Goal: Task Accomplishment & Management: Manage account settings

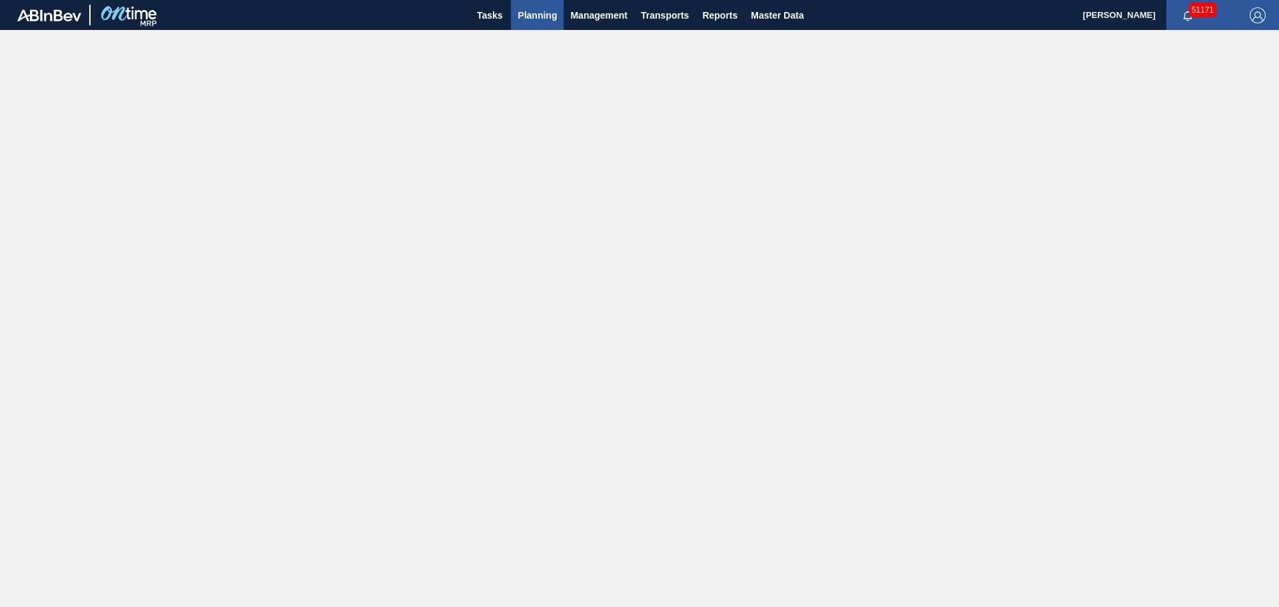
click at [542, 20] on span "Planning" at bounding box center [537, 15] width 39 height 16
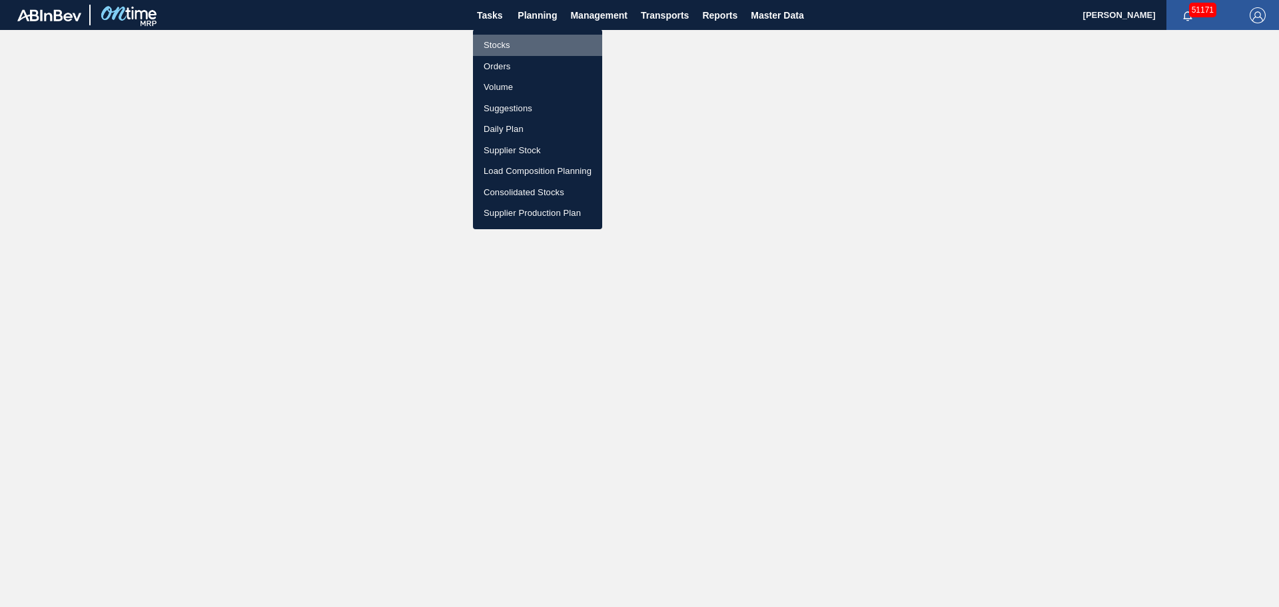
click at [526, 41] on li "Stocks" at bounding box center [537, 45] width 129 height 21
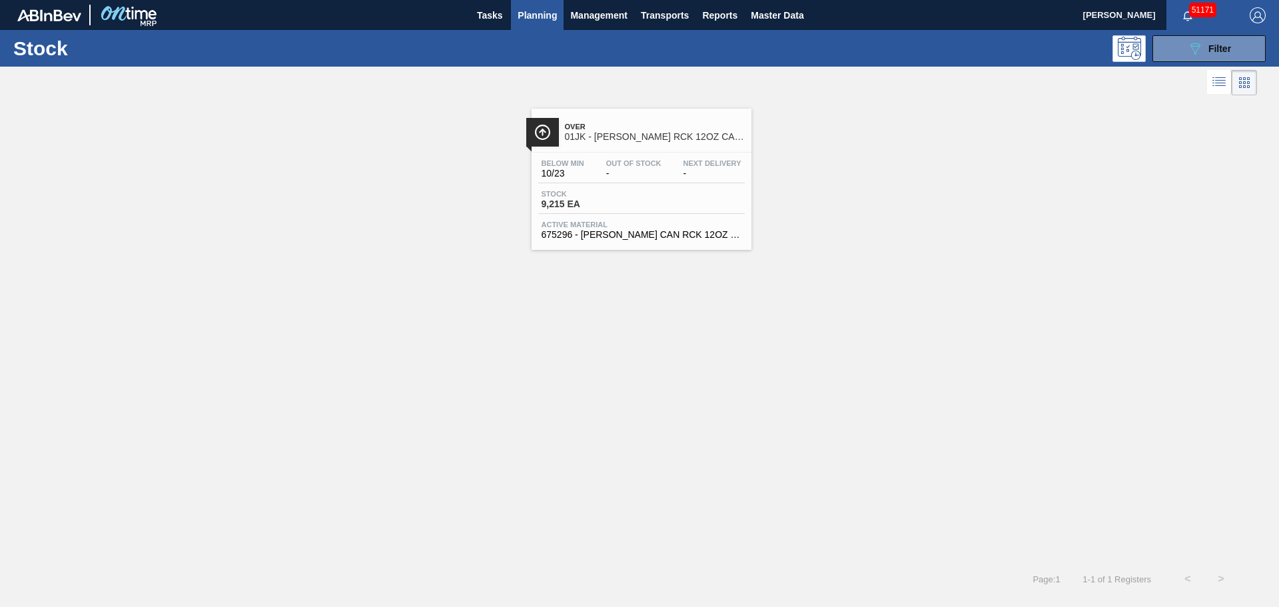
click at [607, 207] on span "9,215 EA" at bounding box center [588, 204] width 93 height 10
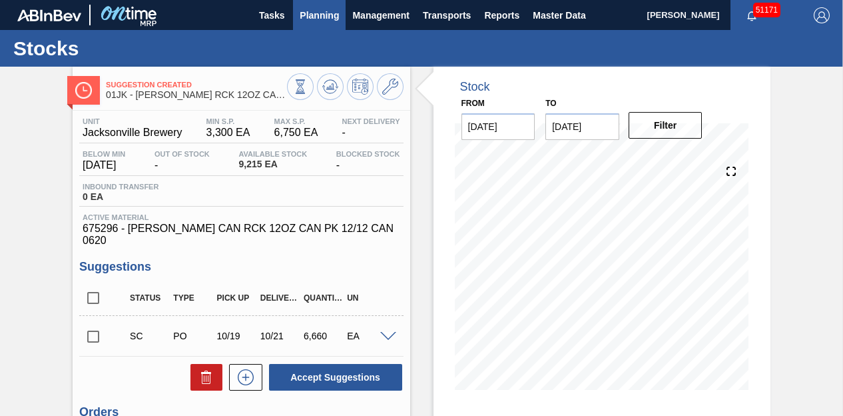
click at [328, 20] on span "Planning" at bounding box center [319, 15] width 39 height 16
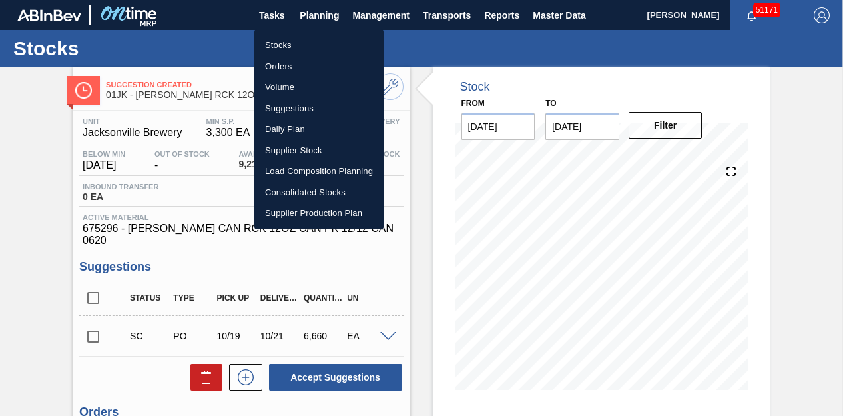
drag, startPoint x: 286, startPoint y: 47, endPoint x: 683, endPoint y: 153, distance: 411.5
click at [286, 46] on li "Stocks" at bounding box center [318, 45] width 129 height 21
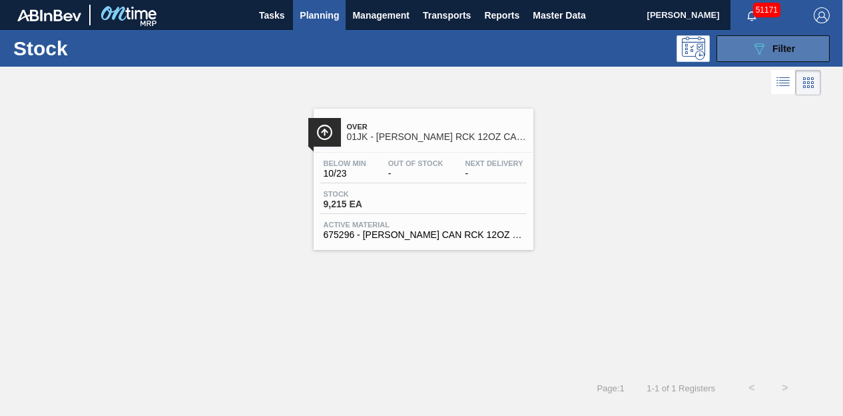
click at [753, 54] on icon "089F7B8B-B2A5-4AFE-B5C0-19BA573D28AC" at bounding box center [759, 49] width 16 height 16
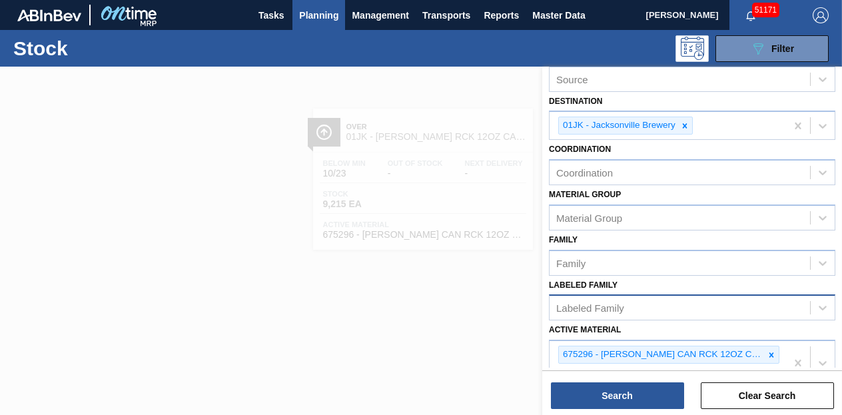
scroll to position [200, 0]
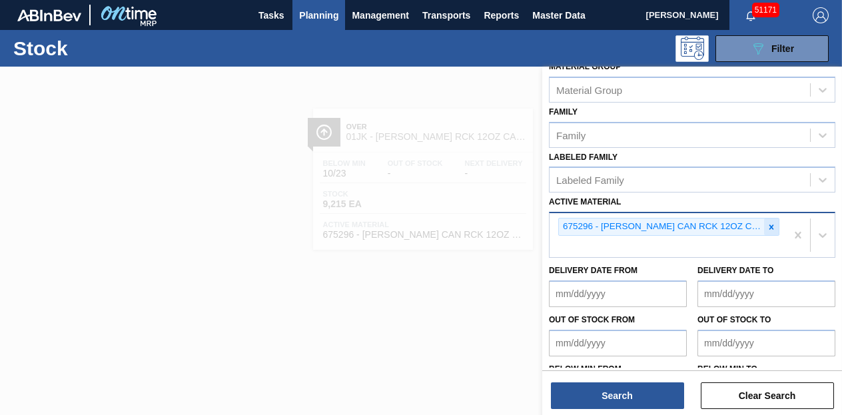
click at [772, 226] on icon at bounding box center [771, 226] width 9 height 9
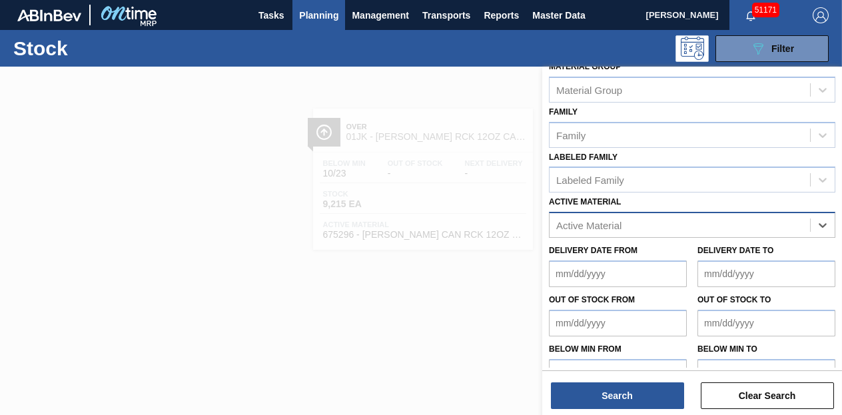
click at [663, 226] on div "Active Material" at bounding box center [680, 225] width 260 height 19
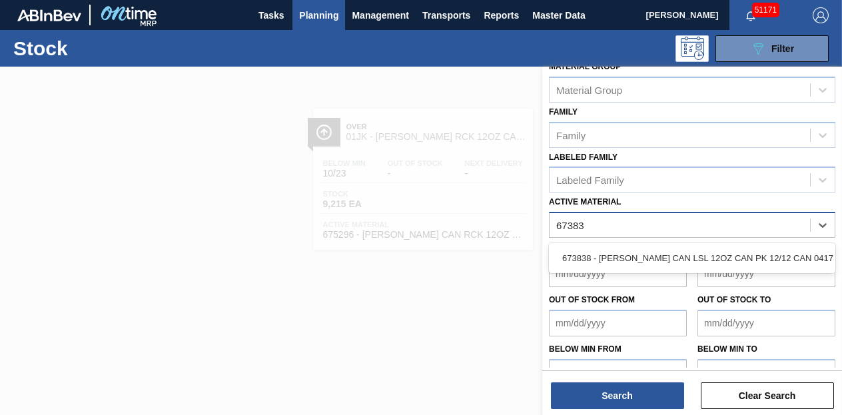
type Material "673838"
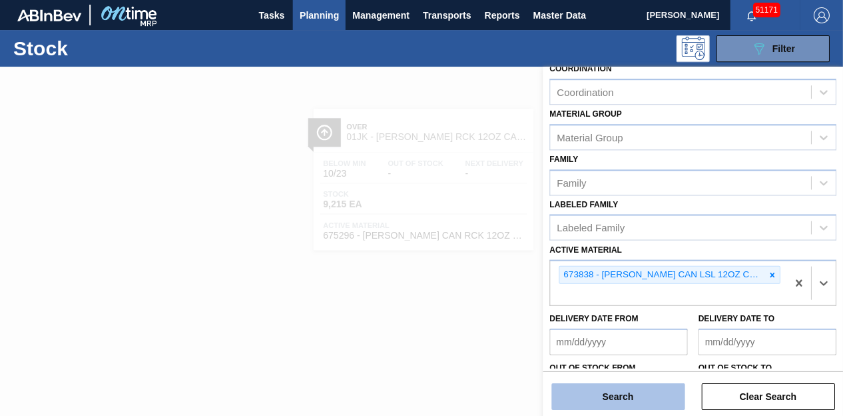
scroll to position [133, 0]
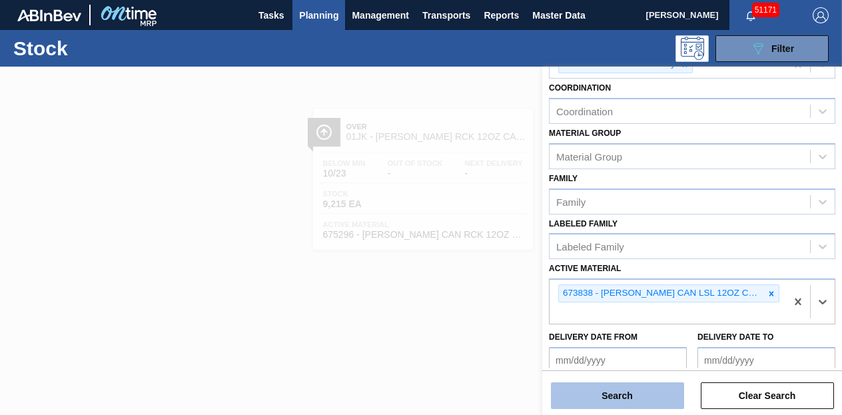
click at [655, 403] on button "Search" at bounding box center [617, 395] width 133 height 27
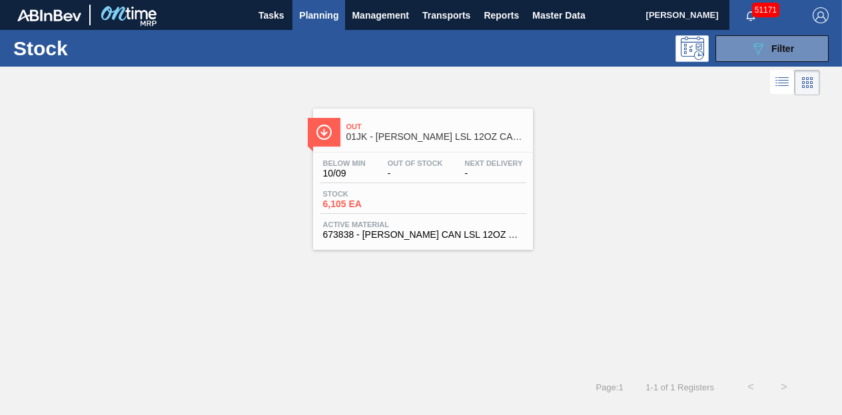
click at [418, 183] on div "Below Min 10/09 Out Of Stock - Next Delivery - Stock 6,105 EA Active Material 6…" at bounding box center [423, 198] width 220 height 91
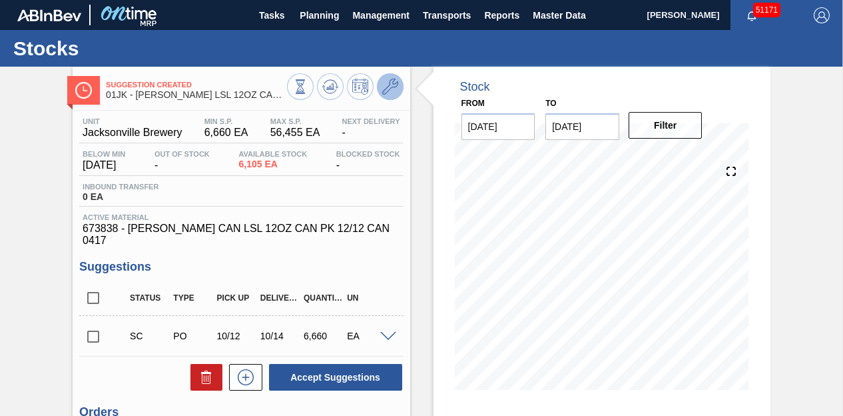
click at [396, 86] on icon at bounding box center [390, 87] width 16 height 16
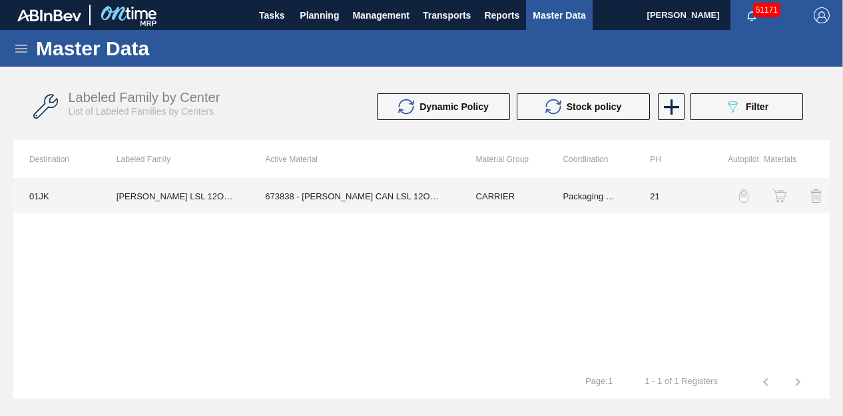
click at [364, 198] on td "673838 - [PERSON_NAME] CAN LSL 12OZ CAN PK 12/12 CAN 0417" at bounding box center [354, 195] width 210 height 33
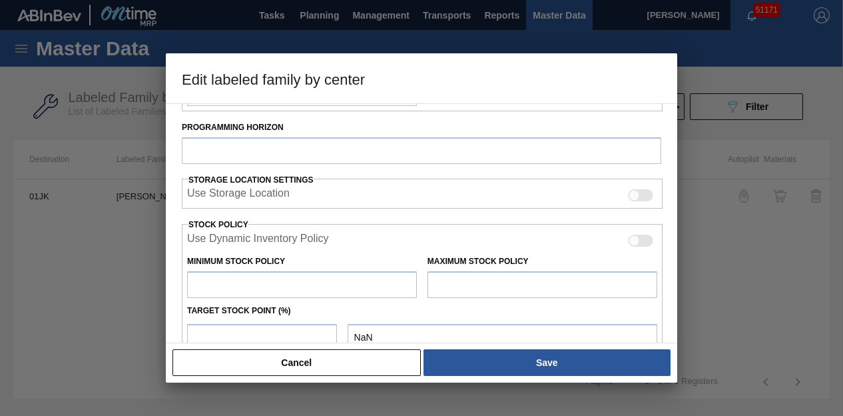
type input "CARRIER"
type input "Can Carriers"
type input "[PERSON_NAME] LSL 12OZ CAN CAN PK 12/12 CAN"
type input "01JK - Jacksonville Brewery"
type input "21"
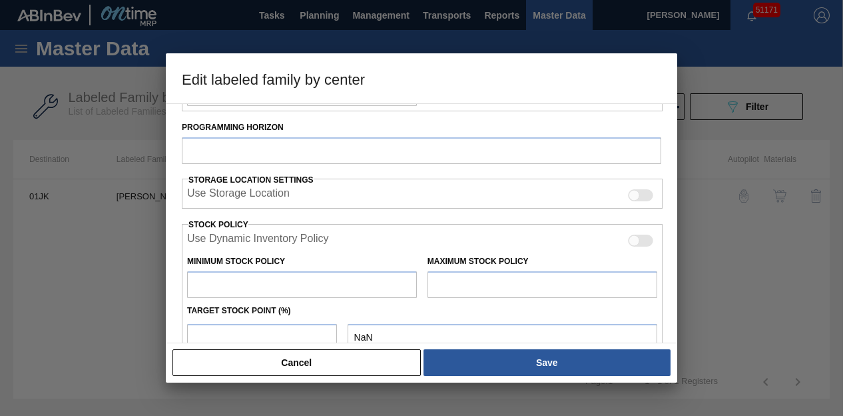
type input "6,660"
type input "56,455"
type input "0"
type input "6,660"
checkbox input "true"
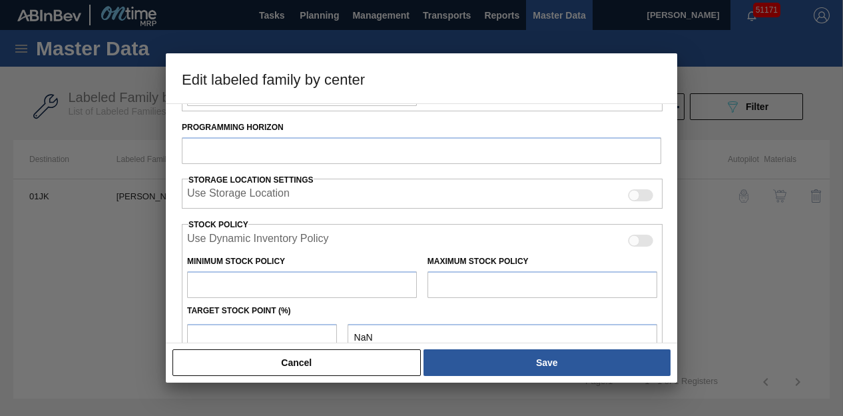
checkbox input "true"
drag, startPoint x: 229, startPoint y: 280, endPoint x: 87, endPoint y: 279, distance: 142.5
click at [87, 279] on div "Edit labeled family by center Material Group CARRIER Family Can Carriers Labele…" at bounding box center [421, 208] width 843 height 416
type input "1"
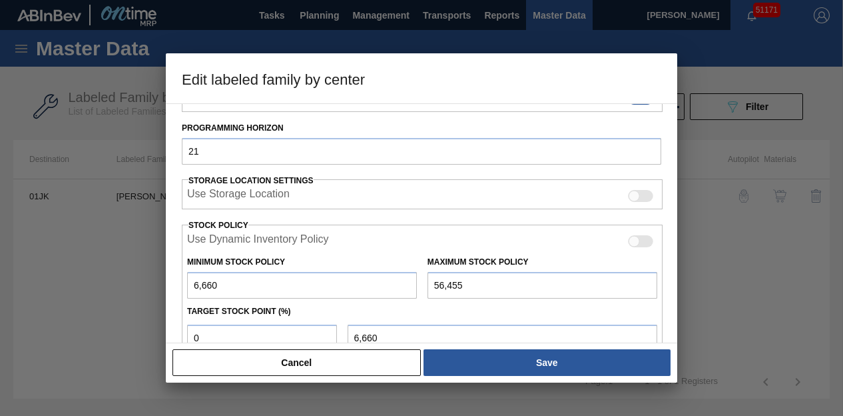
type input "1"
click at [531, 166] on div "Material Group CARRIER Family Can Carriers Labeled Family [PERSON_NAME] LSL 12O…" at bounding box center [422, 155] width 480 height 588
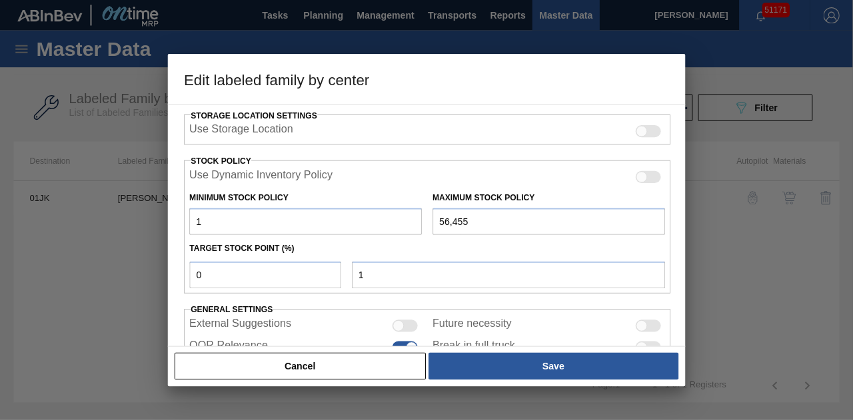
scroll to position [369, 0]
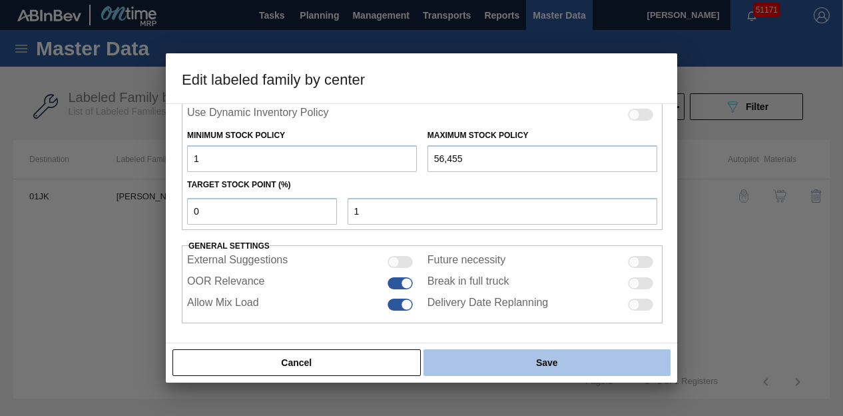
click at [475, 357] on button "Save" at bounding box center [547, 362] width 247 height 27
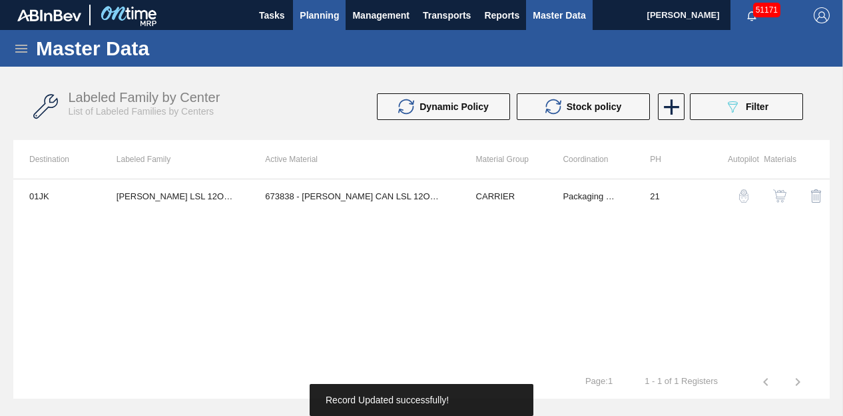
click at [323, 19] on span "Planning" at bounding box center [319, 15] width 39 height 16
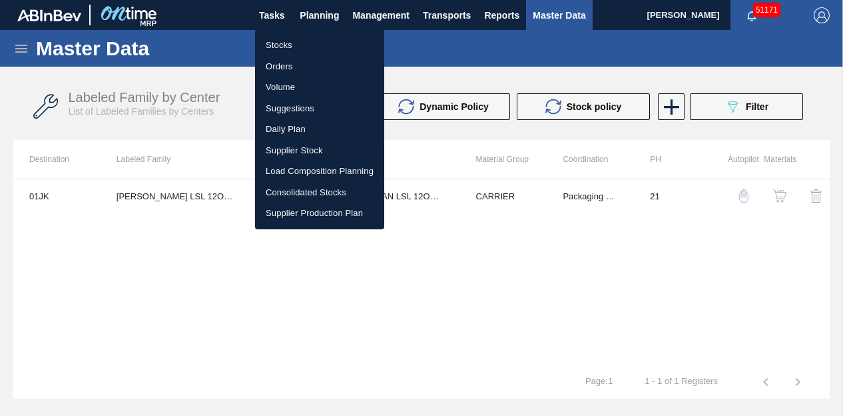
drag, startPoint x: 280, startPoint y: 46, endPoint x: 530, endPoint y: 50, distance: 249.1
click at [280, 46] on li "Stocks" at bounding box center [319, 45] width 129 height 21
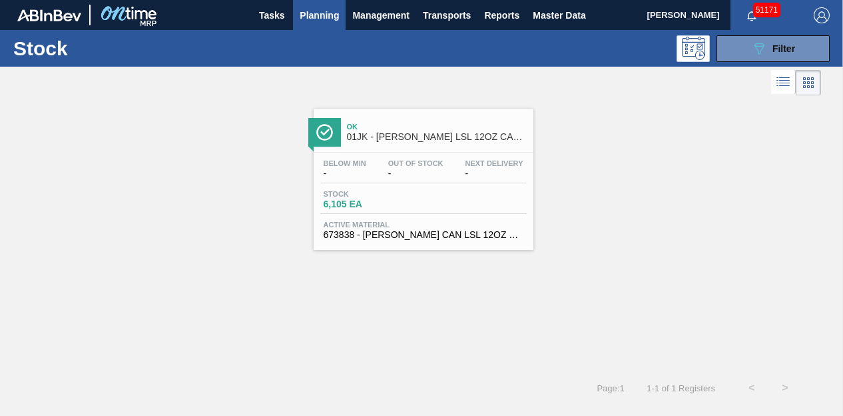
click at [382, 215] on div "Below Min - Out Of Stock - Next Delivery - Stock 6,105 EA Active Material 67383…" at bounding box center [424, 198] width 220 height 91
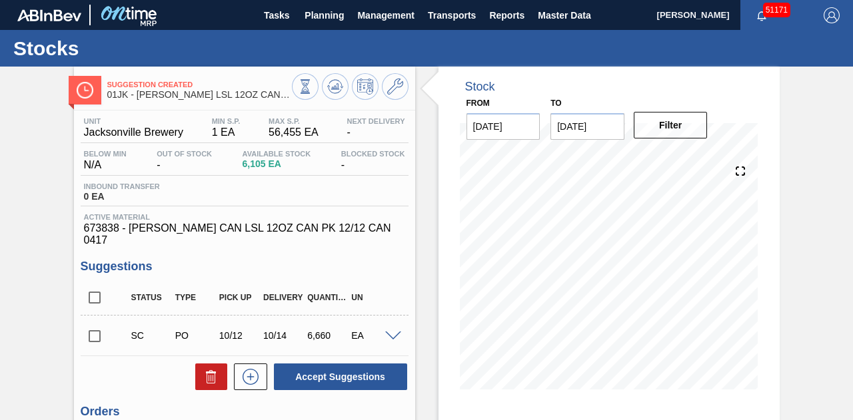
click at [334, 88] on icon at bounding box center [335, 87] width 16 height 16
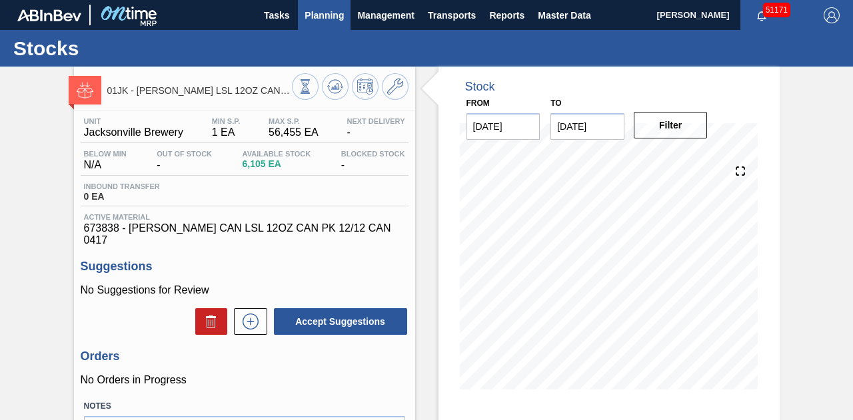
click at [328, 15] on span "Planning" at bounding box center [323, 15] width 39 height 16
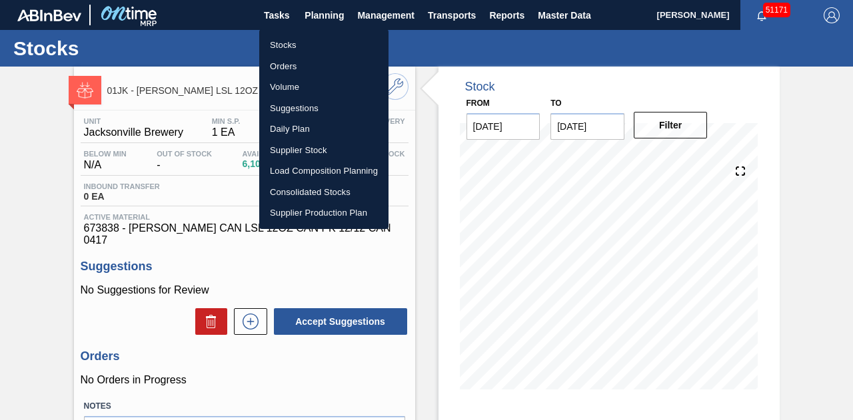
click at [289, 44] on li "Stocks" at bounding box center [323, 45] width 129 height 21
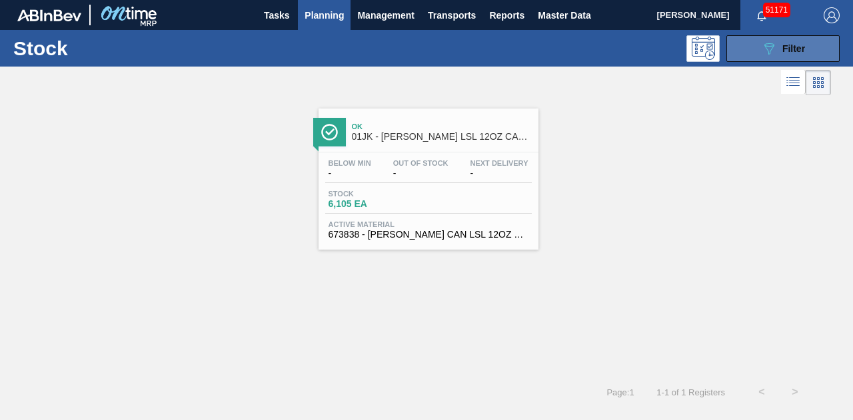
click at [767, 47] on icon "089F7B8B-B2A5-4AFE-B5C0-19BA573D28AC" at bounding box center [769, 49] width 16 height 16
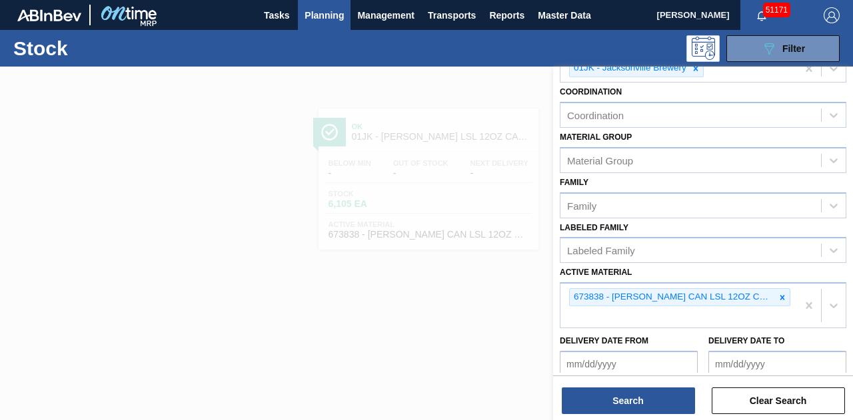
scroll to position [200, 0]
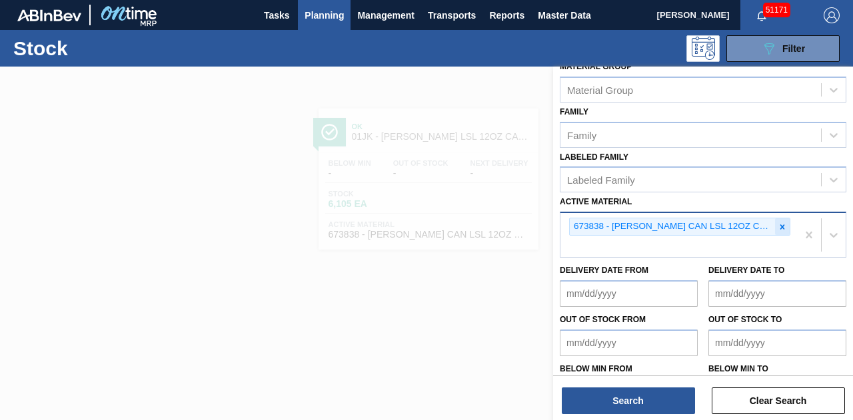
click at [779, 227] on icon at bounding box center [781, 226] width 9 height 9
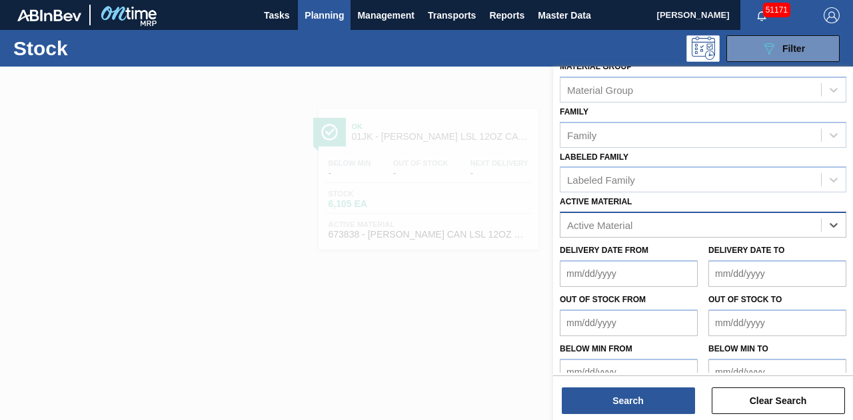
paste Material "675296"
type Material "675296"
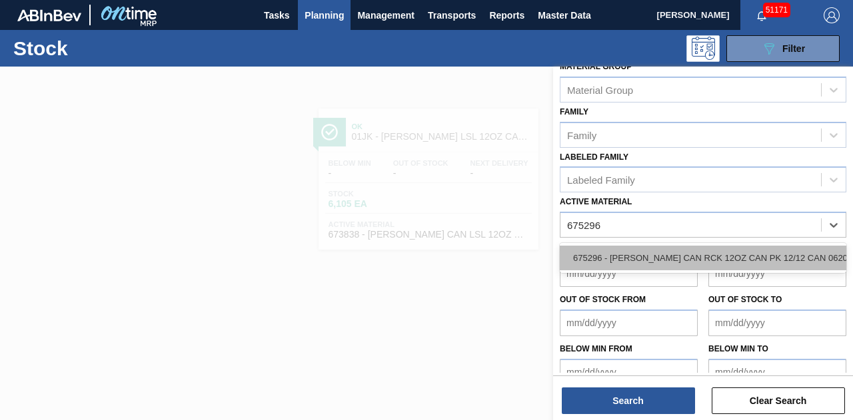
click at [651, 258] on div "675296 - [PERSON_NAME] CAN RCK 12OZ CAN PK 12/12 CAN 0620" at bounding box center [703, 258] width 286 height 25
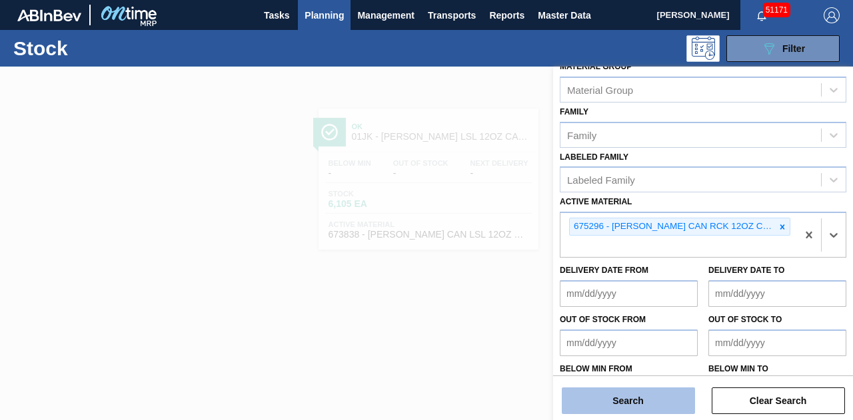
click at [622, 402] on button "Search" at bounding box center [628, 401] width 133 height 27
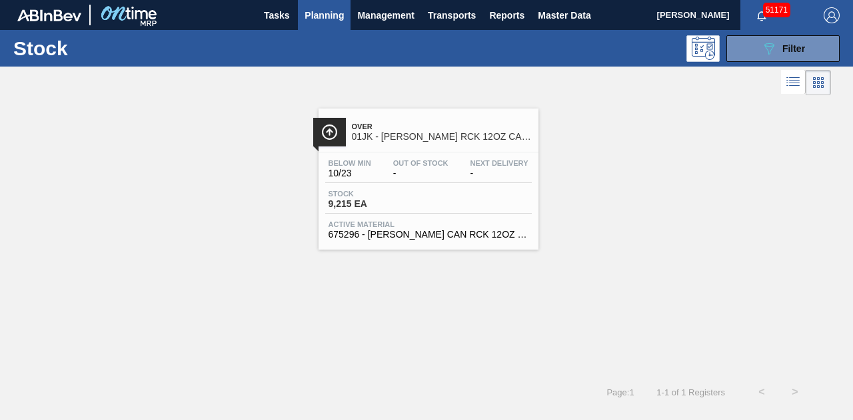
click at [420, 179] on div "Below Min 10/23 Out Of Stock - Next Delivery -" at bounding box center [428, 171] width 206 height 24
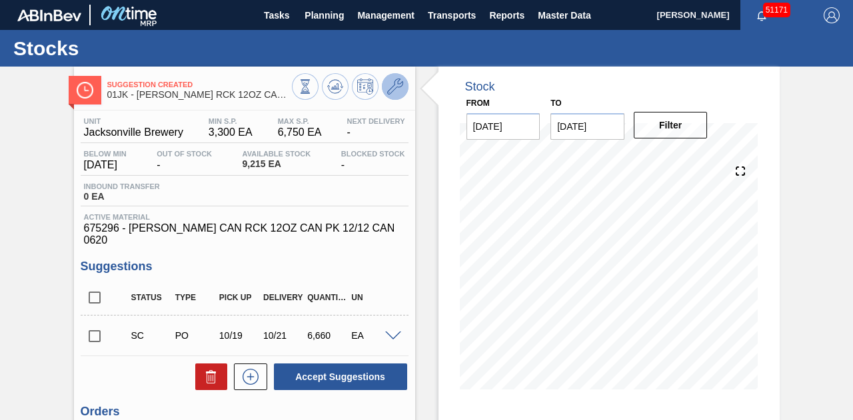
click at [396, 91] on icon at bounding box center [395, 87] width 16 height 16
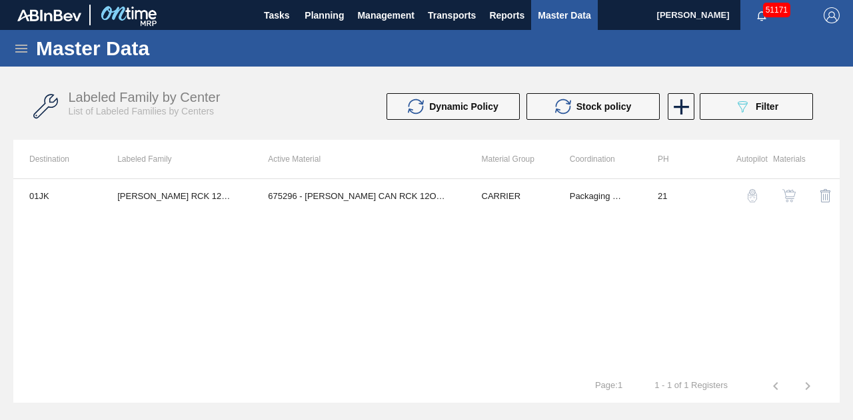
click at [787, 196] on img "button" at bounding box center [788, 195] width 13 height 13
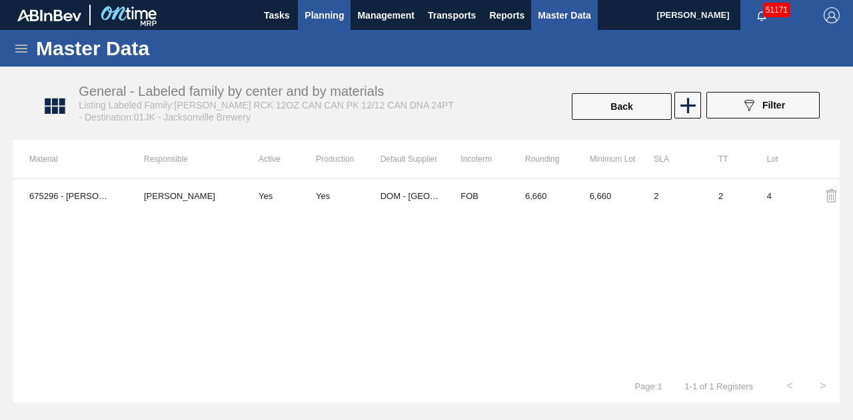
click at [320, 14] on span "Planning" at bounding box center [323, 15] width 39 height 16
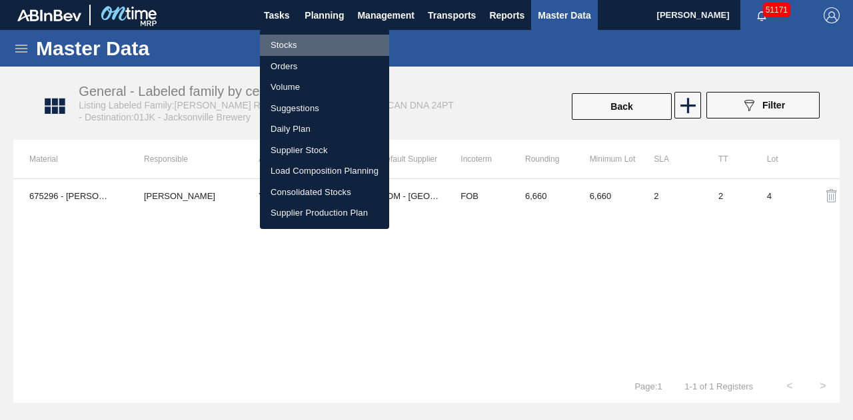
click at [299, 49] on li "Stocks" at bounding box center [324, 45] width 129 height 21
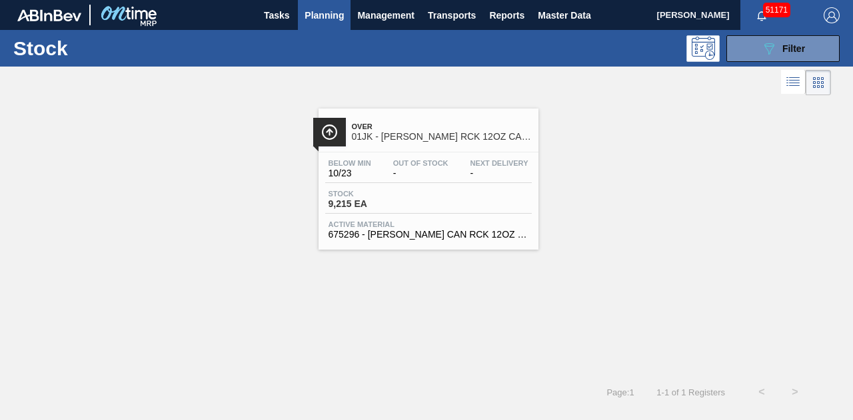
click at [436, 207] on div "Stock 9,215 EA" at bounding box center [428, 202] width 206 height 24
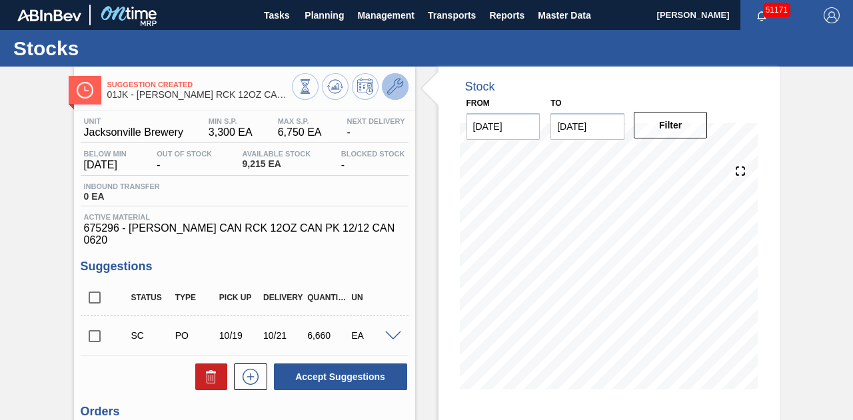
click at [387, 81] on icon at bounding box center [395, 87] width 16 height 16
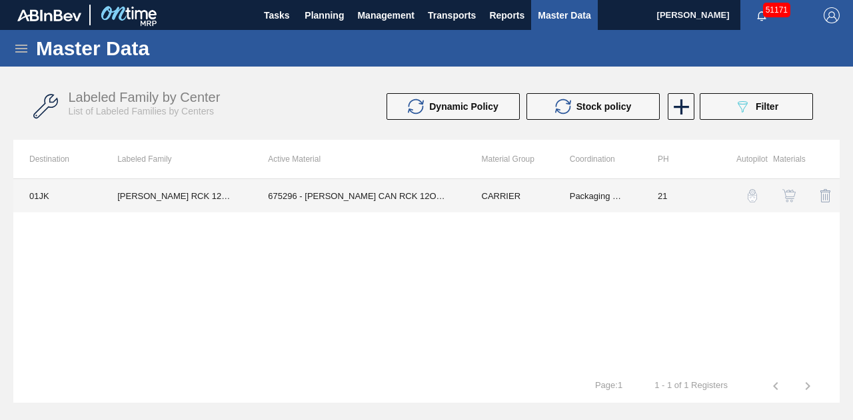
click at [342, 196] on td "675296 - [PERSON_NAME] CAN RCK 12OZ CAN PK 12/12 CAN 0620" at bounding box center [358, 195] width 213 height 33
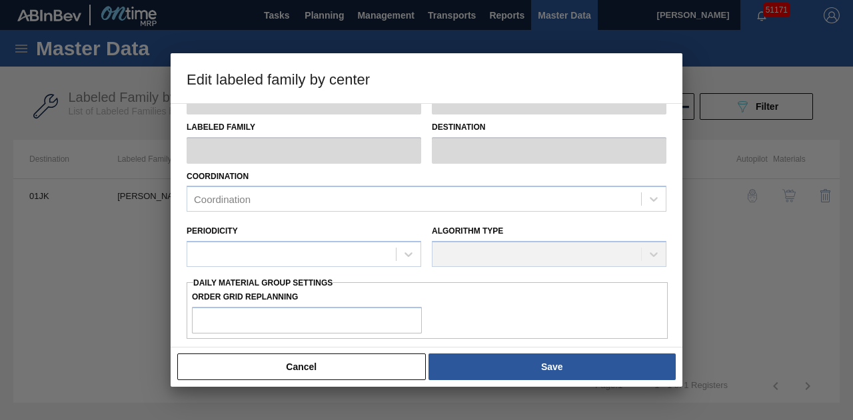
type input "CARRIER"
type input "Can Carriers"
type input "[PERSON_NAME] RCK 12OZ CAN CAN PK 12/12 CAN DNA 24PT"
type input "01JK - Jacksonville Brewery"
type input "21"
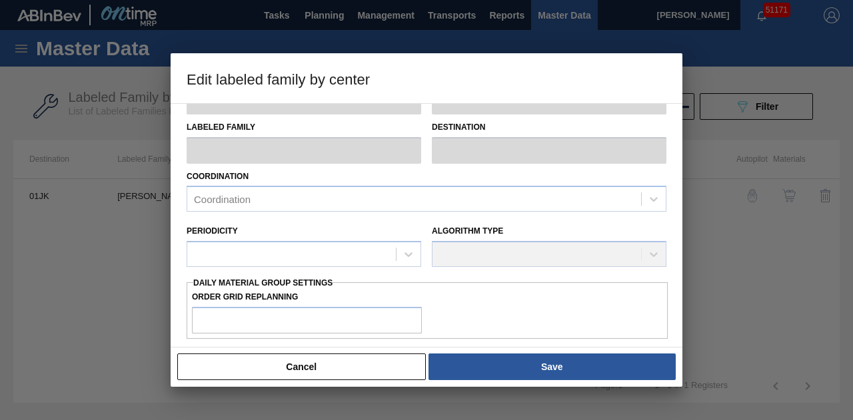
type input "3,300"
type input "6,750"
type input "0"
type input "3,300"
checkbox input "true"
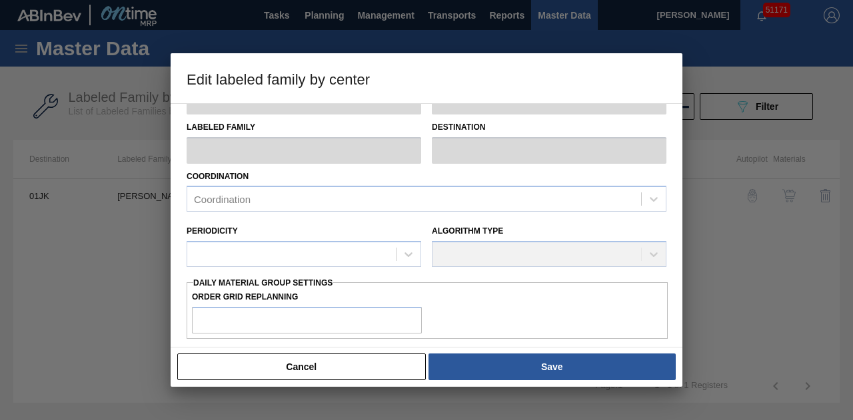
checkbox input "true"
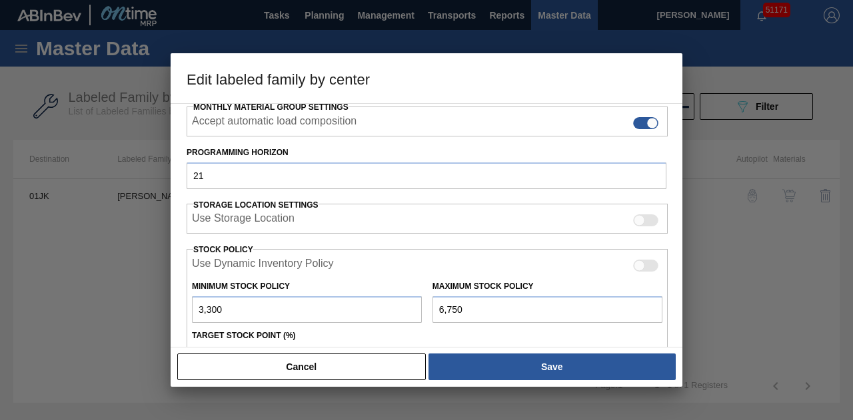
scroll to position [266, 0]
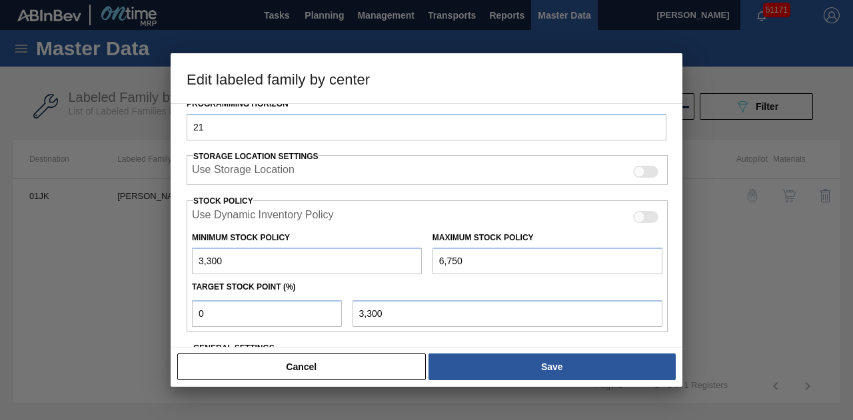
drag, startPoint x: 252, startPoint y: 260, endPoint x: 175, endPoint y: 263, distance: 77.3
click at [175, 263] on div "Material Group CARRIER Family Can Carriers Labeled Family [PERSON_NAME] RCK 12O…" at bounding box center [427, 225] width 512 height 244
type input "1"
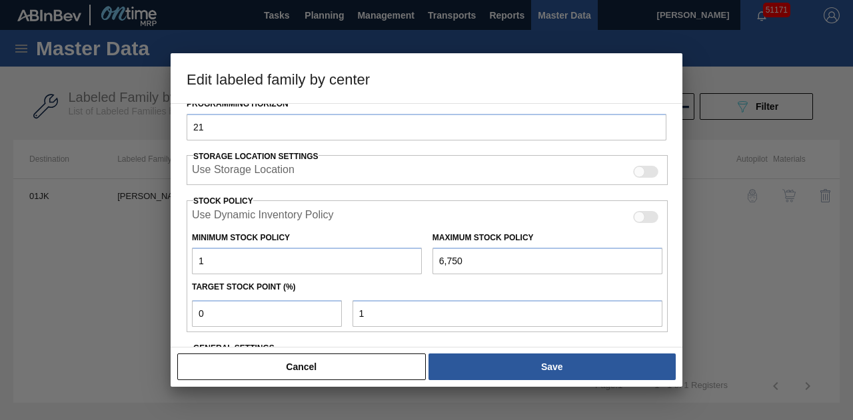
drag, startPoint x: 490, startPoint y: 260, endPoint x: 418, endPoint y: 263, distance: 72.0
click at [418, 263] on div "Minimum Stock Policy 1 Maximum Stock Policy 6,750" at bounding box center [427, 249] width 481 height 49
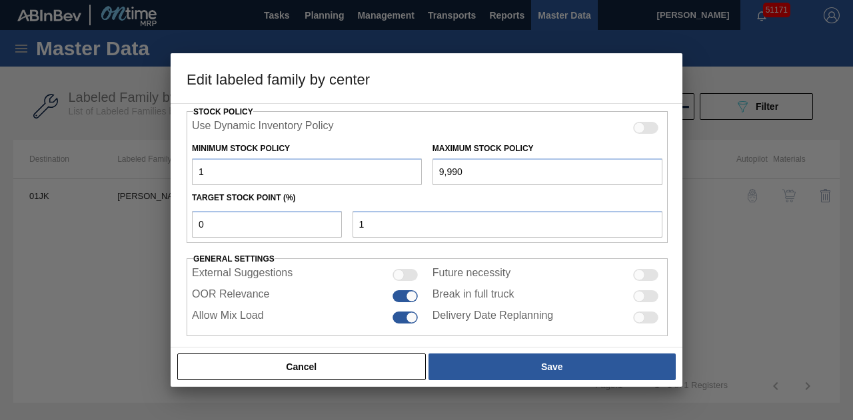
scroll to position [364, 0]
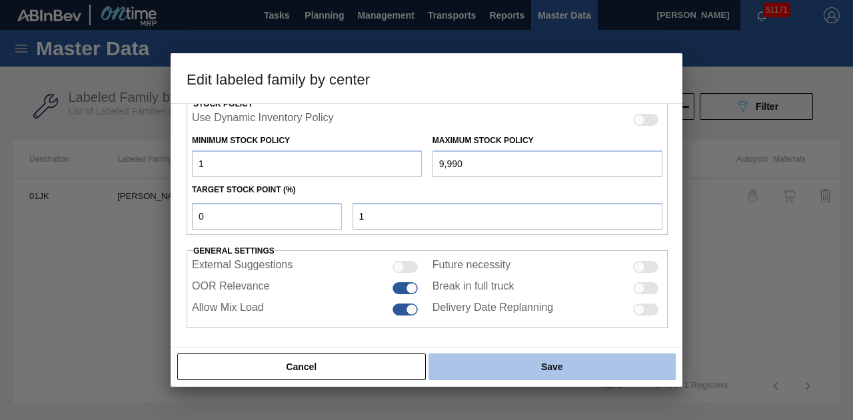
type input "9,990"
click at [520, 369] on button "Save" at bounding box center [551, 367] width 247 height 27
click at [536, 368] on button "Save" at bounding box center [551, 367] width 247 height 27
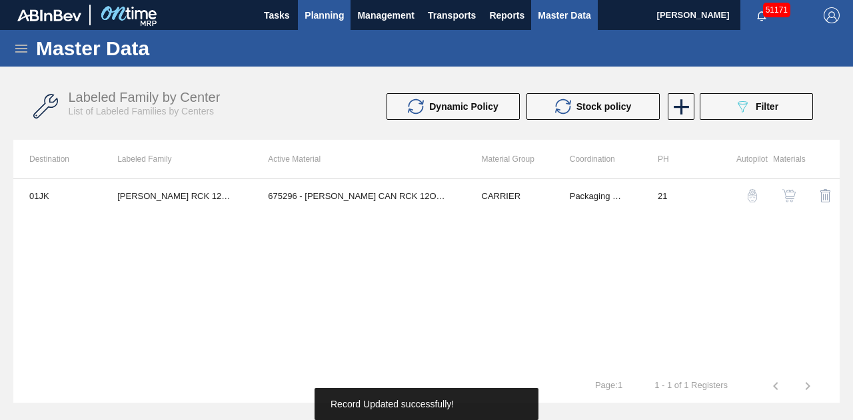
click at [330, 17] on span "Planning" at bounding box center [323, 15] width 39 height 16
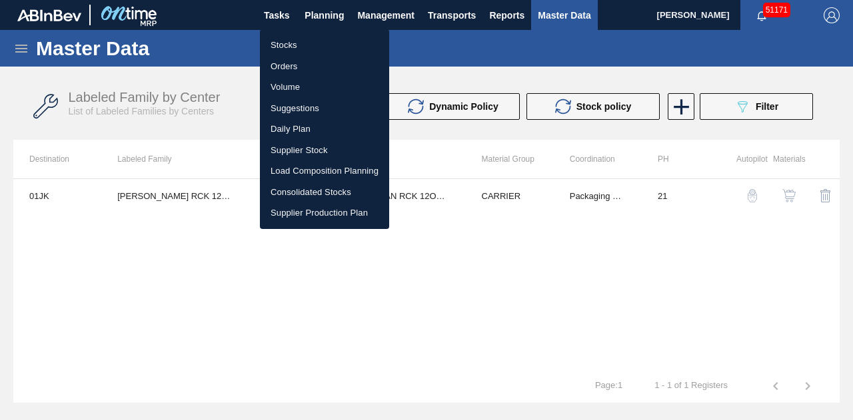
drag, startPoint x: 277, startPoint y: 39, endPoint x: 300, endPoint y: 40, distance: 22.7
click at [277, 39] on li "Stocks" at bounding box center [324, 45] width 129 height 21
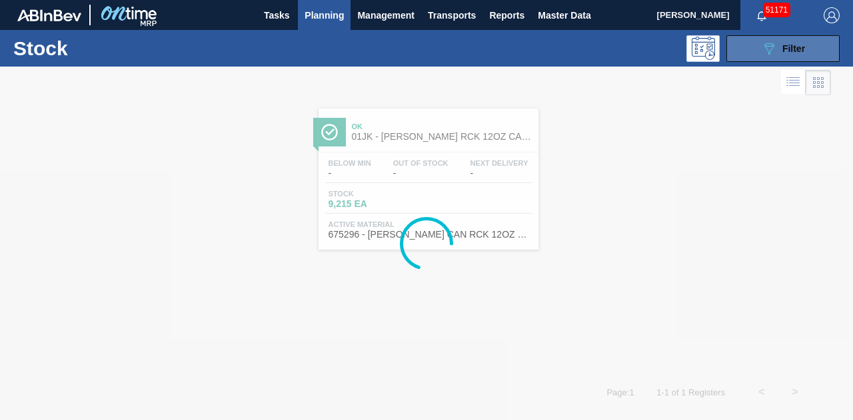
click at [763, 49] on icon "089F7B8B-B2A5-4AFE-B5C0-19BA573D28AC" at bounding box center [769, 49] width 16 height 16
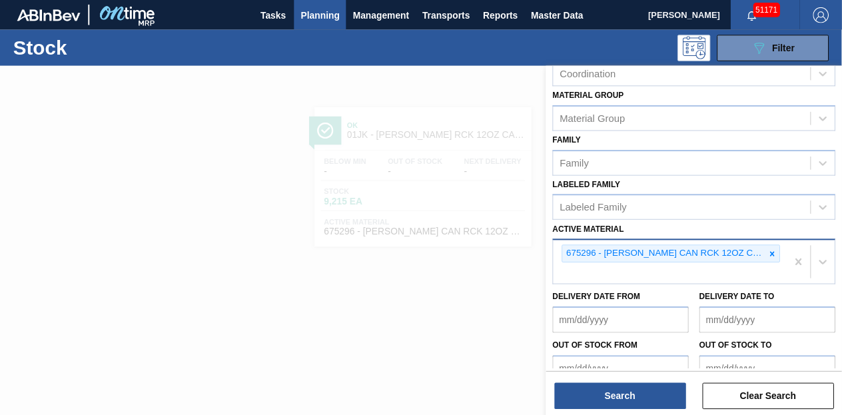
scroll to position [200, 0]
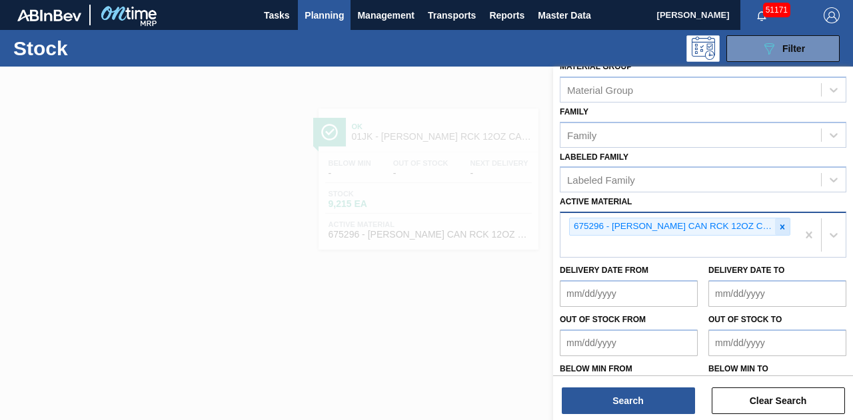
click at [783, 226] on icon at bounding box center [781, 226] width 9 height 9
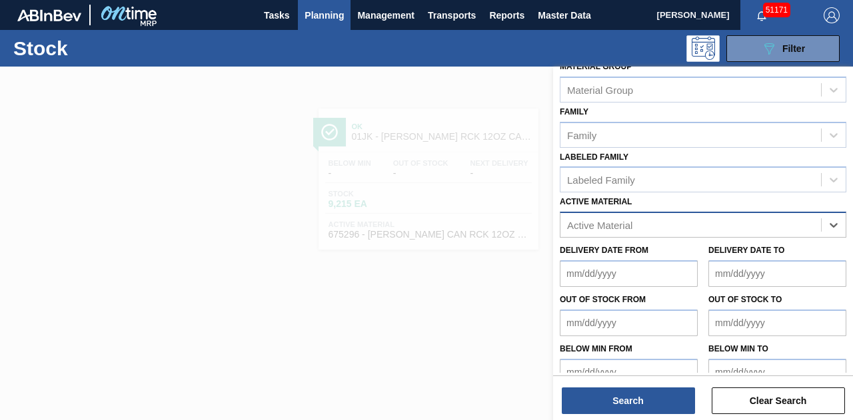
paste Material "683934"
type Material "683934"
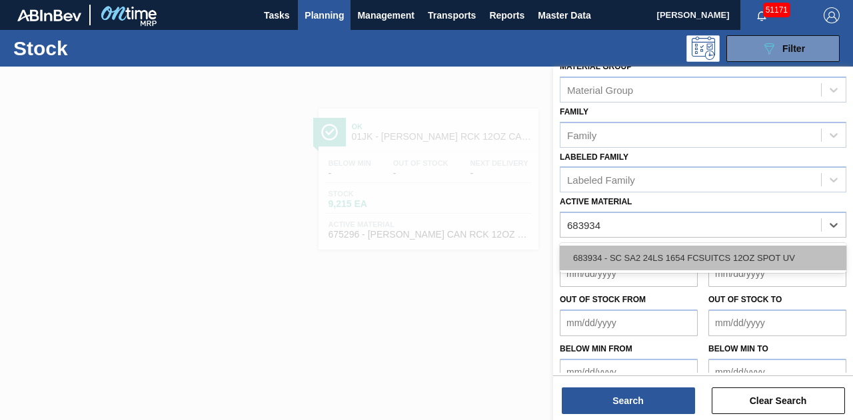
click at [657, 252] on div "683934 - SC SA2 24LS 1654 FCSUITCS 12OZ SPOT UV" at bounding box center [703, 258] width 286 height 25
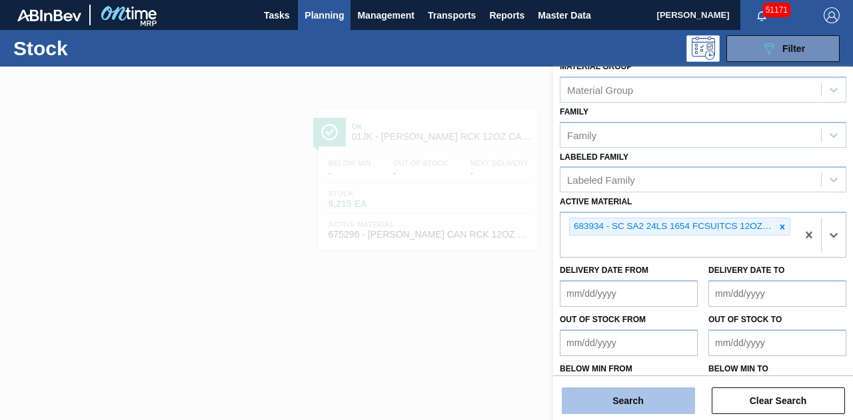
click at [636, 407] on button "Search" at bounding box center [628, 401] width 133 height 27
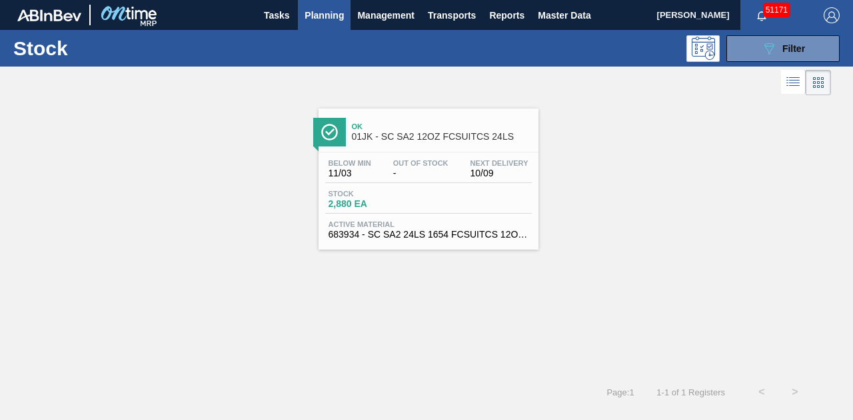
click at [409, 204] on span "2,880 EA" at bounding box center [374, 204] width 93 height 10
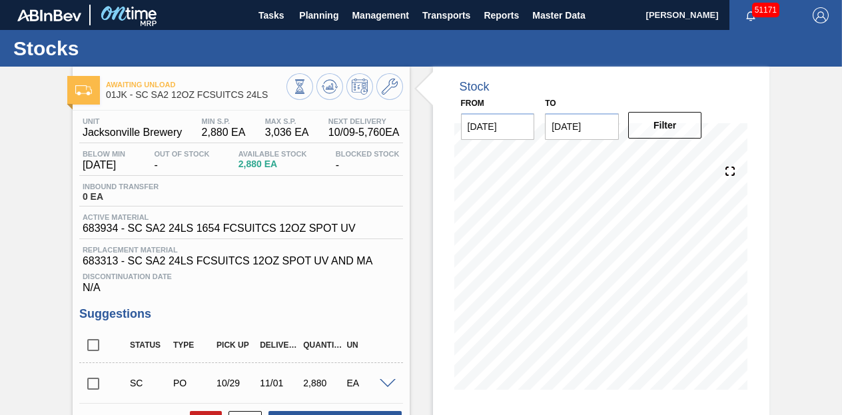
click at [224, 49] on h1 "Stocks" at bounding box center [131, 48] width 236 height 15
click at [388, 93] on icon at bounding box center [390, 87] width 16 height 16
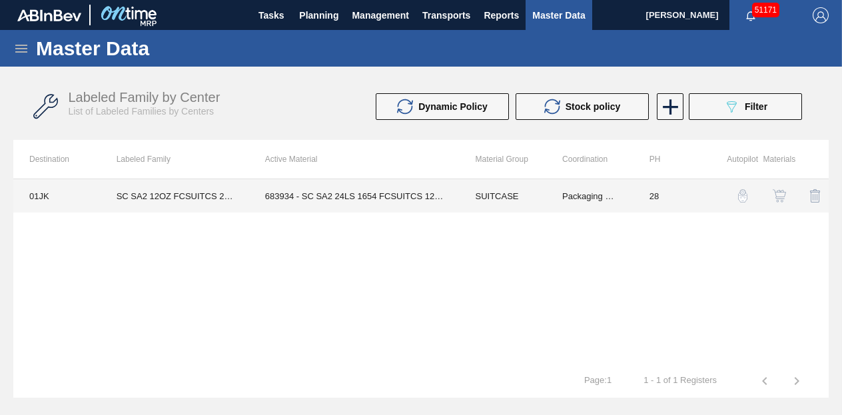
click at [346, 194] on td "683934 - SC SA2 24LS 1654 FCSUITCS 12OZ SPOT UV" at bounding box center [354, 195] width 210 height 33
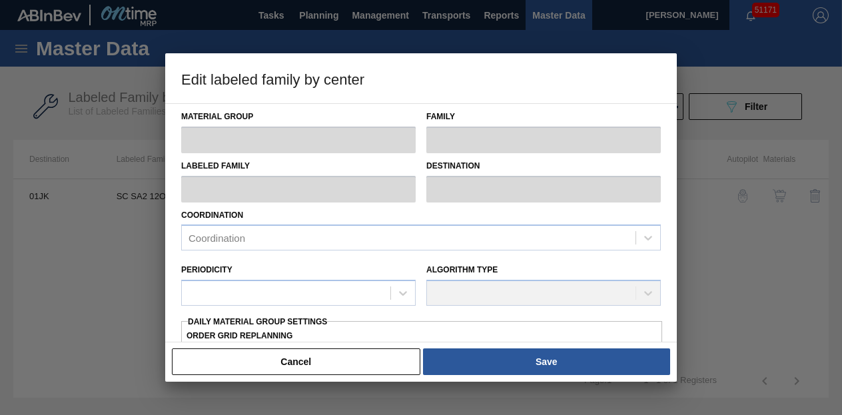
type input "SUITCASE"
type input "Suitcases"
type input "SC SA2 12OZ FCSUITCS 24LS"
type input "01JK - Jacksonville Brewery"
type input "28"
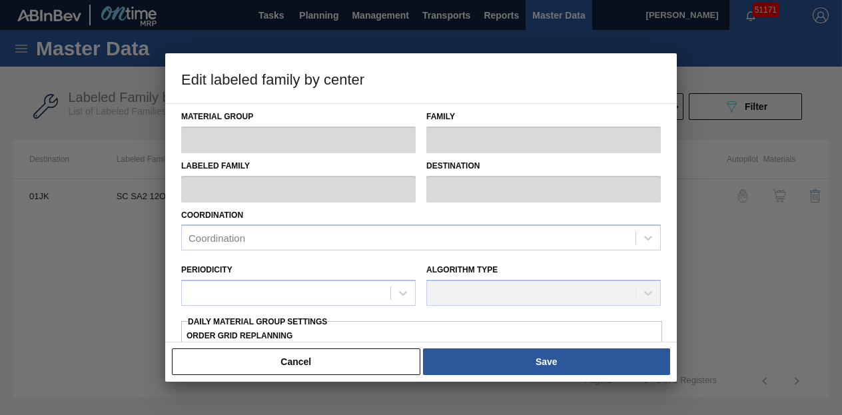
type input "2,880"
type input "3,036"
type input "0"
type input "2,880"
checkbox input "true"
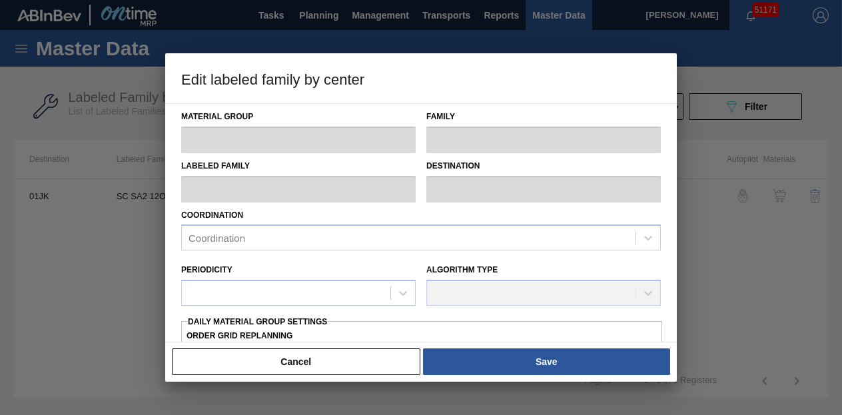
checkbox input "true"
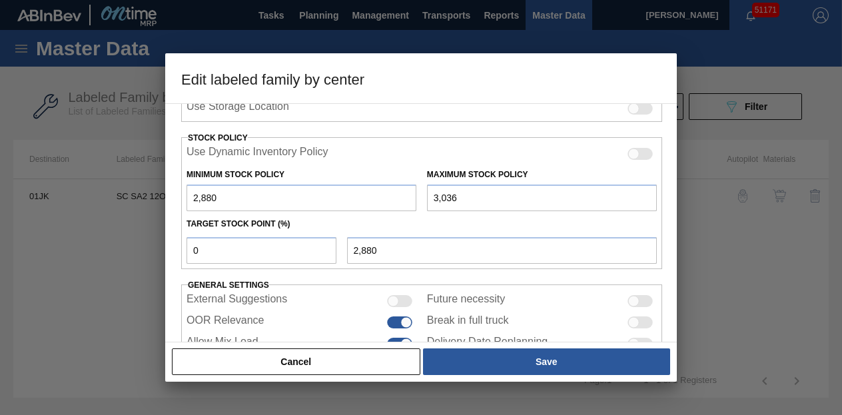
scroll to position [333, 0]
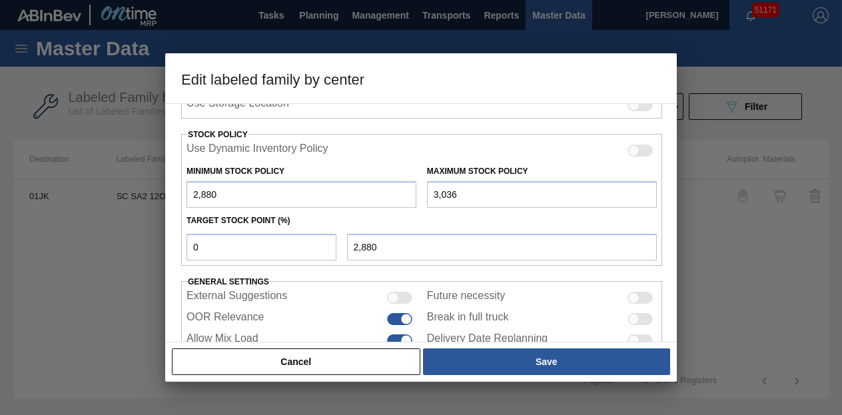
drag, startPoint x: 256, startPoint y: 185, endPoint x: 90, endPoint y: 187, distance: 166.5
click at [90, 187] on div "Edit labeled family by center Material Group SUITCASE Family Suitcases Labeled …" at bounding box center [421, 207] width 842 height 415
type input "1"
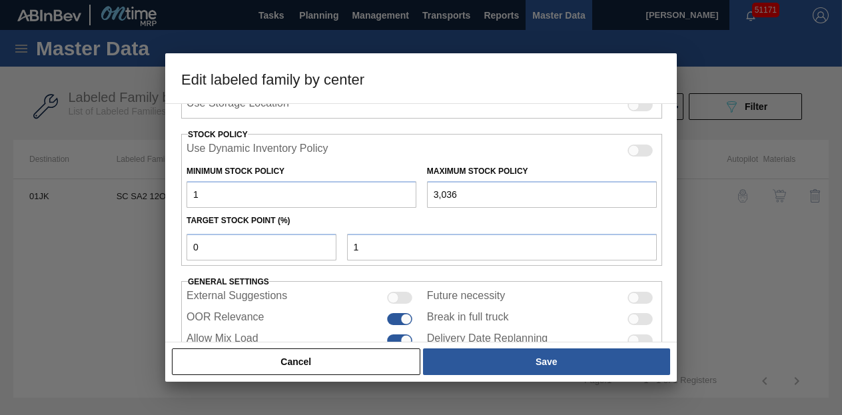
drag, startPoint x: 492, startPoint y: 199, endPoint x: 348, endPoint y: 198, distance: 143.2
click at [348, 198] on div "Minimum Stock Policy 1 Maximum Stock Policy 3,036" at bounding box center [421, 183] width 481 height 49
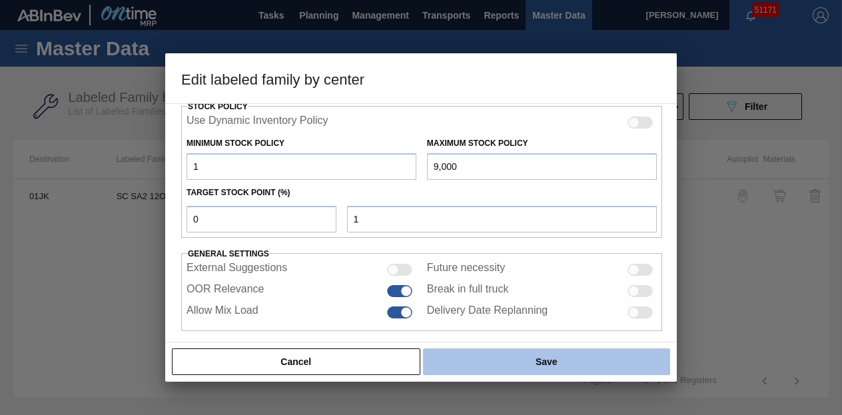
scroll to position [373, 0]
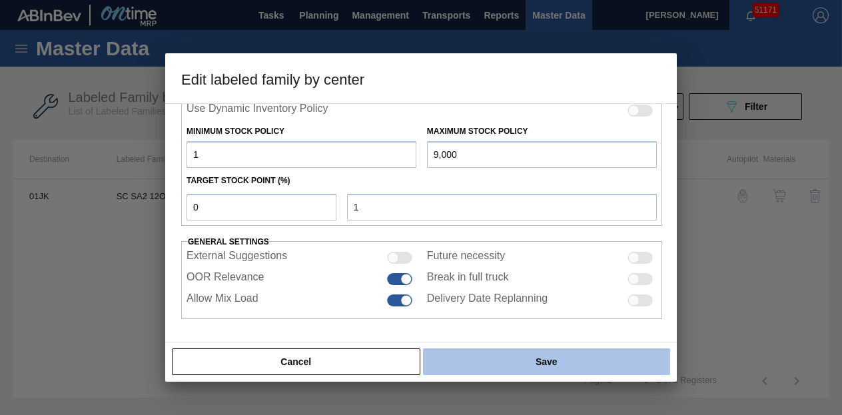
type input "9,000"
click at [556, 352] on button "Save" at bounding box center [546, 361] width 247 height 27
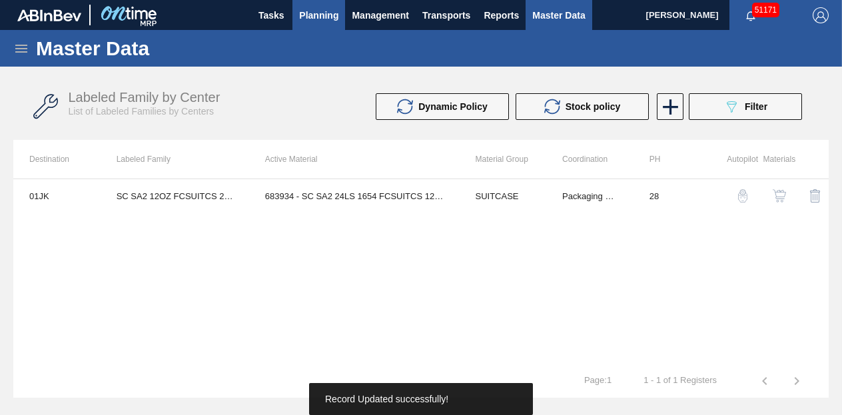
click at [314, 19] on span "Planning" at bounding box center [318, 15] width 39 height 16
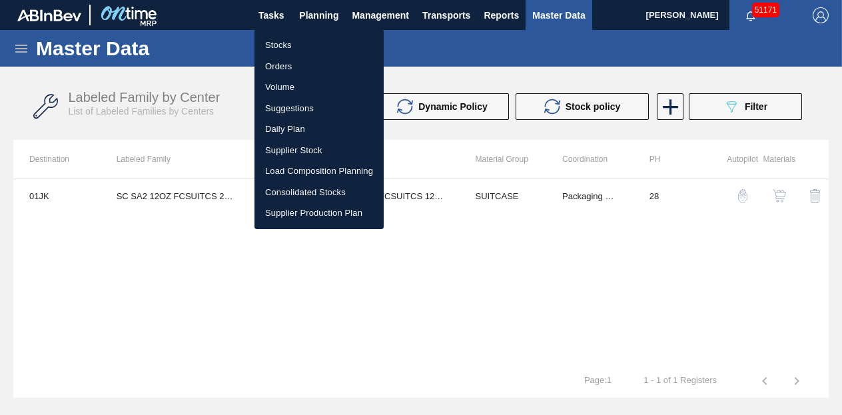
drag, startPoint x: 281, startPoint y: 45, endPoint x: 823, endPoint y: 133, distance: 549.3
click at [281, 45] on li "Stocks" at bounding box center [318, 45] width 129 height 21
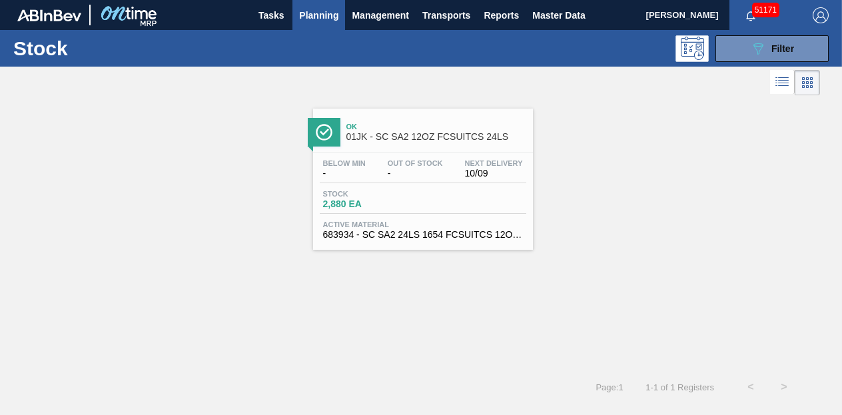
click at [465, 332] on div "Ok 01JK - SC SA2 12OZ FCSUITCS 24LS Below Min - Out Of Stock - Next Delivery 10…" at bounding box center [421, 235] width 842 height 272
click at [768, 49] on div "089F7B8B-B2A5-4AFE-B5C0-19BA573D28AC Filter" at bounding box center [772, 49] width 44 height 16
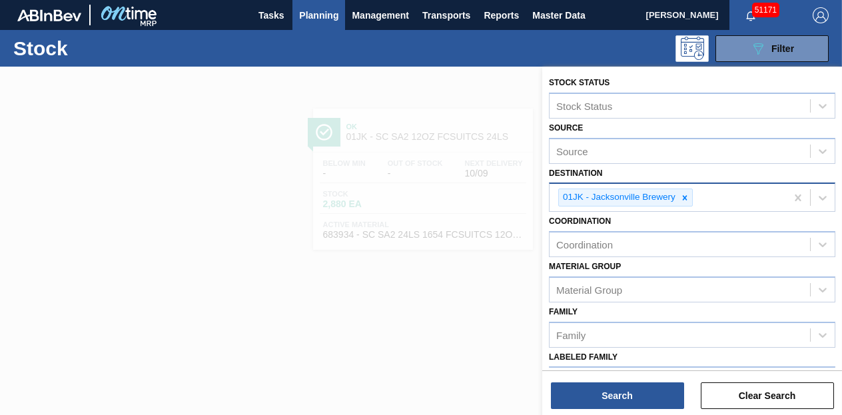
click at [684, 200] on icon at bounding box center [684, 197] width 9 height 9
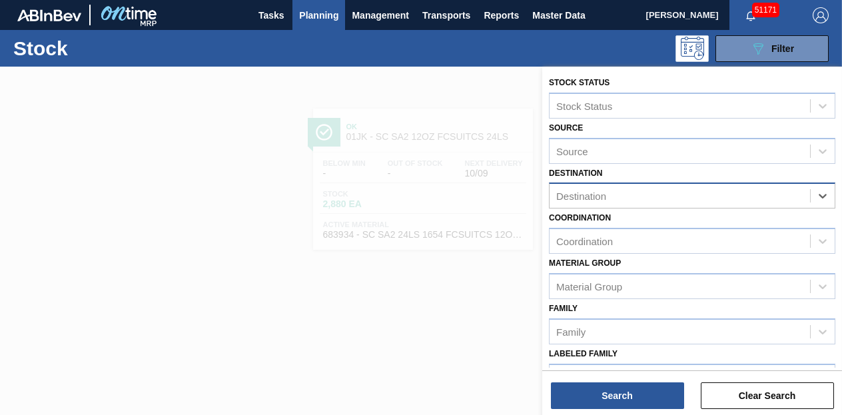
click at [684, 200] on div "Destination" at bounding box center [680, 196] width 260 height 19
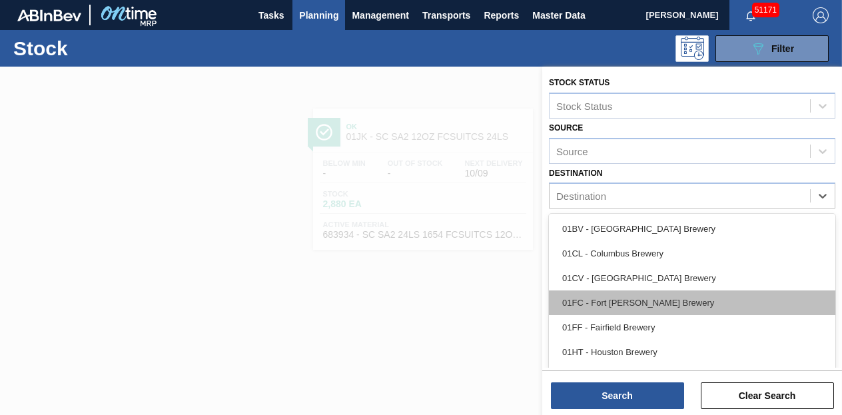
scroll to position [67, 0]
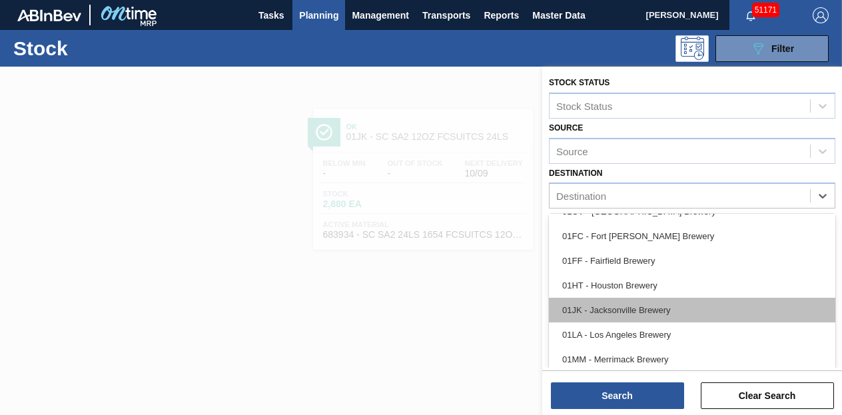
click at [648, 306] on div "01JK - Jacksonville Brewery" at bounding box center [692, 310] width 286 height 25
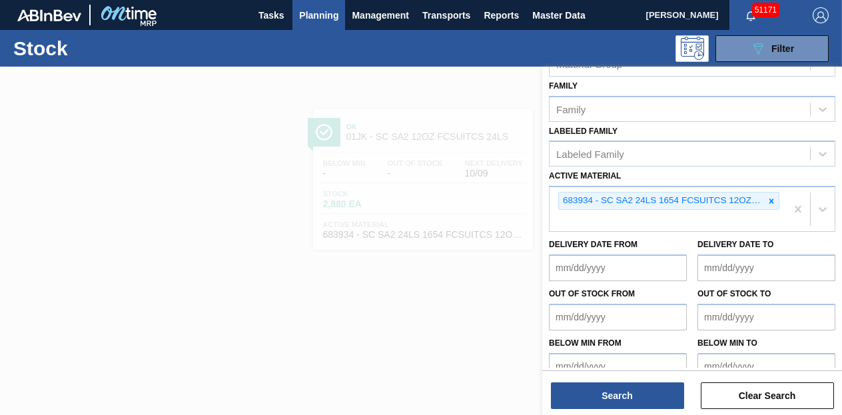
scroll to position [244, 0]
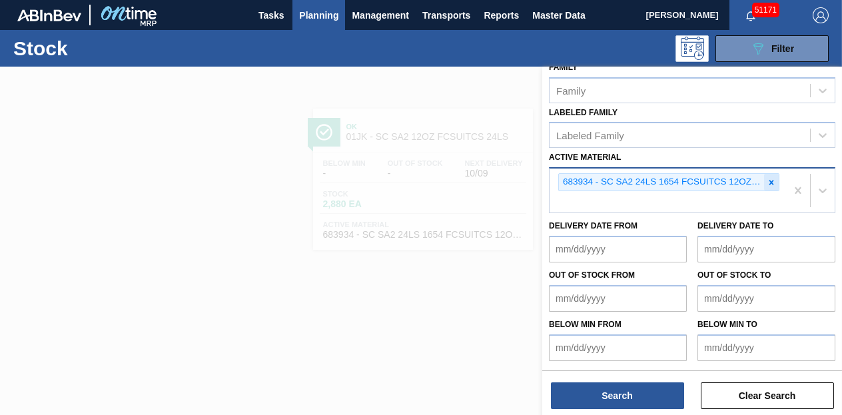
click at [769, 185] on icon at bounding box center [771, 182] width 9 height 9
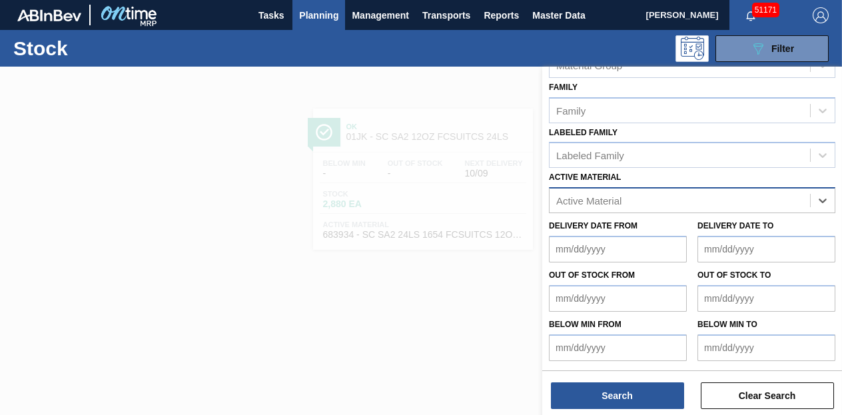
paste Material "878817"
type Material "878817"
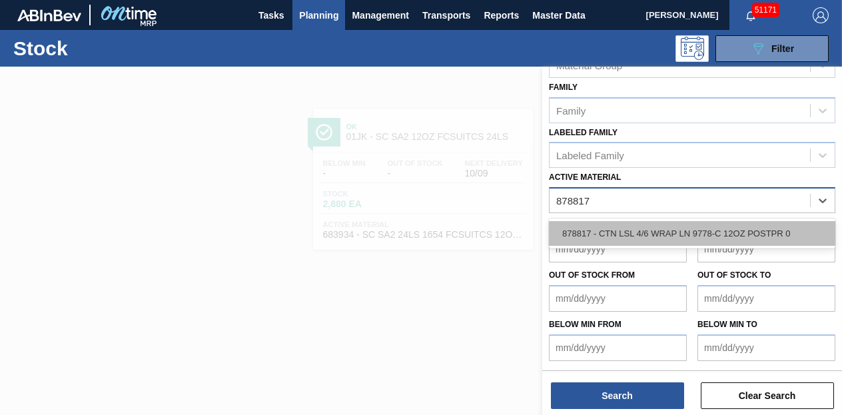
click at [653, 231] on div "878817 - CTN LSL 4/6 WRAP LN 9778-C 12OZ POSTPR 0" at bounding box center [692, 233] width 286 height 25
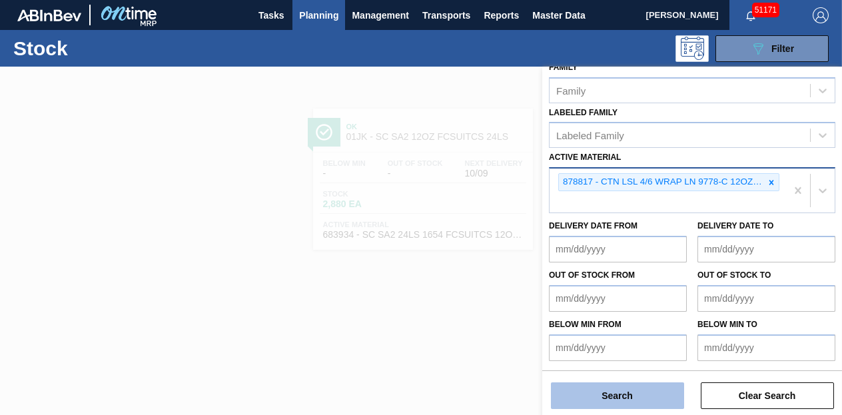
click at [617, 396] on button "Search" at bounding box center [617, 395] width 133 height 27
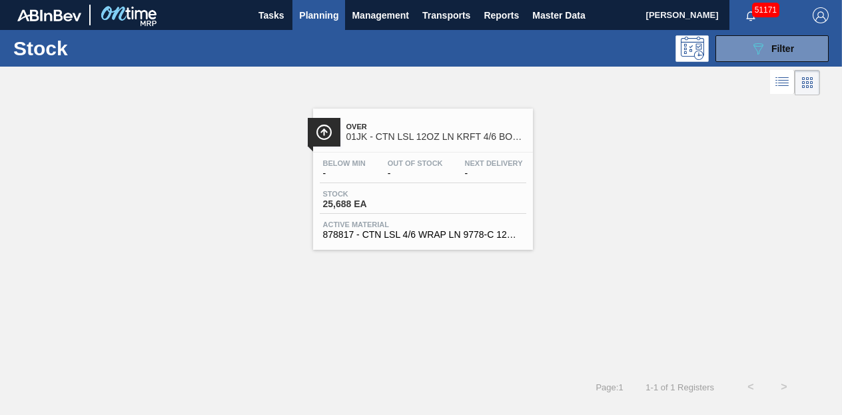
click at [465, 198] on div "Stock 25,688 EA" at bounding box center [423, 202] width 206 height 24
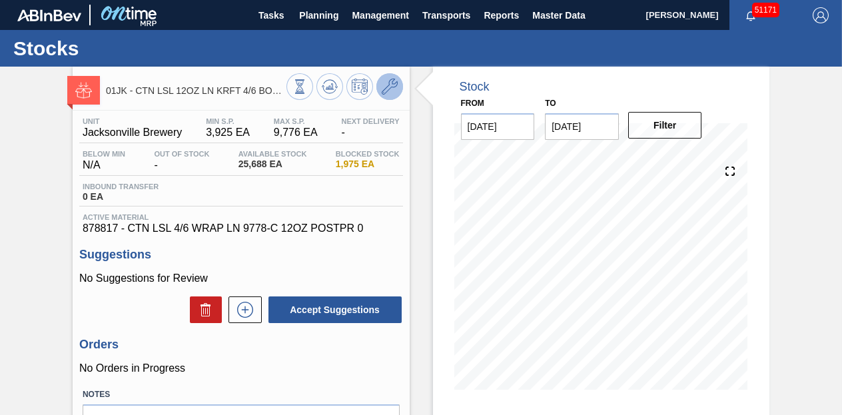
click at [382, 91] on icon at bounding box center [390, 87] width 16 height 16
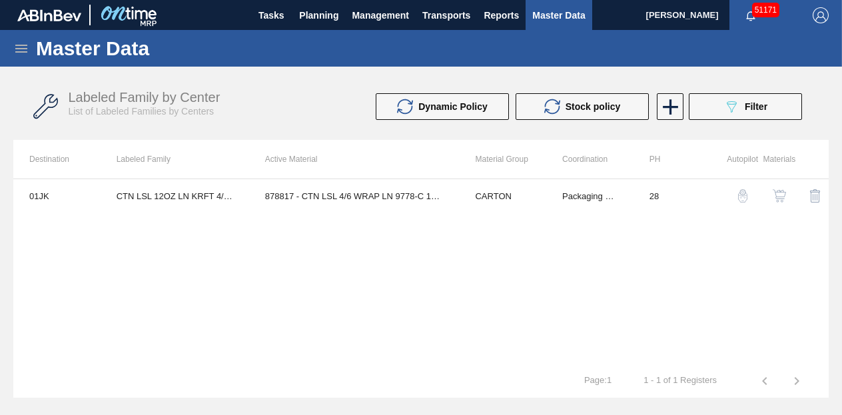
click at [783, 193] on img "button" at bounding box center [779, 195] width 13 height 13
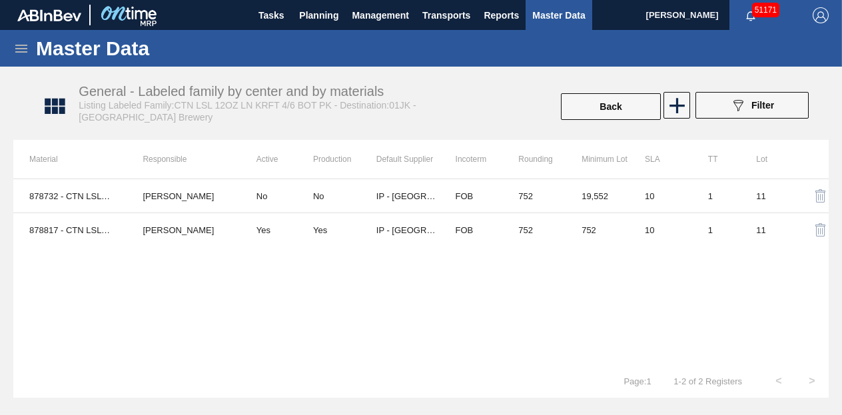
click at [303, 315] on div "878732 - CTN LSL 4/6 WRAP LN 9778-C 12OZ POSTPR 1 [PERSON_NAME] No No IP - [GEO…" at bounding box center [420, 272] width 815 height 186
click at [375, 328] on div "878732 - CTN LSL 4/6 WRAP LN 9778-C 12OZ POSTPR 1 [PERSON_NAME] No No IP - [GEO…" at bounding box center [420, 272] width 815 height 186
click at [316, 19] on span "Planning" at bounding box center [318, 15] width 39 height 16
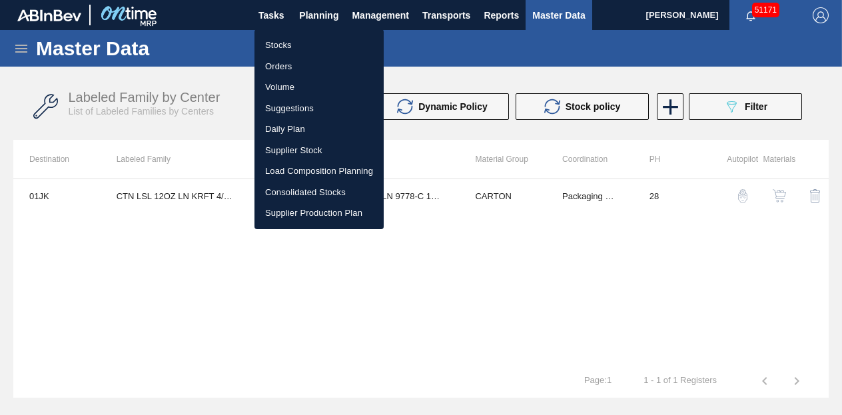
click at [163, 281] on div at bounding box center [421, 207] width 842 height 415
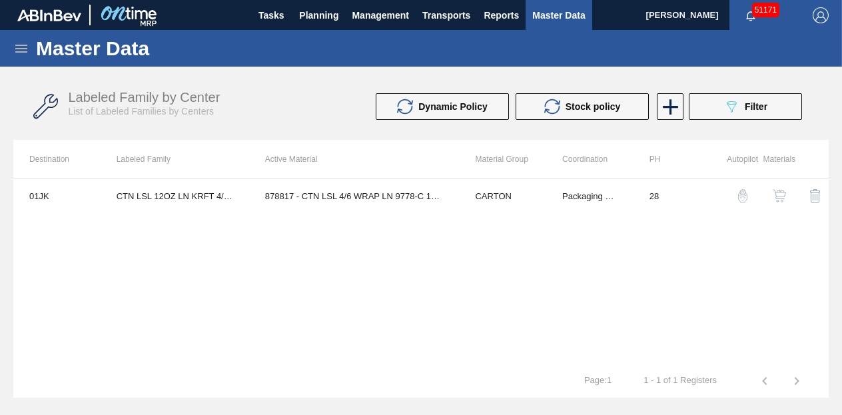
click at [779, 198] on img "button" at bounding box center [779, 195] width 13 height 13
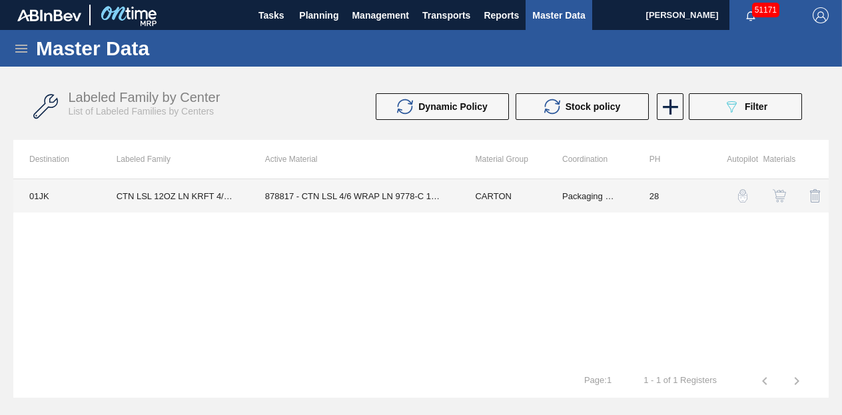
click at [501, 194] on td "CARTON" at bounding box center [502, 195] width 87 height 33
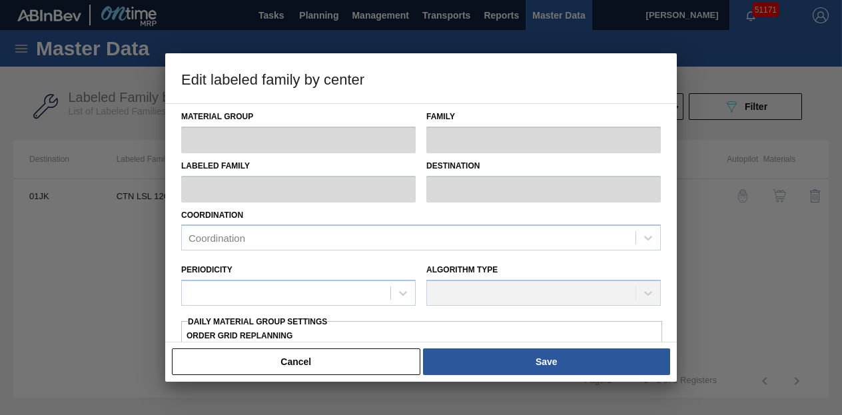
type input "CARTON"
type input "Corrugate Carton"
type input "CTN LSL 12OZ LN KRFT 4/6 BOT PK"
type input "01JK - Jacksonville Brewery"
type input "28"
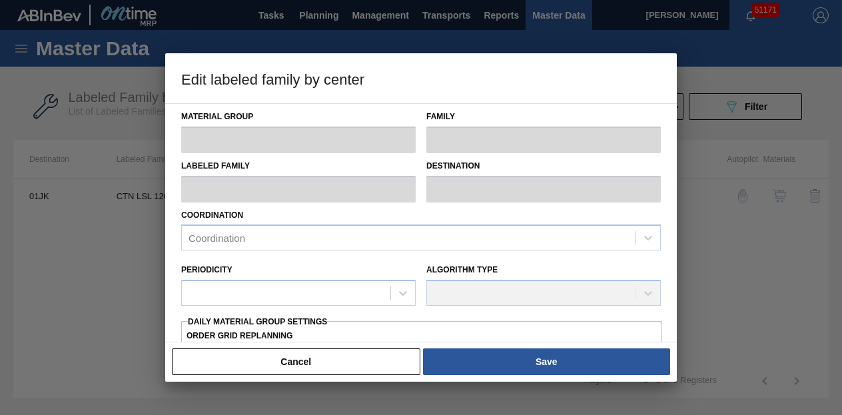
type input "3,925"
type input "9,776"
type input "0"
type input "3,925"
checkbox input "true"
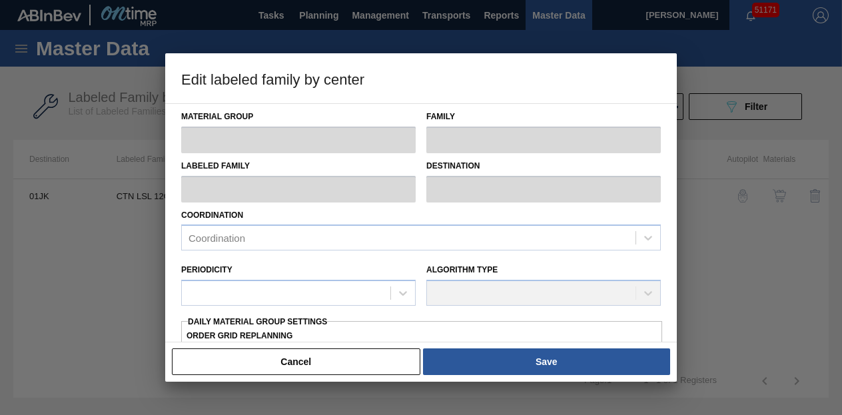
checkbox input "true"
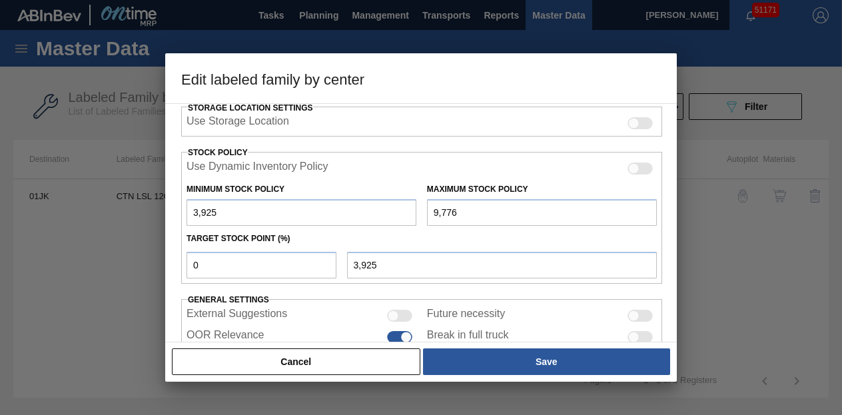
scroll to position [373, 0]
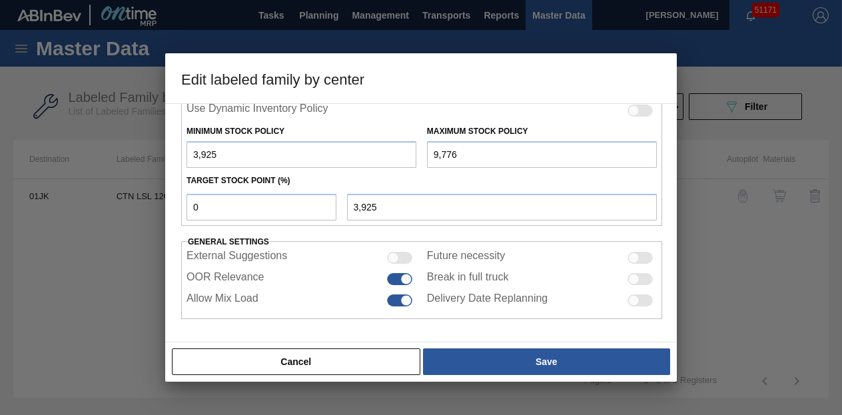
click at [788, 247] on div at bounding box center [421, 207] width 842 height 415
click at [744, 312] on div at bounding box center [421, 207] width 842 height 415
click at [248, 152] on input "3,925" at bounding box center [302, 154] width 230 height 27
click at [213, 321] on div "Material Group CARTON Family Corrugate Carton Labeled Family CTN LSL 12OZ LN KR…" at bounding box center [421, 222] width 512 height 239
click at [638, 281] on div at bounding box center [639, 279] width 25 height 12
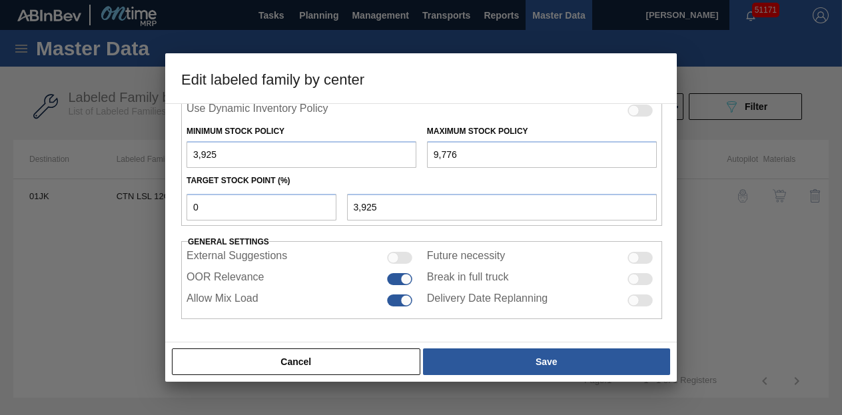
checkbox input "true"
click at [498, 154] on input "9,776" at bounding box center [542, 154] width 230 height 27
click at [494, 155] on input "9,776" at bounding box center [542, 154] width 230 height 27
click at [285, 122] on div "Minimum Stock Policy 3,925" at bounding box center [302, 145] width 230 height 46
drag, startPoint x: 510, startPoint y: 149, endPoint x: 388, endPoint y: 151, distance: 121.3
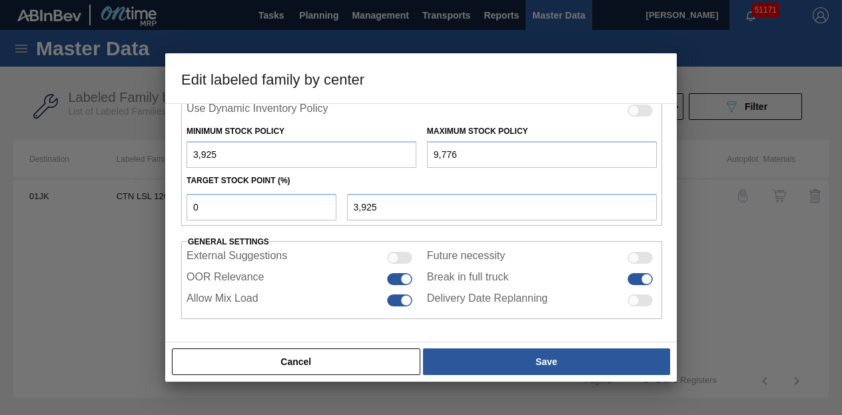
click at [388, 151] on div "Minimum Stock Policy 3,925 Maximum Stock Policy 9,776" at bounding box center [421, 143] width 481 height 49
paste input "20,304"
type input "20,304"
drag, startPoint x: 242, startPoint y: 150, endPoint x: 161, endPoint y: 151, distance: 81.3
click at [161, 151] on div "Edit labeled family by center Material Group CARTON Family Corrugate Carton Lab…" at bounding box center [421, 207] width 842 height 415
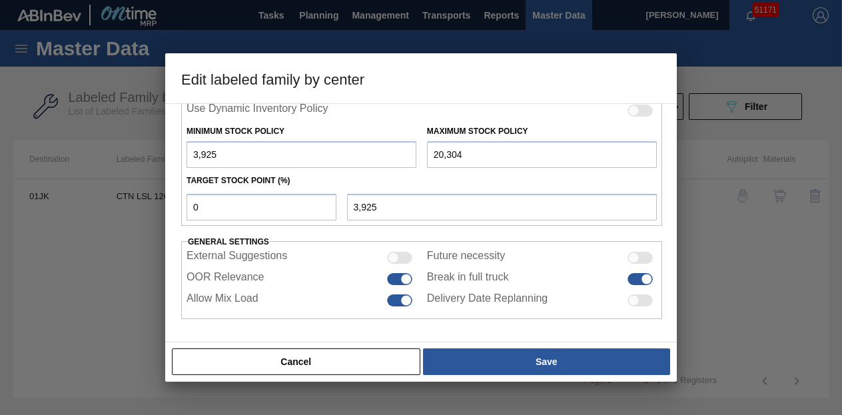
type input "1"
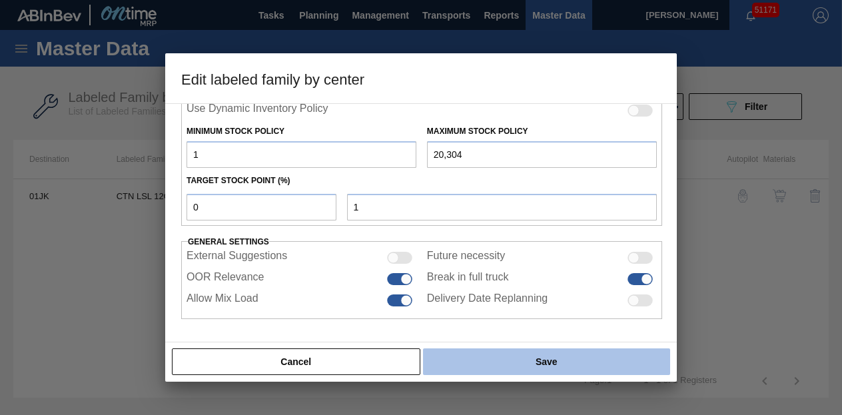
click at [524, 354] on button "Save" at bounding box center [546, 361] width 247 height 27
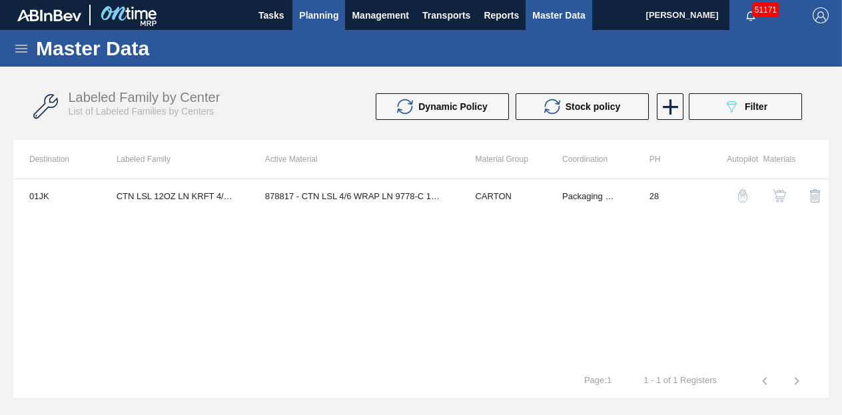
click at [328, 19] on span "Planning" at bounding box center [318, 15] width 39 height 16
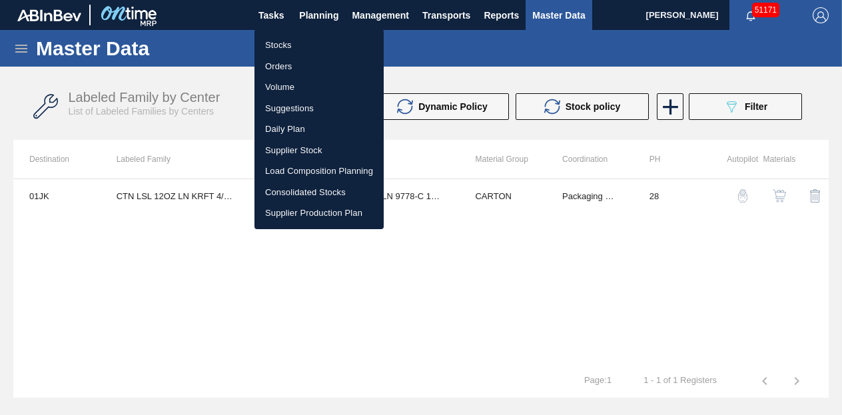
click at [288, 43] on li "Stocks" at bounding box center [318, 45] width 129 height 21
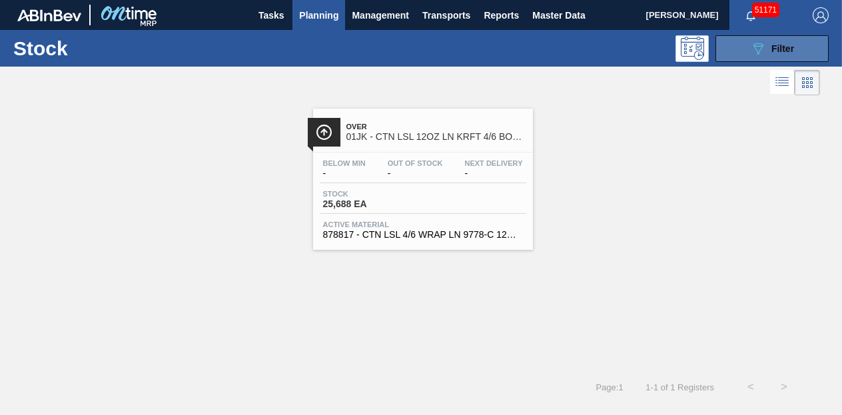
click at [753, 47] on icon "089F7B8B-B2A5-4AFE-B5C0-19BA573D28AC" at bounding box center [758, 49] width 16 height 16
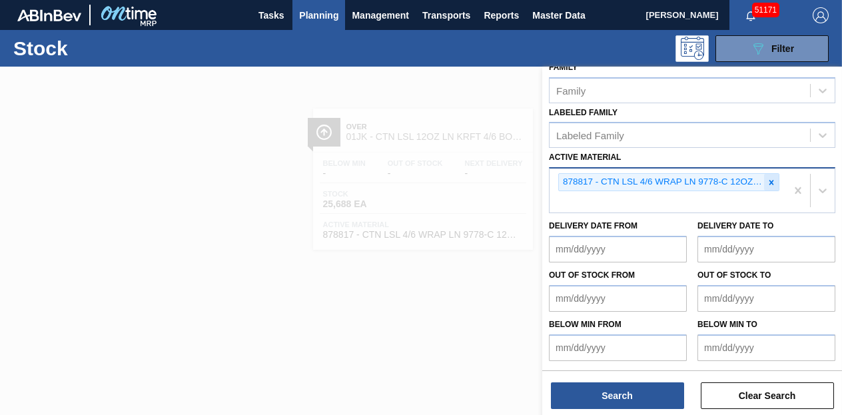
click at [770, 182] on icon at bounding box center [771, 182] width 5 height 5
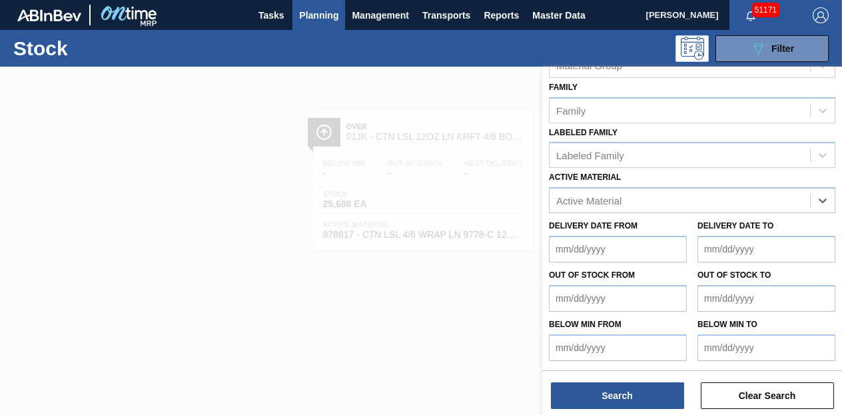
paste Material "878636"
type Material "878636"
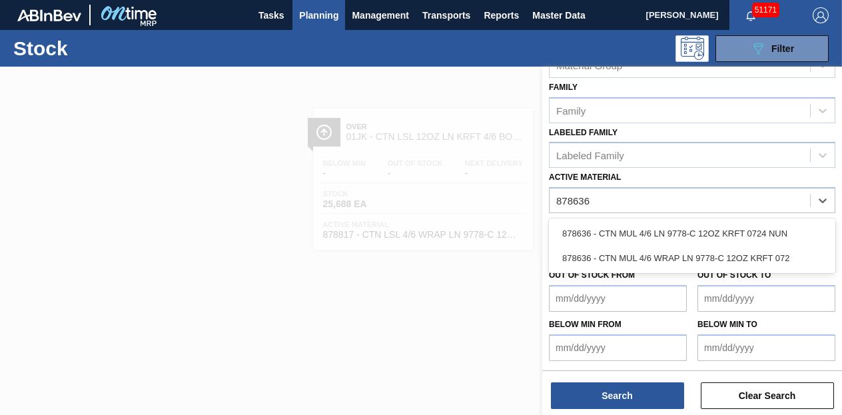
click at [722, 233] on div "878636 - CTN MUL 4/6 LN 9778-C 12OZ KRFT 0724 NUN" at bounding box center [692, 233] width 286 height 25
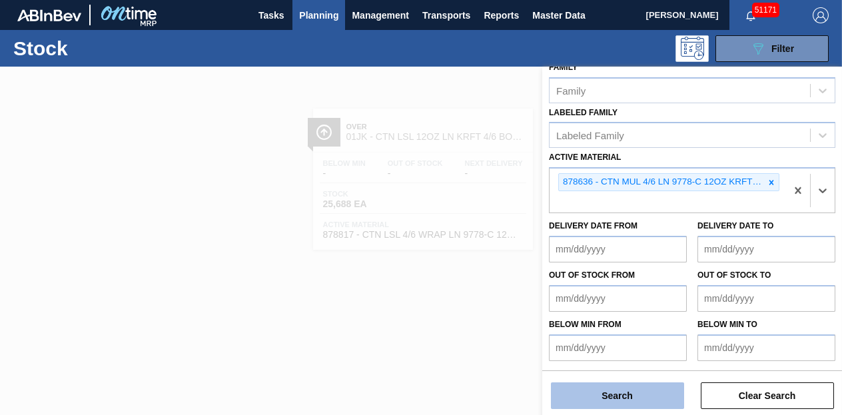
click at [615, 394] on button "Search" at bounding box center [617, 395] width 133 height 27
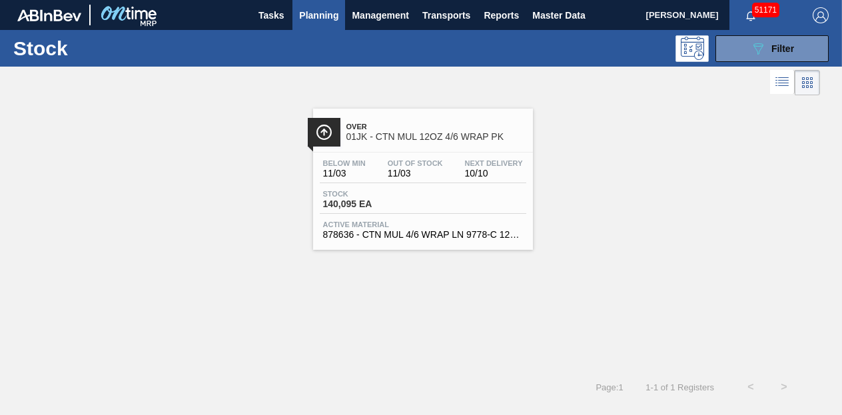
click at [434, 184] on div "Below Min 11/03 Out Of Stock 11/03 Next Delivery 10/10 Stock 140,095 EA Active …" at bounding box center [423, 198] width 220 height 91
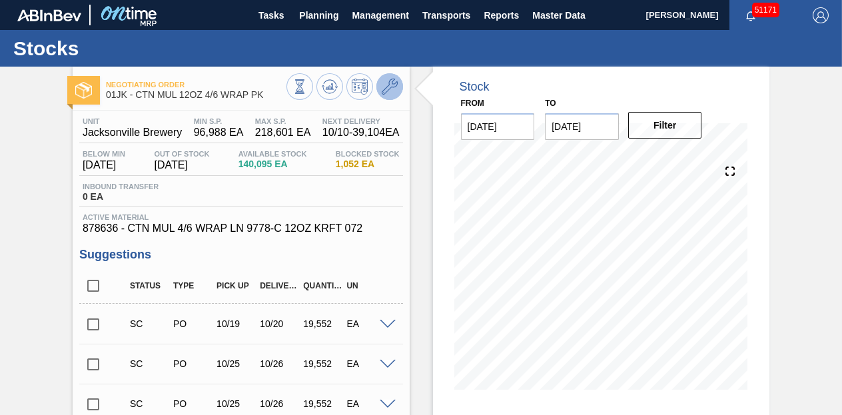
click at [387, 93] on icon at bounding box center [390, 87] width 16 height 16
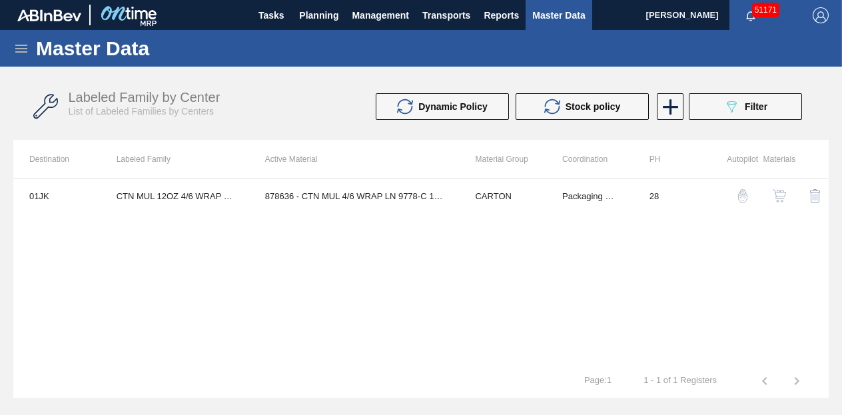
click at [781, 200] on img "button" at bounding box center [779, 195] width 13 height 13
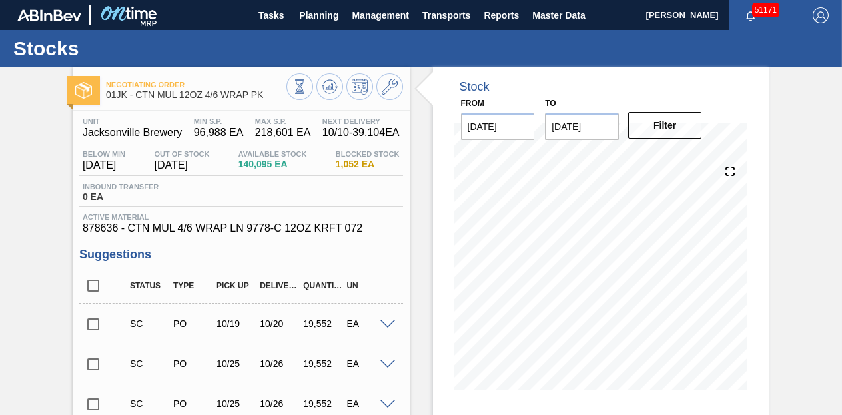
click at [585, 124] on input "[DATE]" at bounding box center [582, 126] width 74 height 27
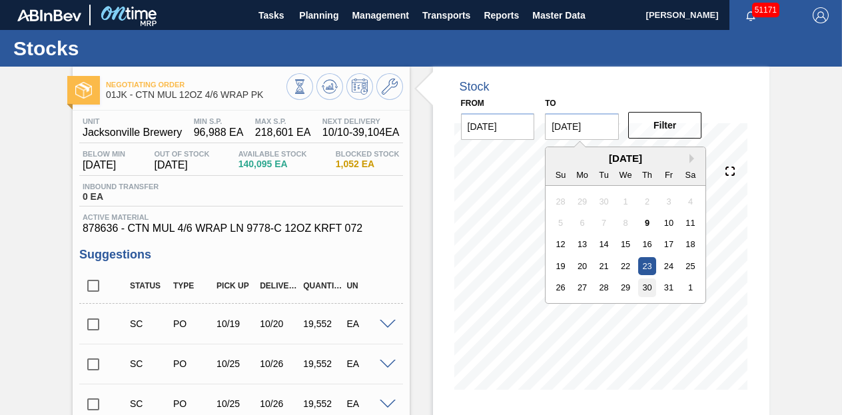
click at [645, 290] on div "30" at bounding box center [647, 287] width 18 height 18
type input "[DATE]"
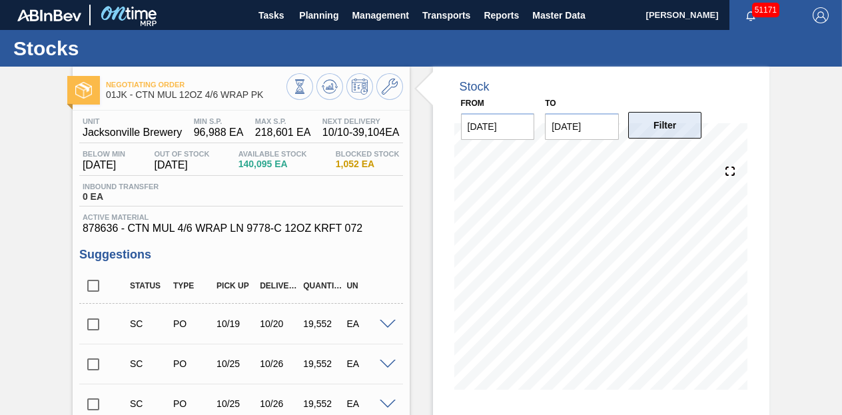
click at [679, 125] on button "Filter" at bounding box center [665, 125] width 74 height 27
click at [394, 92] on icon at bounding box center [390, 87] width 16 height 16
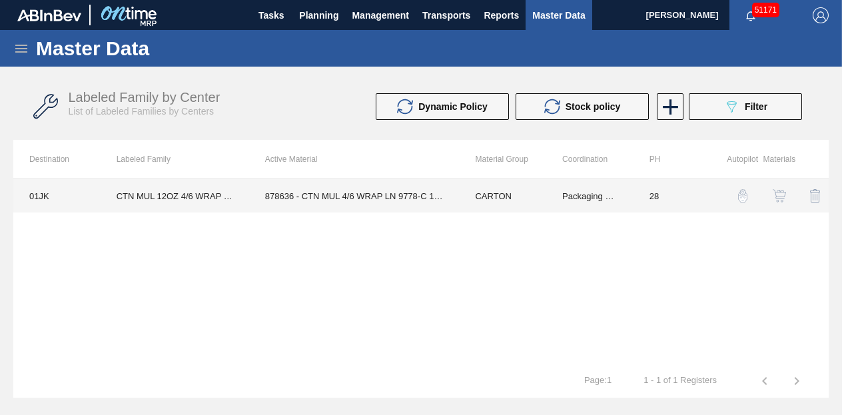
click at [355, 185] on td "878636 - CTN MUL 4/6 WRAP LN 9778-C 12OZ KRFT 072" at bounding box center [354, 195] width 210 height 33
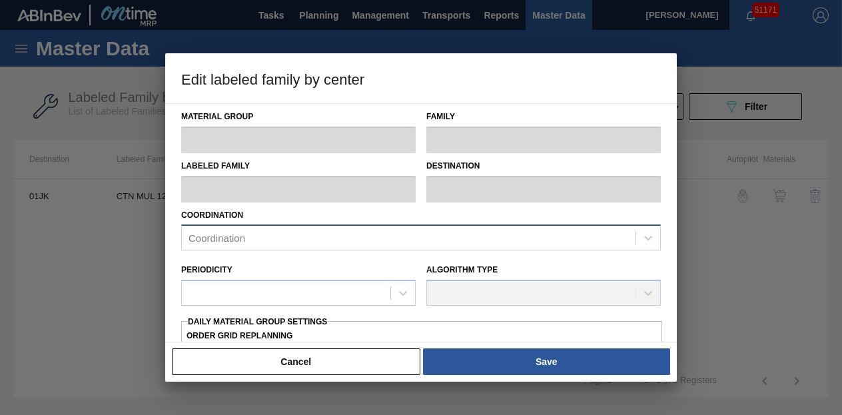
type input "CARTON"
type input "Corrugate Carton"
type input "CTN MUL 12OZ 4/6 WRAP PK"
type input "01JK - Jacksonville Brewery"
type input "28"
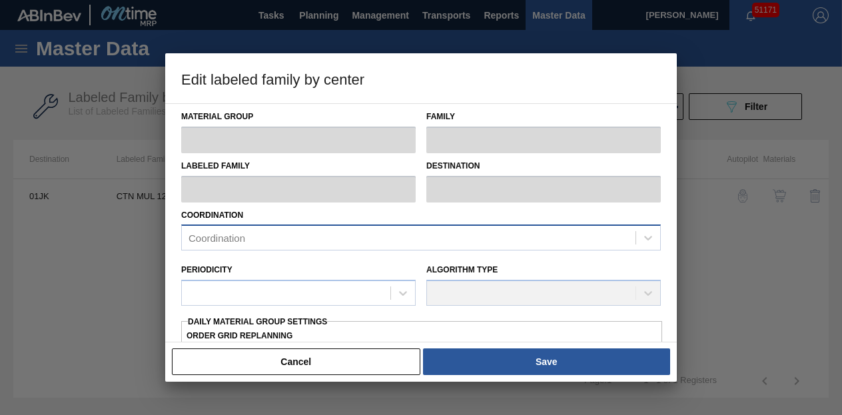
type input "0"
type input "100"
type input "0"
checkbox input "true"
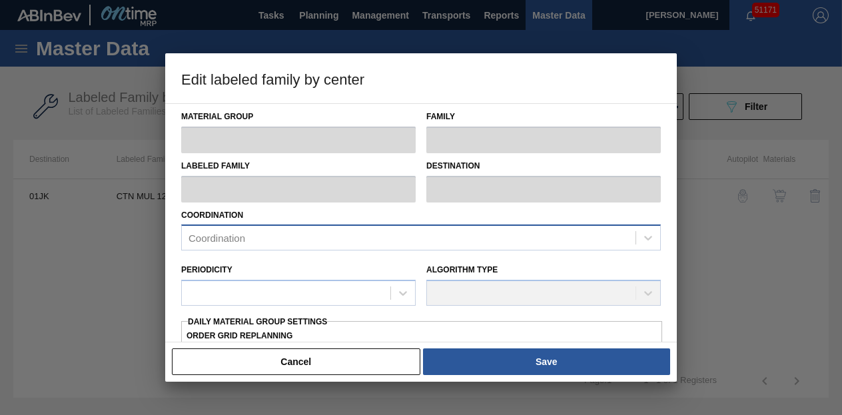
checkbox input "true"
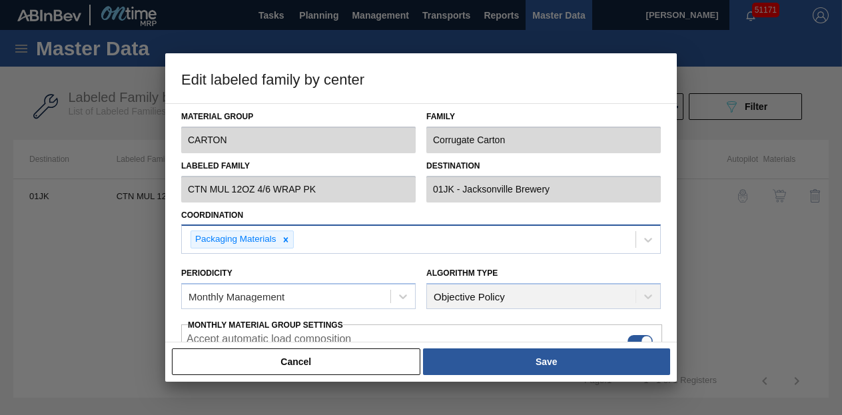
type input "96,988.2"
type input "218,600.6"
type input "0"
type input "96,988"
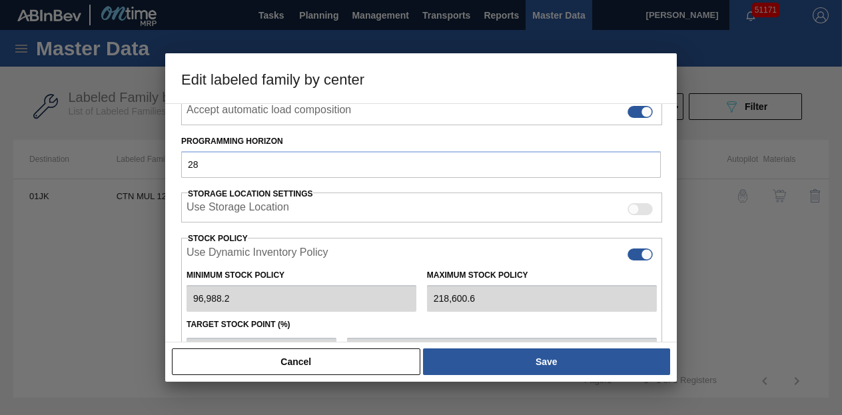
scroll to position [266, 0]
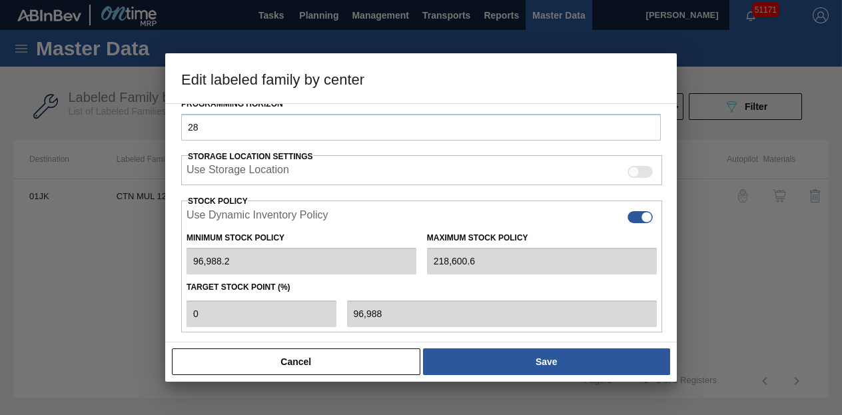
drag, startPoint x: 763, startPoint y: 277, endPoint x: 757, endPoint y: 278, distance: 6.8
click at [763, 277] on div at bounding box center [421, 207] width 842 height 415
click at [325, 366] on button "Cancel" at bounding box center [296, 361] width 248 height 27
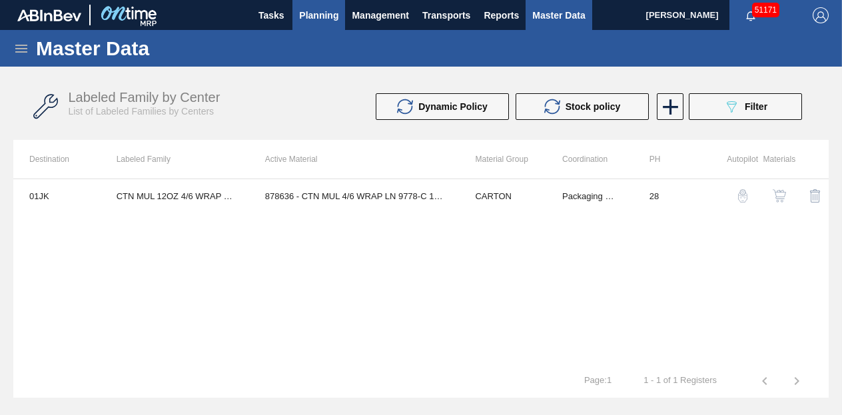
click at [322, 13] on span "Planning" at bounding box center [318, 15] width 39 height 16
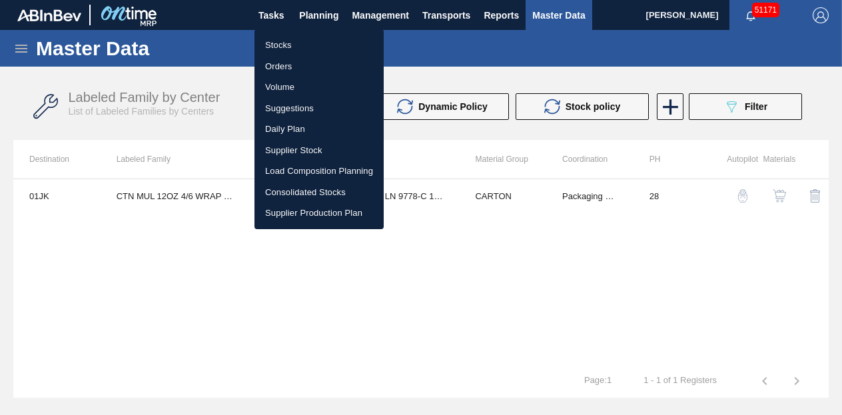
click at [274, 48] on li "Stocks" at bounding box center [318, 45] width 129 height 21
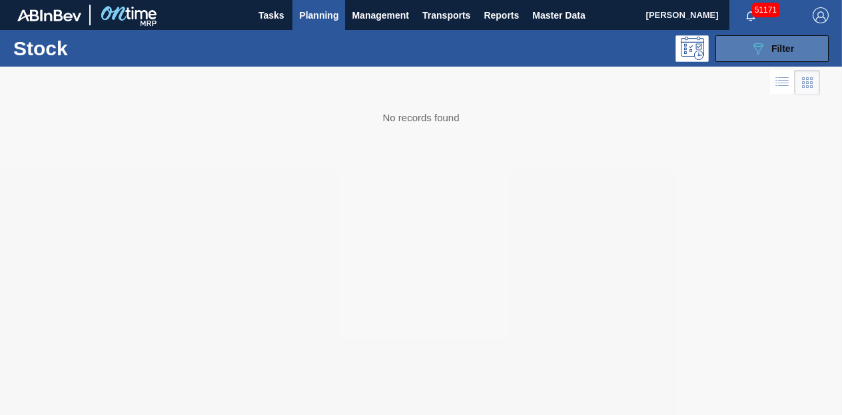
click at [765, 42] on icon "089F7B8B-B2A5-4AFE-B5C0-19BA573D28AC" at bounding box center [758, 49] width 16 height 16
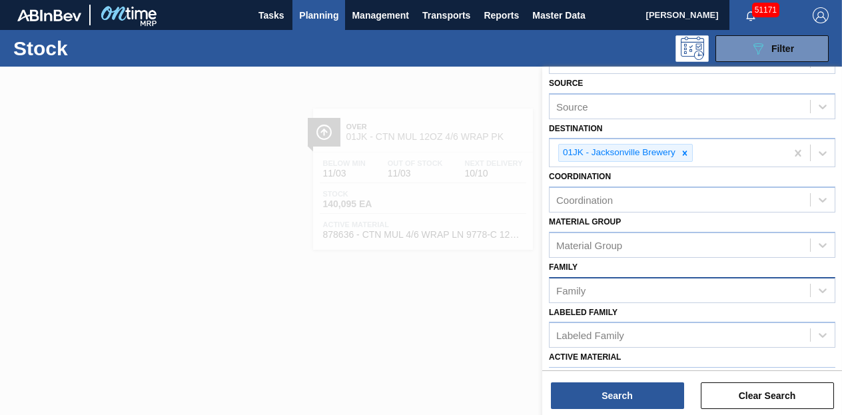
scroll to position [244, 0]
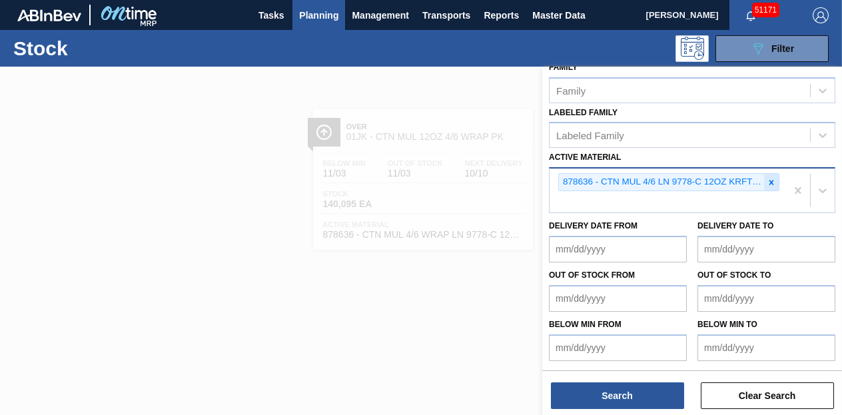
click at [768, 182] on icon at bounding box center [771, 182] width 9 height 9
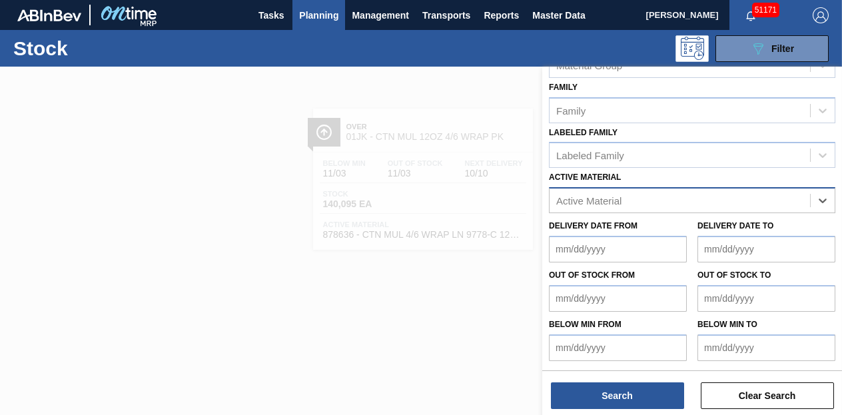
paste Material "878808"
type Material "878808"
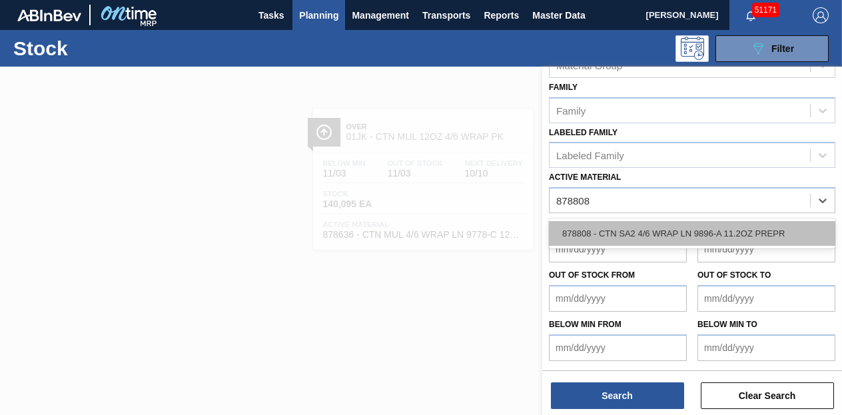
click at [622, 237] on div "878808 - CTN SA2 4/6 WRAP LN 9896-A 11.2OZ PREPR" at bounding box center [692, 233] width 286 height 25
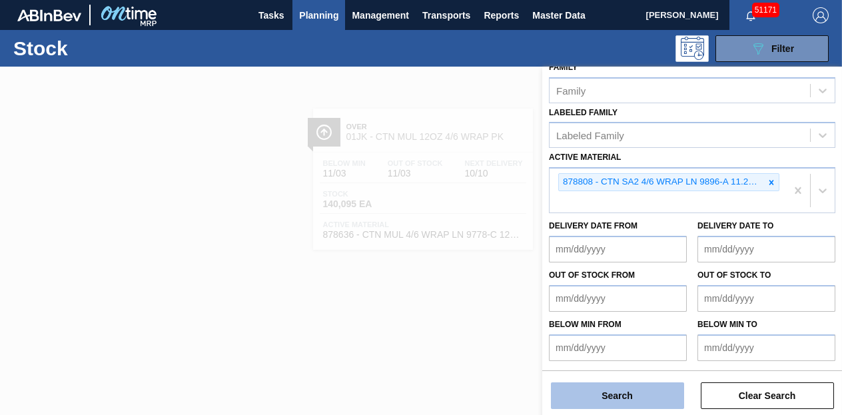
click at [629, 399] on button "Search" at bounding box center [617, 395] width 133 height 27
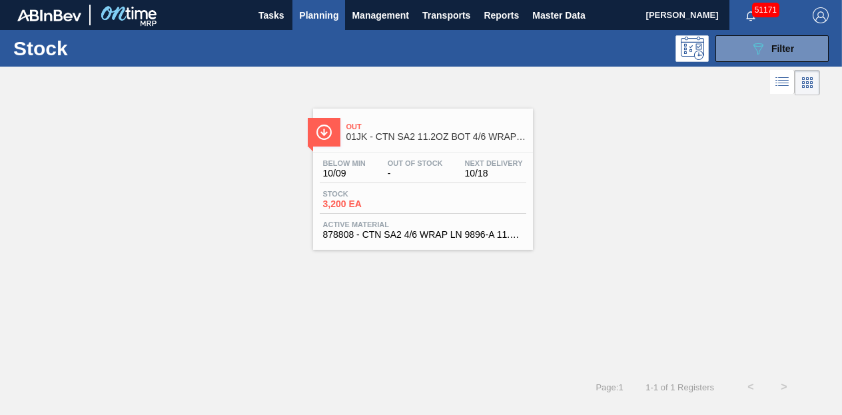
click at [459, 182] on div "Below Min 10/09 Out Of Stock - Next Delivery 10/18" at bounding box center [423, 171] width 206 height 24
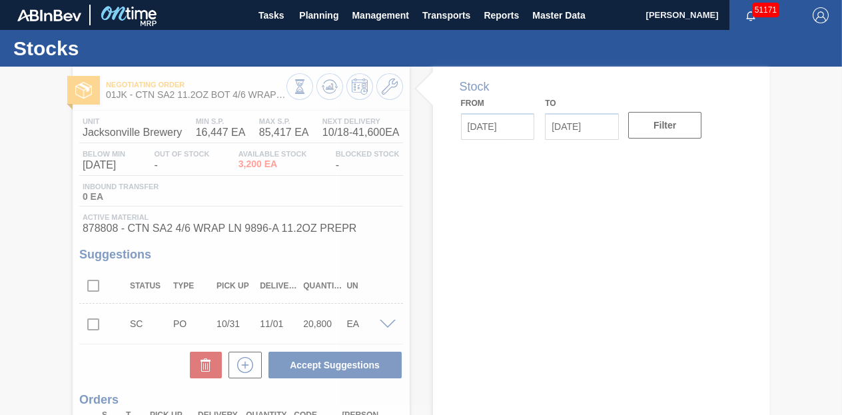
type input "[DATE]"
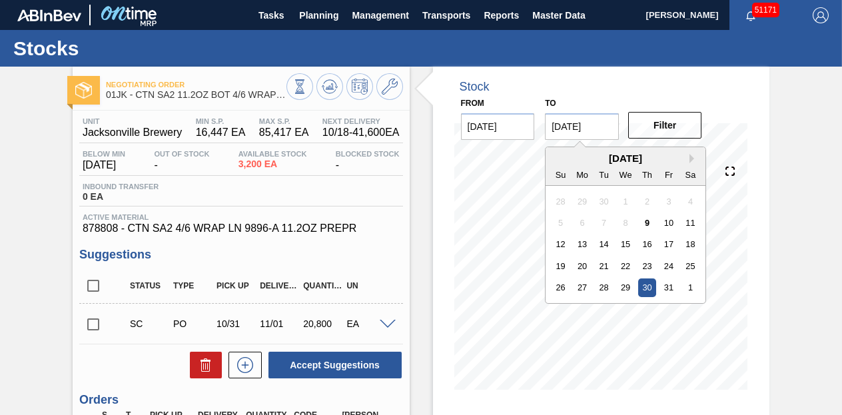
click at [607, 125] on input "[DATE]" at bounding box center [582, 126] width 74 height 27
click at [690, 159] on button "Next Month" at bounding box center [693, 158] width 9 height 9
click at [649, 224] on div "6" at bounding box center [647, 223] width 18 height 18
type input "[DATE]"
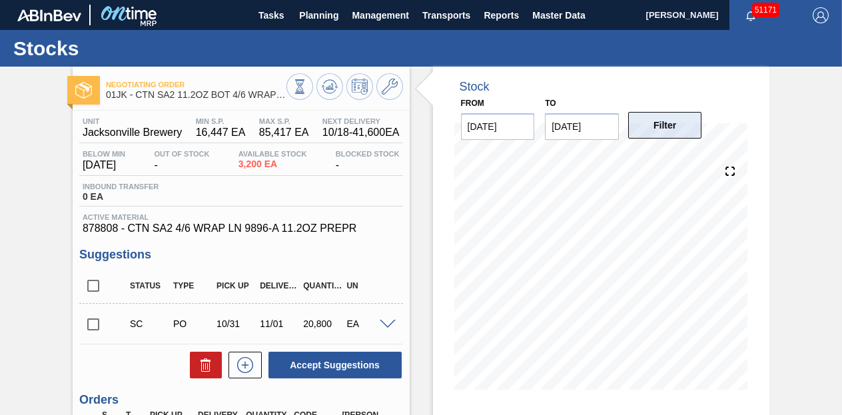
click at [663, 128] on button "Filter" at bounding box center [665, 125] width 74 height 27
click at [387, 45] on div "Stocks" at bounding box center [421, 48] width 842 height 37
click at [398, 97] on div at bounding box center [344, 88] width 117 height 30
click at [390, 90] on icon at bounding box center [390, 87] width 16 height 16
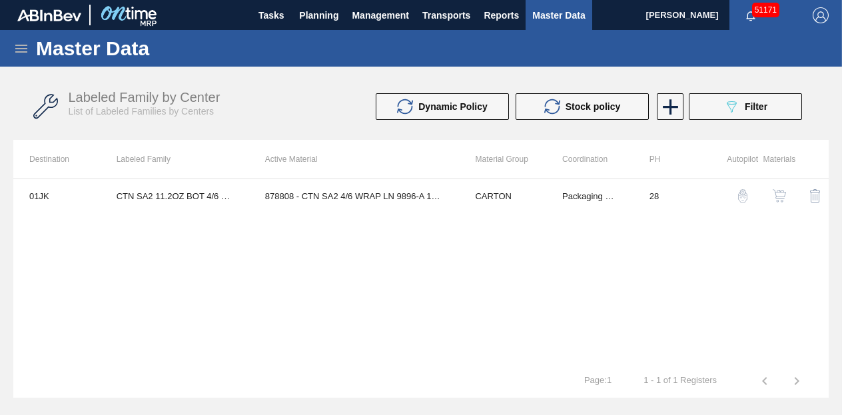
click at [781, 202] on img "button" at bounding box center [779, 195] width 13 height 13
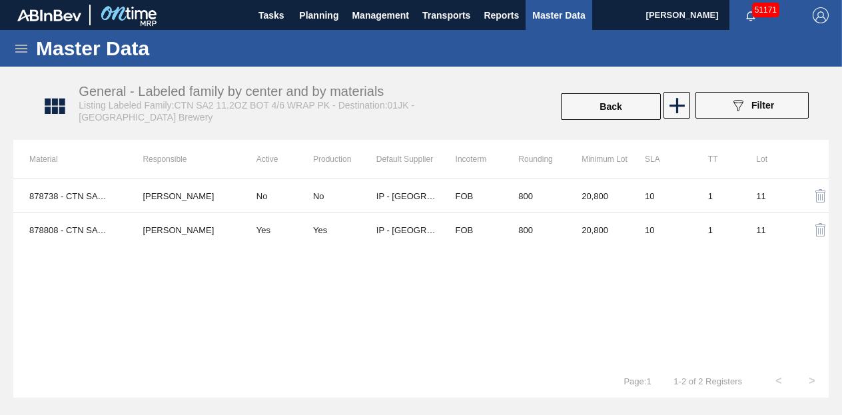
click at [554, 328] on div "878738 - CTN SA2 4/6 WRAP LN 9779-C 11.2OZ PREPR [PERSON_NAME] No No IP - [GEOG…" at bounding box center [420, 272] width 815 height 186
click at [407, 91] on div "General - Labeled family by center and by materials Listing Labeled Family:CTN …" at bounding box center [265, 103] width 373 height 39
click at [302, 16] on span "Planning" at bounding box center [318, 15] width 39 height 16
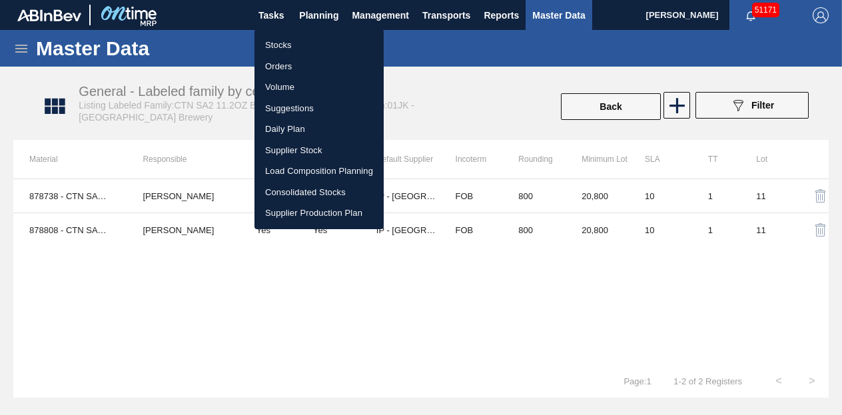
click at [276, 46] on li "Stocks" at bounding box center [318, 45] width 129 height 21
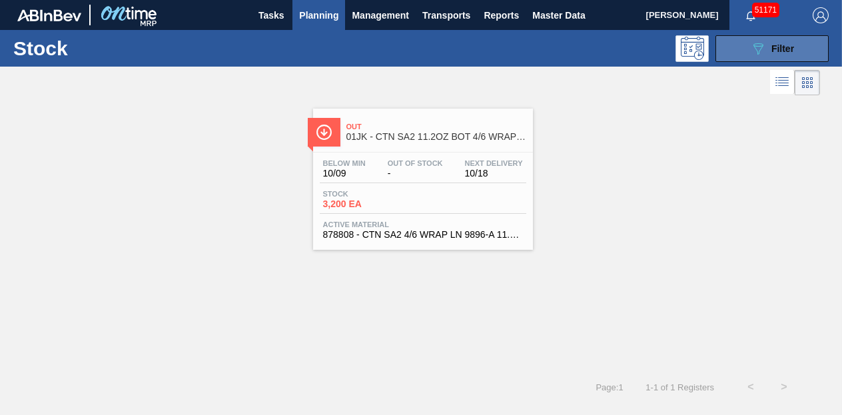
click at [756, 49] on icon at bounding box center [758, 48] width 10 height 11
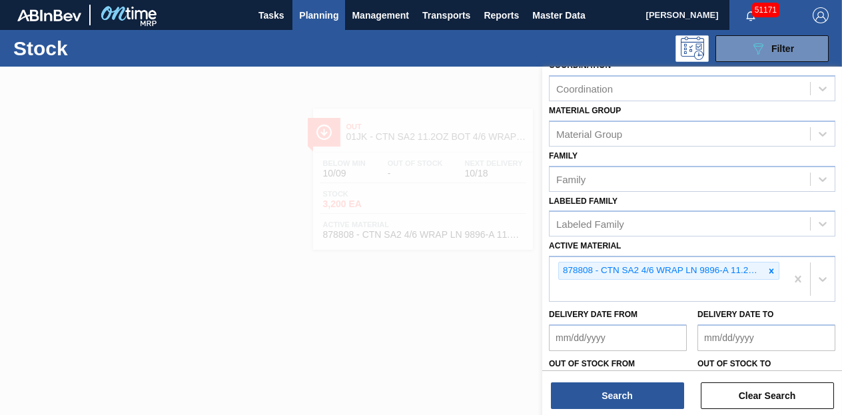
scroll to position [200, 0]
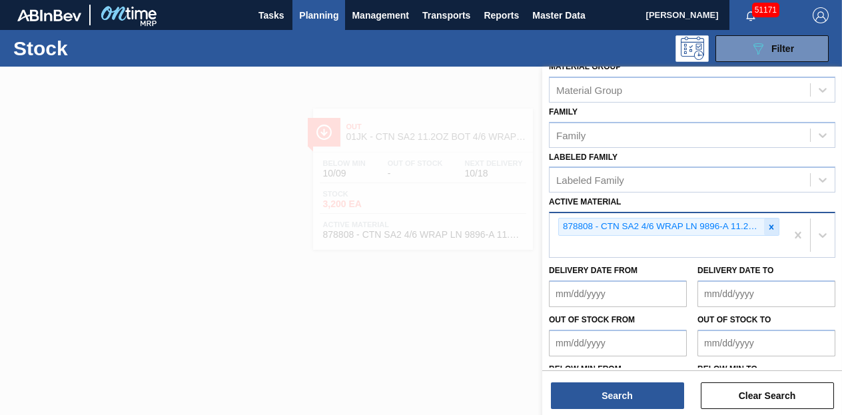
click at [769, 228] on icon at bounding box center [771, 226] width 9 height 9
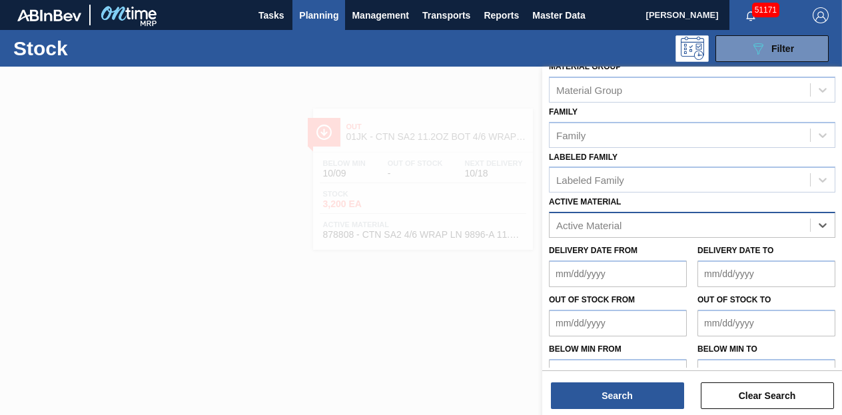
paste Material "878610"
type Material "878610"
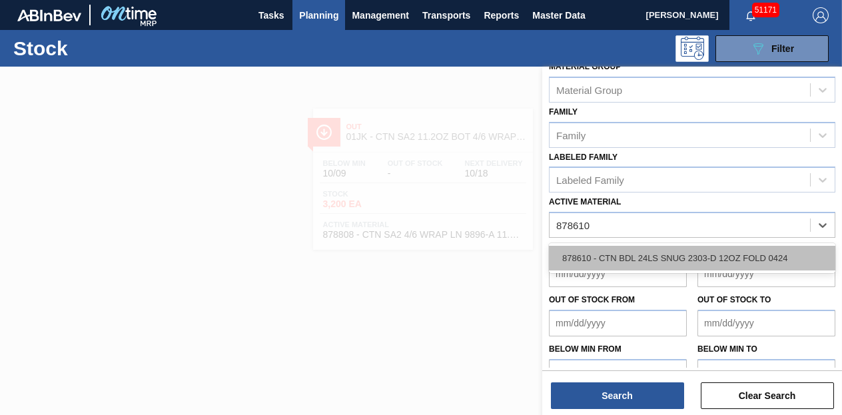
click at [612, 256] on div "878610 - CTN BDL 24LS SNUG 2303-D 12OZ FOLD 0424" at bounding box center [692, 258] width 286 height 25
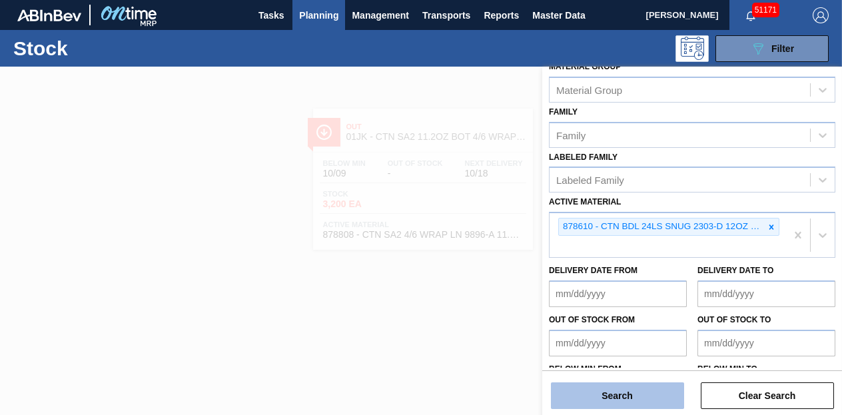
click at [601, 392] on button "Search" at bounding box center [617, 395] width 133 height 27
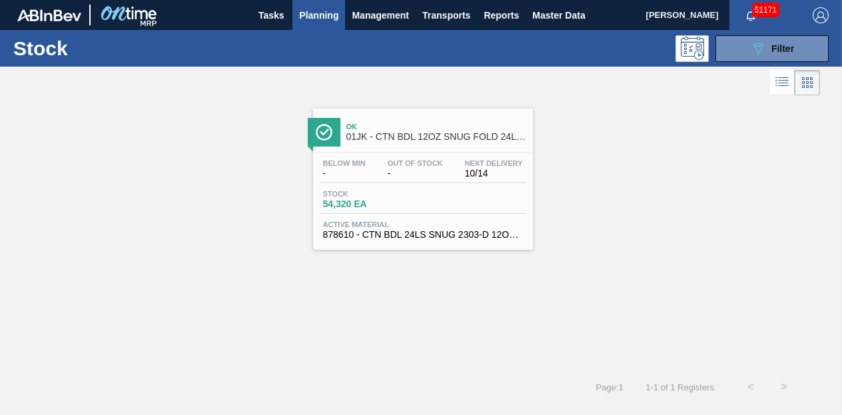
click at [412, 184] on div "Below Min - Out Of Stock - Next Delivery 10/14 Stock 54,320 EA Active Material …" at bounding box center [423, 198] width 220 height 91
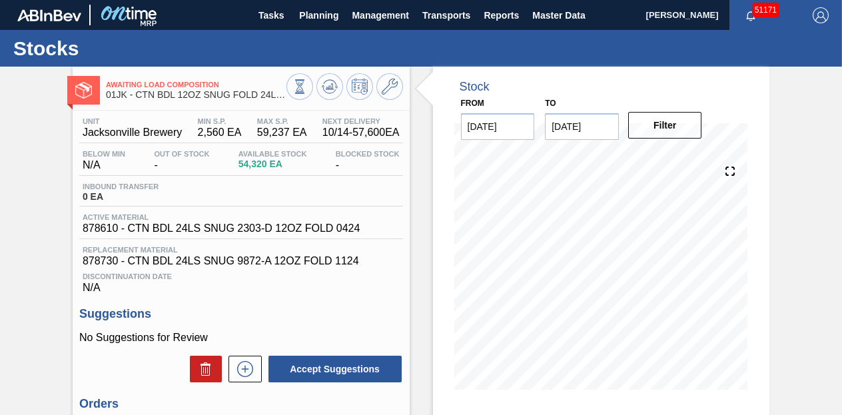
click at [775, 133] on div "Awaiting Load Composition 01JK - CTN BDL 12OZ SNUG FOLD 24LS BOT PK Unit Jackso…" at bounding box center [421, 342] width 842 height 550
click at [774, 103] on div "Awaiting Load Composition 01JK - CTN BDL 12OZ SNUG FOLD 24LS BOT PK Unit Jackso…" at bounding box center [421, 342] width 842 height 550
click at [765, 88] on div "Stock From [DATE] to [DATE] Filter 10/24 Stock Projection 51,218 SAP Planning 0…" at bounding box center [601, 238] width 337 height 343
click at [753, 133] on div "Stock From [DATE] to [DATE] Filter 10/28 Stock Projection 32,553 SAP Planning 0…" at bounding box center [601, 238] width 337 height 343
drag, startPoint x: 115, startPoint y: 261, endPoint x: 77, endPoint y: 261, distance: 38.0
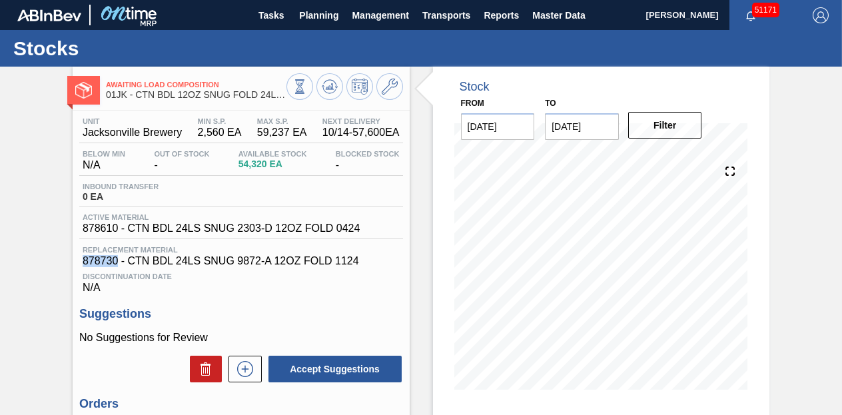
click at [77, 261] on div "Unit Jacksonville Brewery MIN S.P. 2,560 EA MAX S.P. 59,237 EA Next Delivery 10…" at bounding box center [241, 361] width 337 height 500
copy span "878730"
click at [386, 185] on div "Inbound Transfer 0 EA" at bounding box center [241, 195] width 324 height 24
click at [390, 93] on icon at bounding box center [390, 87] width 16 height 16
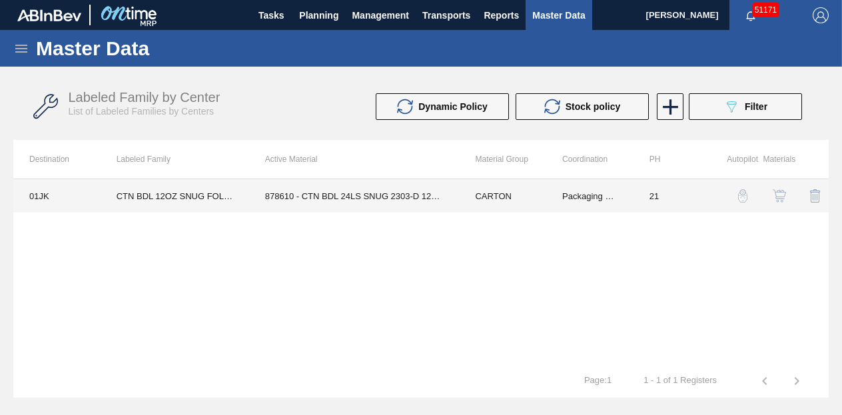
click at [382, 199] on td "878610 - CTN BDL 24LS SNUG 2303-D 12OZ FOLD 0424" at bounding box center [354, 195] width 210 height 33
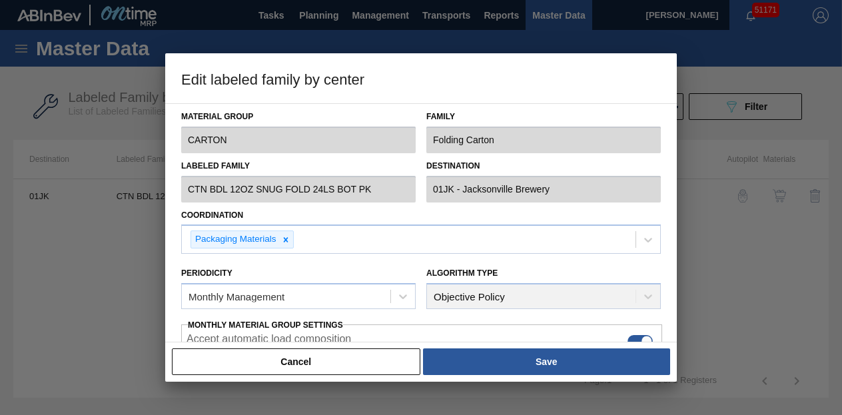
type input "CARTON"
type input "Folding Carton"
type input "CTN BDL 12OZ SNUG FOLD 24LS BOT PK"
type input "01JK - Jacksonville Brewery"
type input "21"
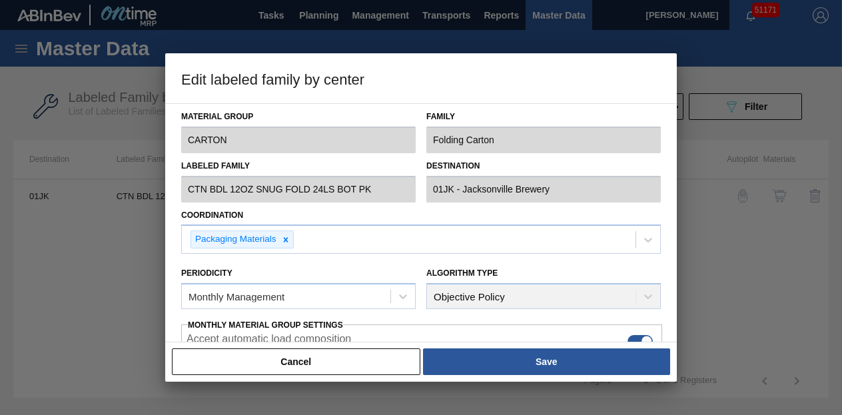
type input "2,560"
type input "59,237"
type input "0"
type input "2,560"
checkbox input "true"
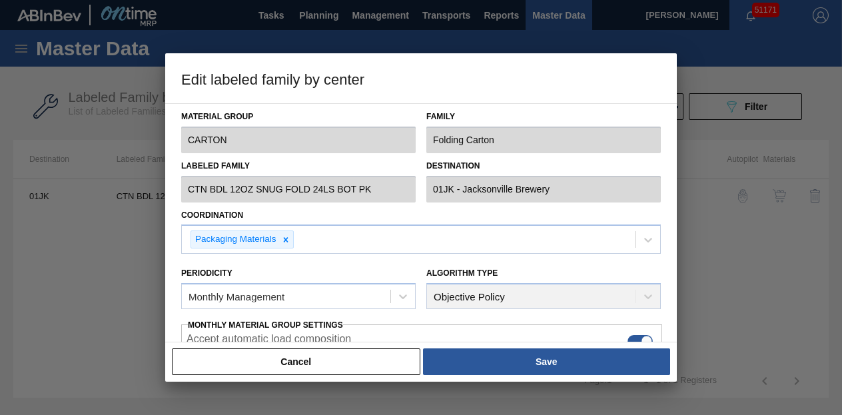
checkbox input "true"
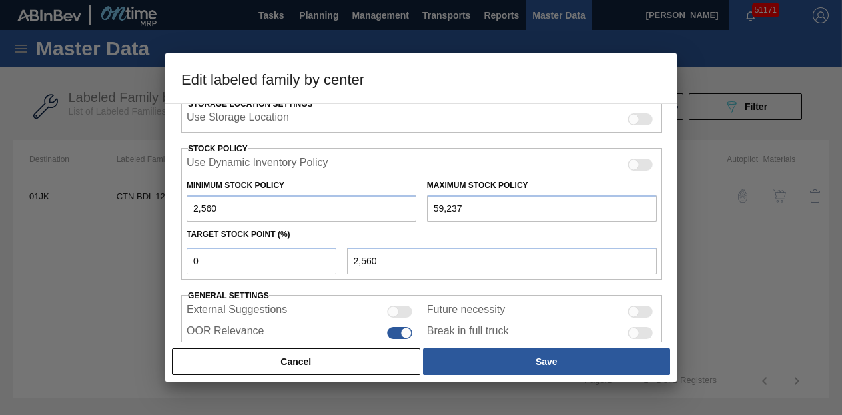
scroll to position [373, 0]
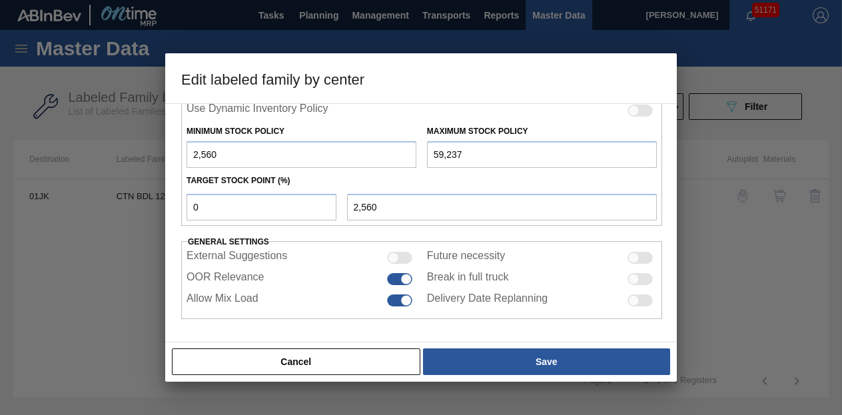
drag, startPoint x: 478, startPoint y: 158, endPoint x: 395, endPoint y: 156, distance: 82.6
click at [395, 156] on div "Minimum Stock Policy 2,560 Maximum Stock Policy 59,237" at bounding box center [421, 143] width 481 height 49
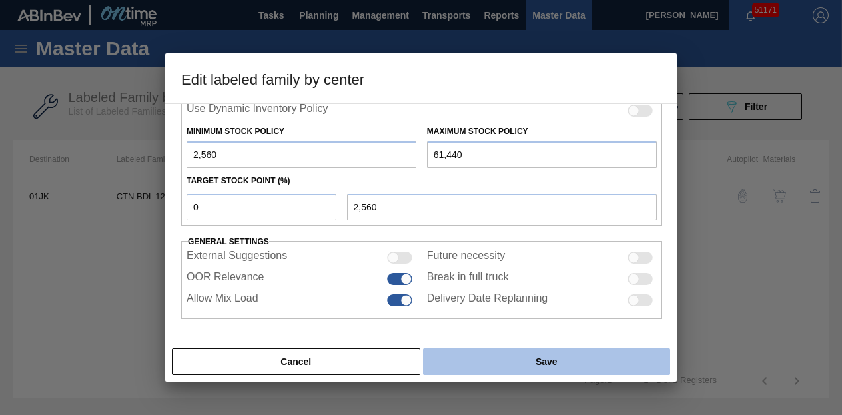
type input "61,440"
click at [514, 359] on button "Save" at bounding box center [546, 361] width 247 height 27
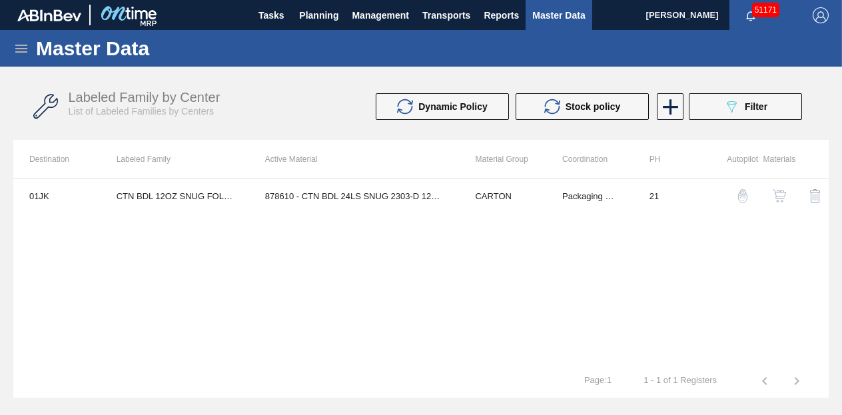
click at [777, 196] on img "button" at bounding box center [779, 195] width 13 height 13
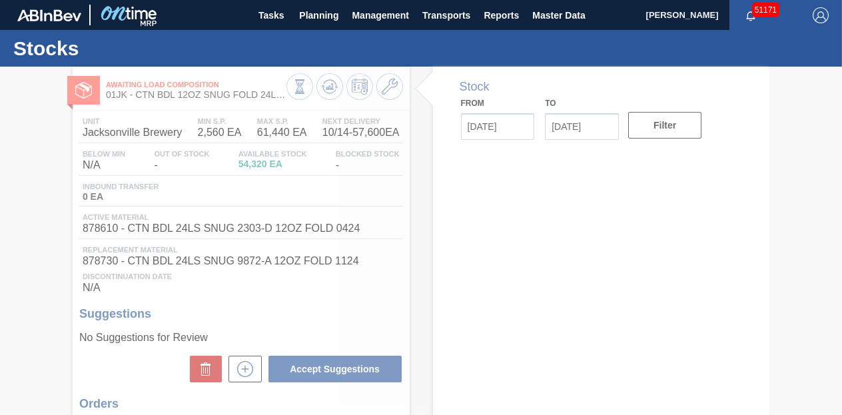
type input "[DATE]"
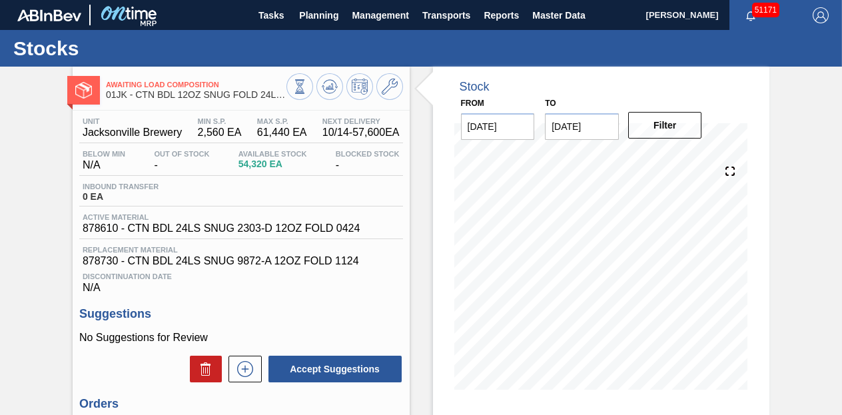
click at [759, 100] on div "Stock From [DATE] to [DATE] Filter 10/22 Stock Projection 61,439 SAP Planning 2…" at bounding box center [601, 238] width 337 height 343
click at [328, 18] on span "Planning" at bounding box center [318, 15] width 39 height 16
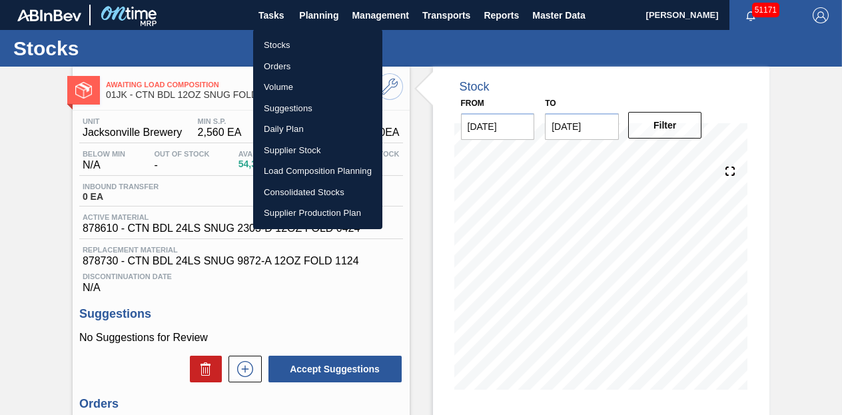
click at [300, 47] on li "Stocks" at bounding box center [317, 45] width 129 height 21
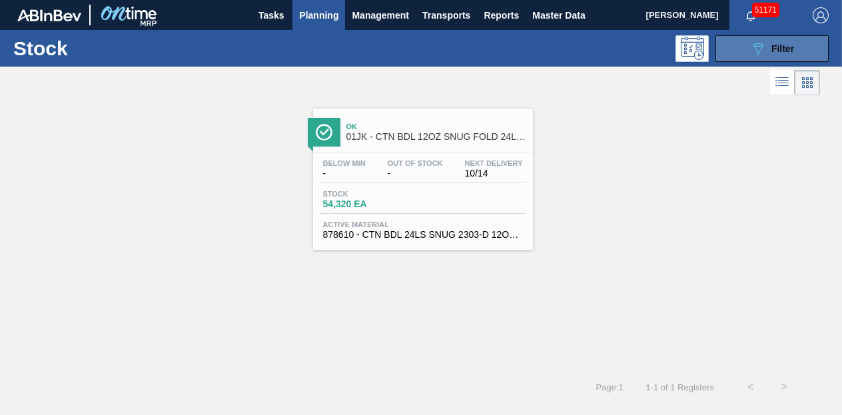
click at [756, 47] on icon "089F7B8B-B2A5-4AFE-B5C0-19BA573D28AC" at bounding box center [758, 49] width 16 height 16
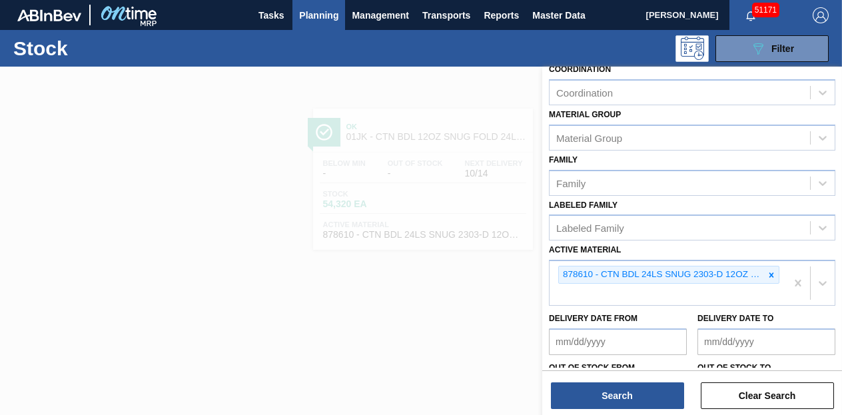
scroll to position [200, 0]
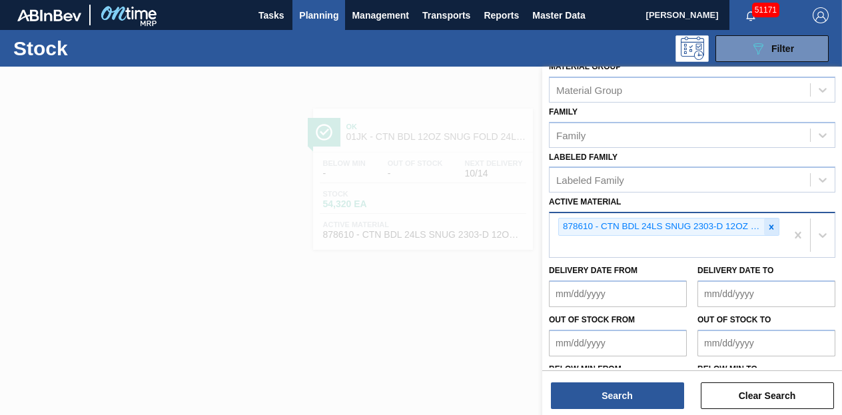
click at [764, 226] on div at bounding box center [771, 226] width 15 height 17
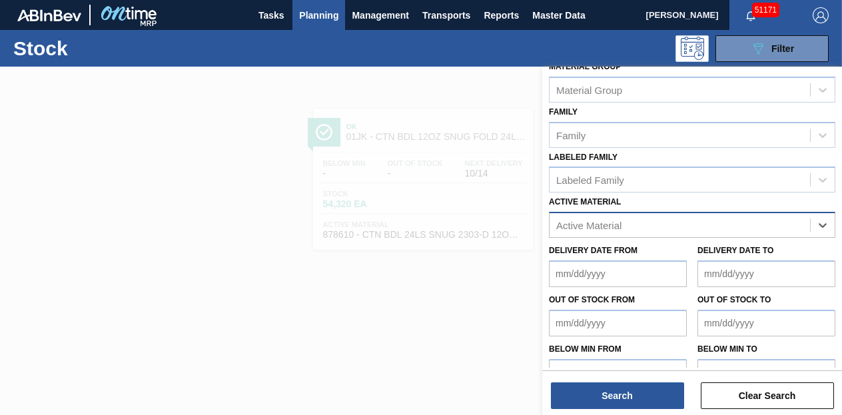
paste Material "683793"
type Material "683793"
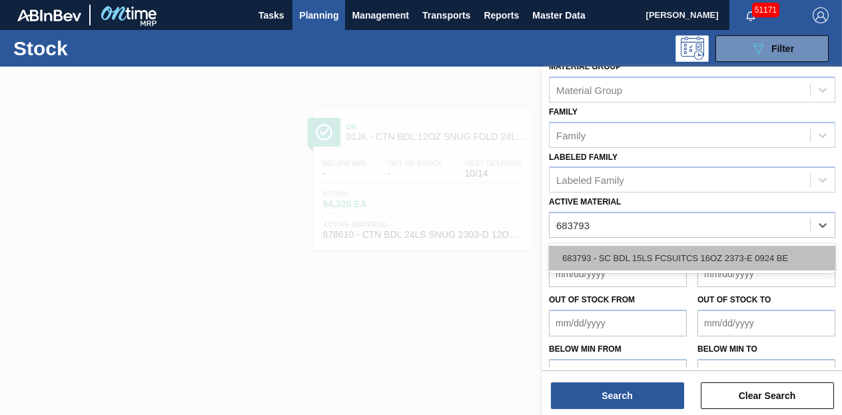
click at [666, 260] on div "683793 - SC BDL 15LS FCSUITCS 16OZ 2373-E 0924 BE" at bounding box center [692, 258] width 286 height 25
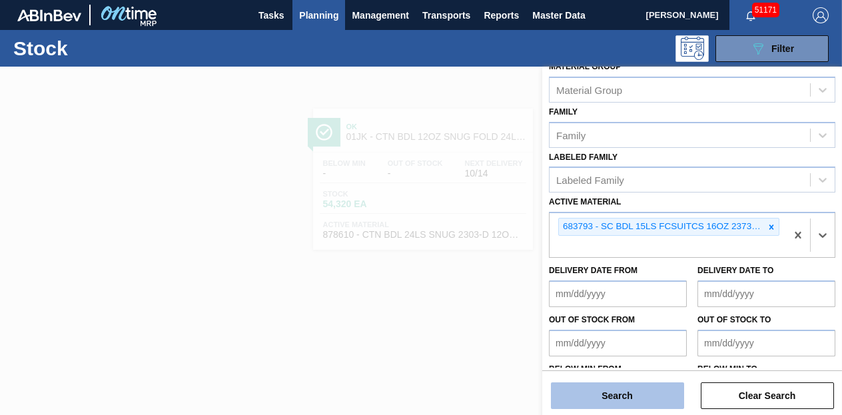
click at [639, 397] on button "Search" at bounding box center [617, 395] width 133 height 27
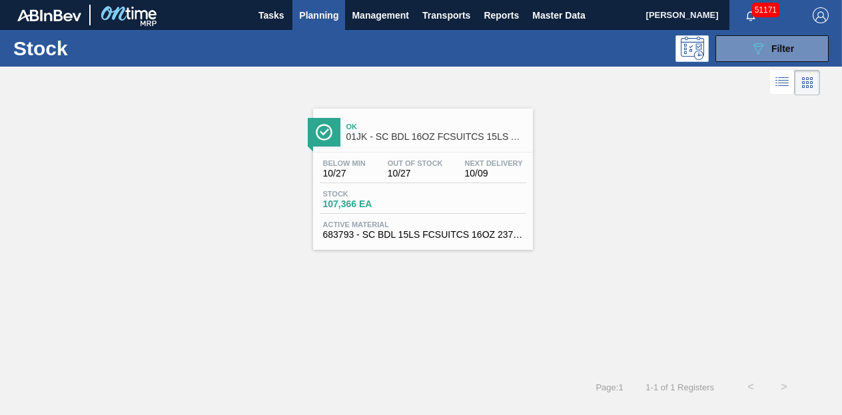
click at [402, 152] on div at bounding box center [423, 152] width 198 height 1
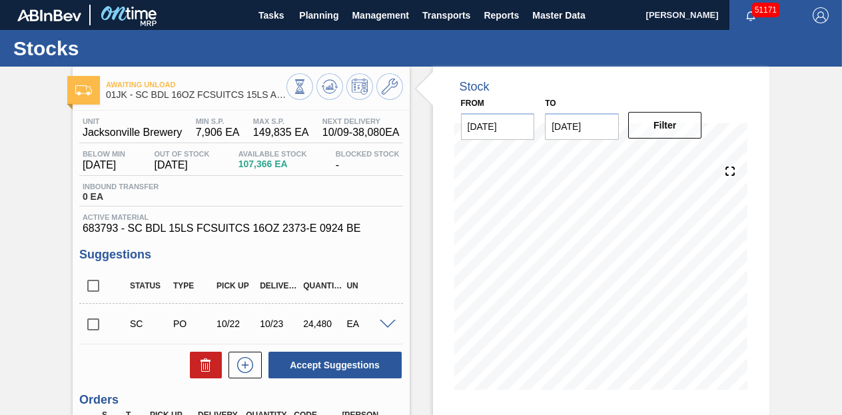
click at [39, 146] on div "Awaiting Unload 01JK - SC BDL 16OZ FCSUITCS 15LS AQUEOUS COATING Unit Jacksonvi…" at bounding box center [421, 320] width 842 height 506
click at [306, 8] on span "Planning" at bounding box center [318, 15] width 39 height 16
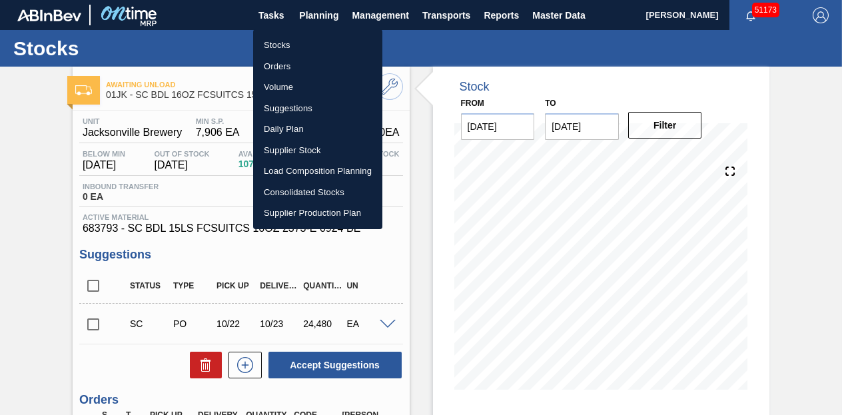
drag, startPoint x: 277, startPoint y: 40, endPoint x: 823, endPoint y: 63, distance: 546.7
click at [277, 40] on li "Stocks" at bounding box center [317, 45] width 129 height 21
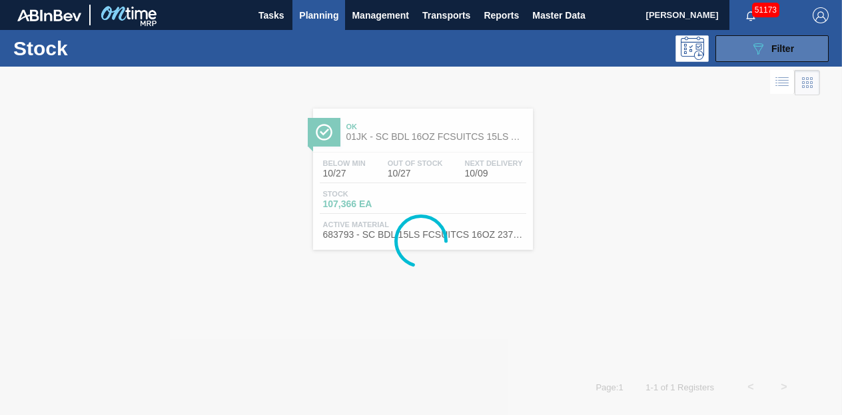
click at [783, 45] on span "Filter" at bounding box center [782, 48] width 23 height 11
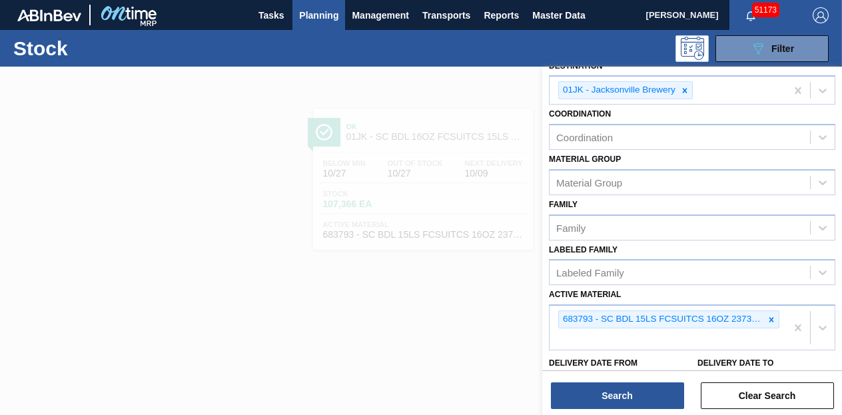
scroll to position [244, 0]
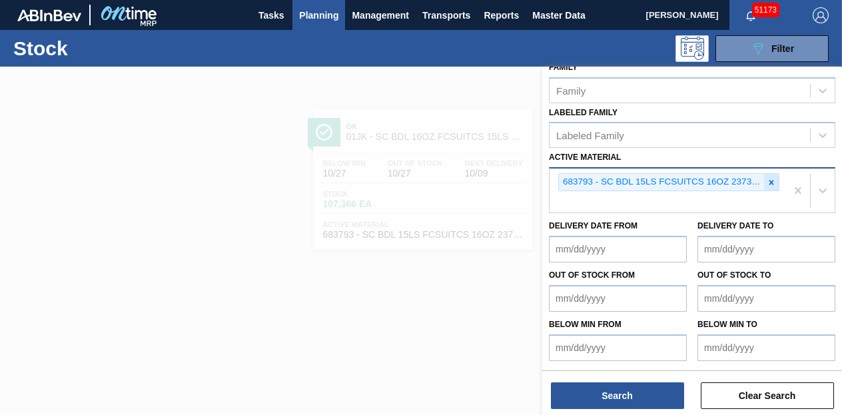
click at [769, 182] on icon at bounding box center [771, 182] width 5 height 5
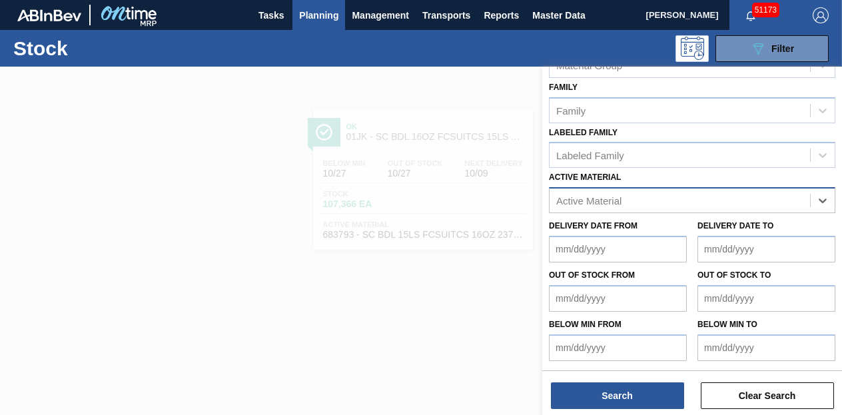
paste Material "683831"
type Material "683831"
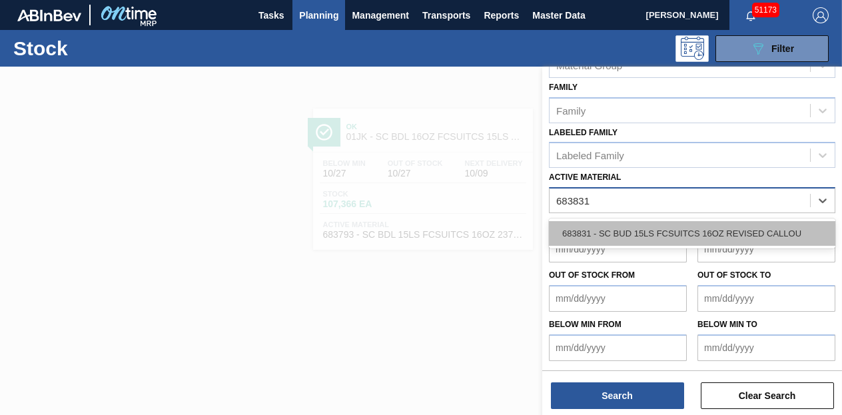
click at [669, 235] on div "683831 - SC BUD 15LS FCSUITCS 16OZ REVISED CALLOU" at bounding box center [692, 233] width 286 height 25
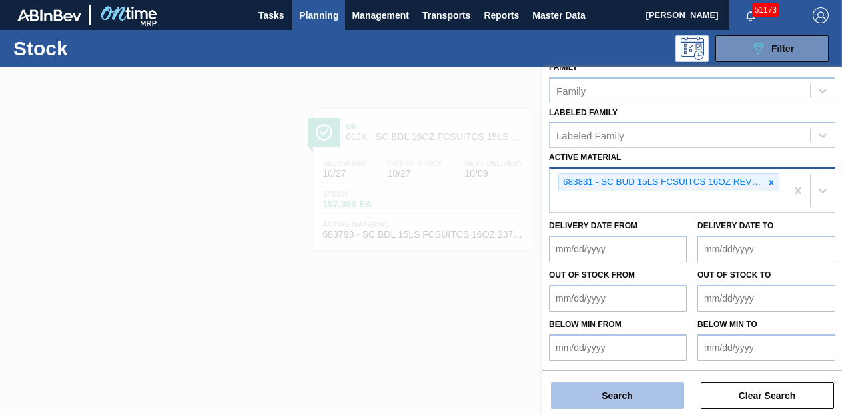
click at [623, 390] on button "Search" at bounding box center [617, 395] width 133 height 27
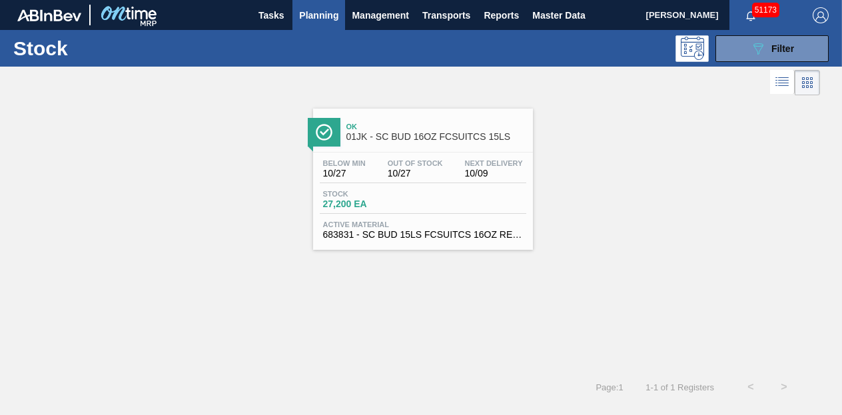
click at [452, 195] on div "Stock 27,200 EA" at bounding box center [423, 202] width 206 height 24
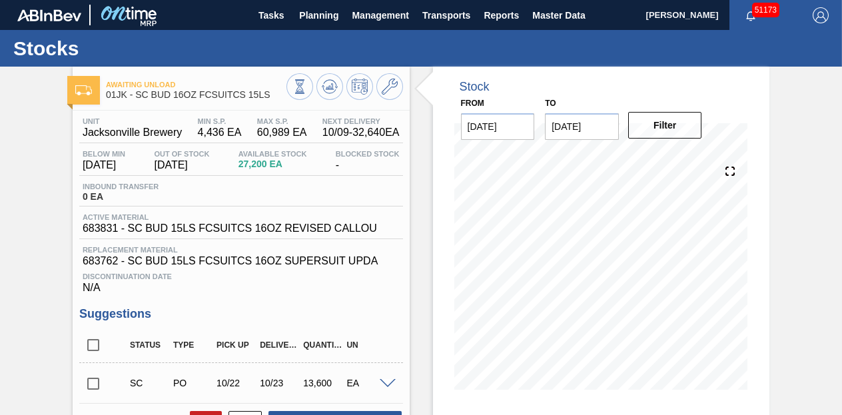
drag, startPoint x: 44, startPoint y: 189, endPoint x: 106, endPoint y: 150, distance: 73.0
click at [44, 189] on div "Awaiting Unload 01JK - SC BUD 16OZ FCSUITCS 15LS Unit Jacksonville Brewery MIN …" at bounding box center [421, 350] width 842 height 566
click at [324, 18] on span "Planning" at bounding box center [318, 15] width 39 height 16
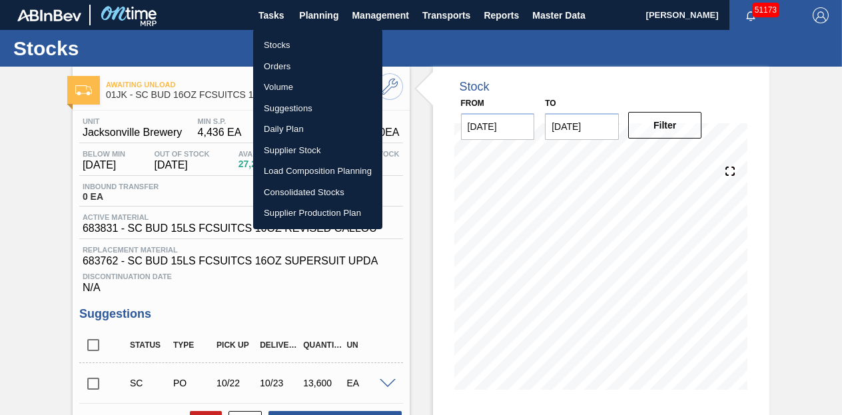
click at [282, 38] on li "Stocks" at bounding box center [317, 45] width 129 height 21
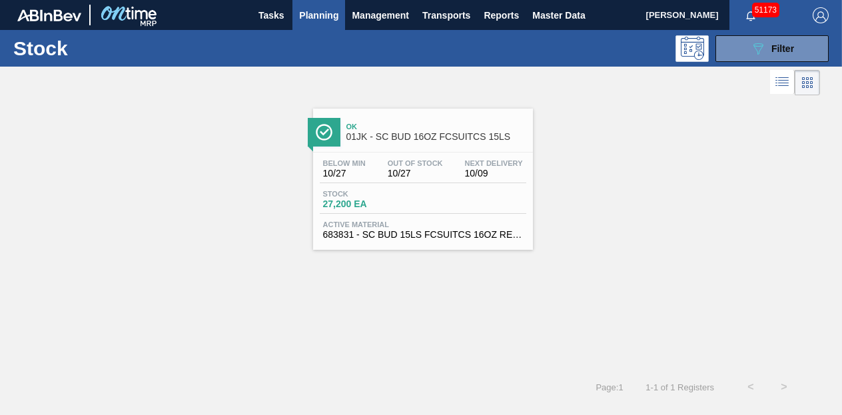
click at [423, 194] on div "Stock 27,200 EA" at bounding box center [423, 202] width 206 height 24
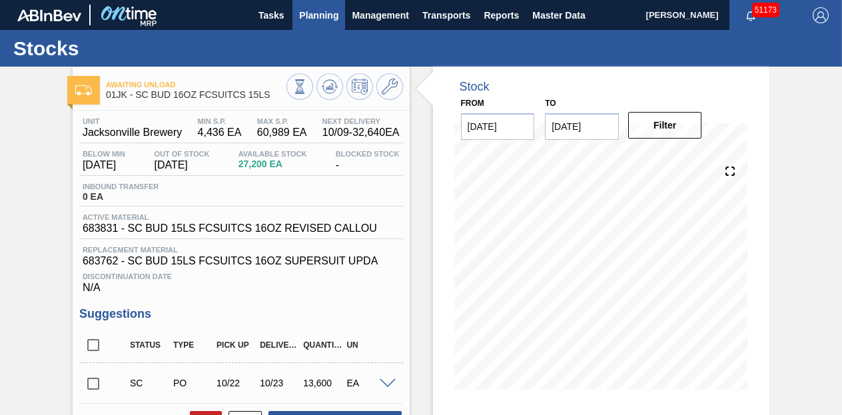
click at [313, 15] on span "Planning" at bounding box center [318, 15] width 39 height 16
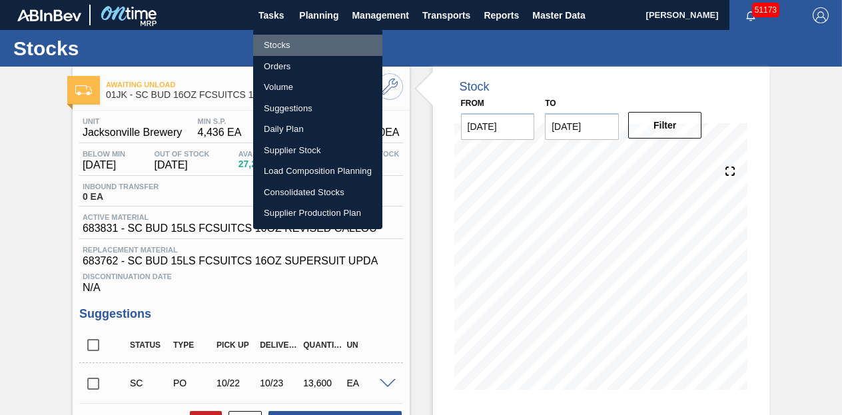
click at [293, 44] on li "Stocks" at bounding box center [317, 45] width 129 height 21
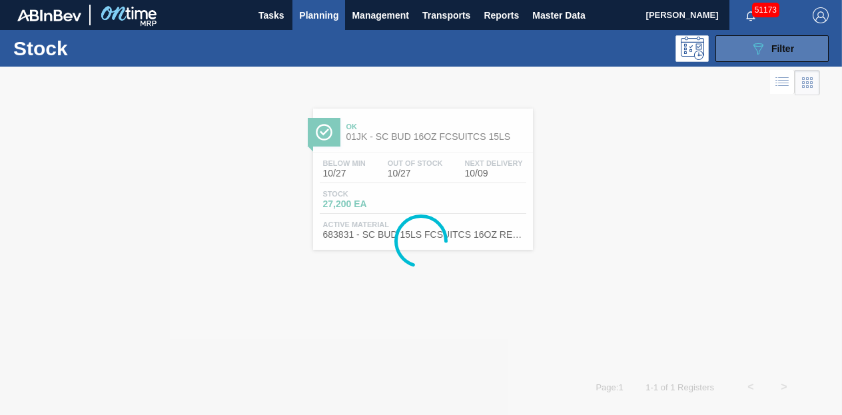
click at [767, 47] on div "089F7B8B-B2A5-4AFE-B5C0-19BA573D28AC Filter" at bounding box center [772, 49] width 44 height 16
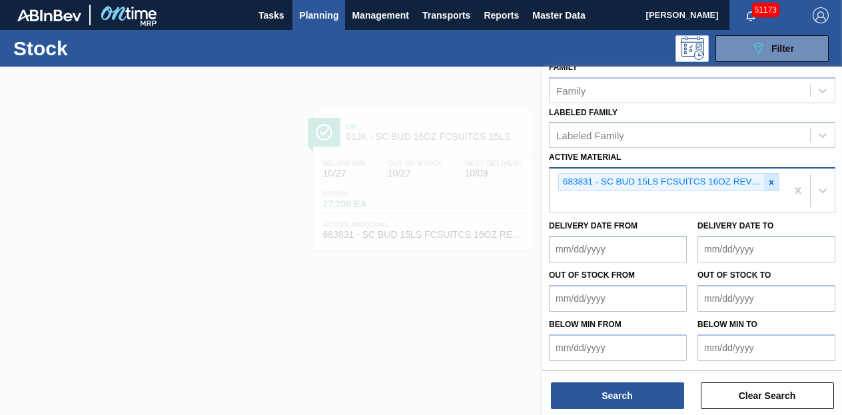
click at [770, 185] on icon at bounding box center [771, 182] width 9 height 9
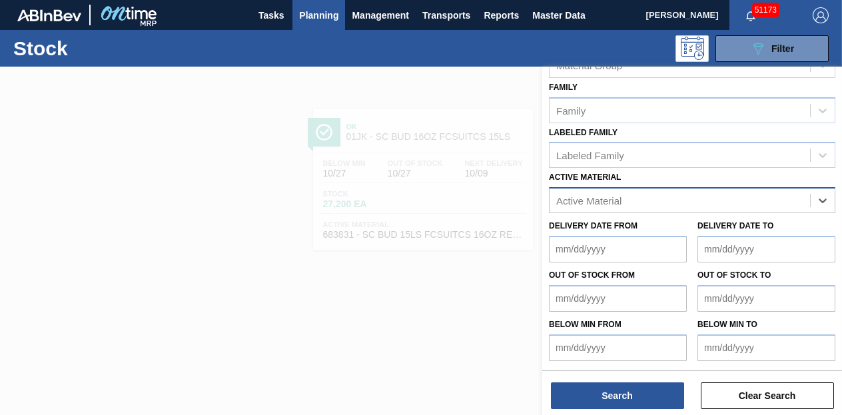
paste Material "683795"
type Material "683795"
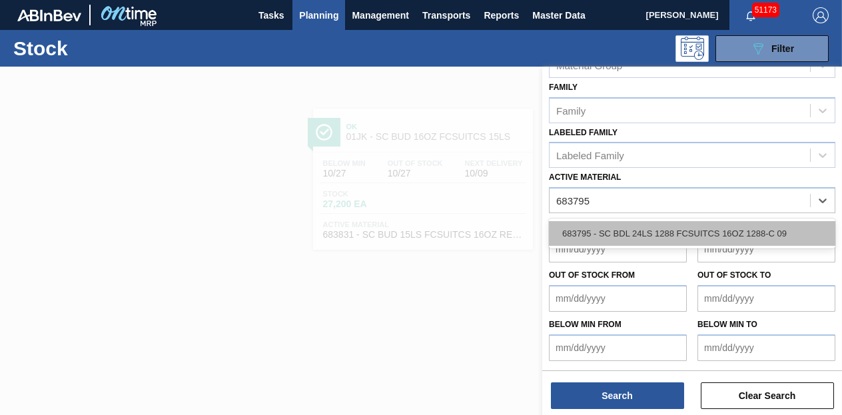
click at [634, 234] on div "683795 - SC BDL 24LS 1288 FCSUITCS 16OZ 1288-C 09" at bounding box center [692, 233] width 286 height 25
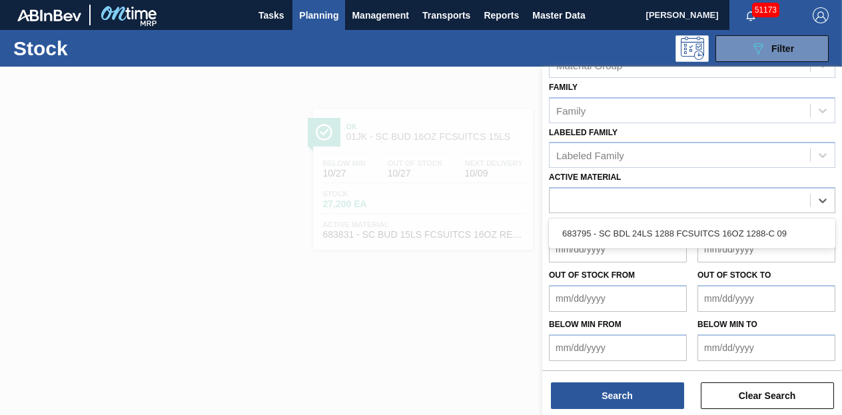
scroll to position [244, 0]
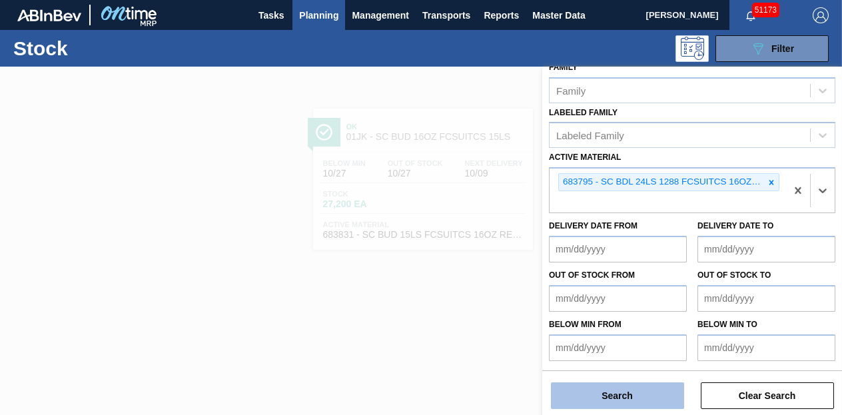
click at [634, 400] on button "Search" at bounding box center [617, 395] width 133 height 27
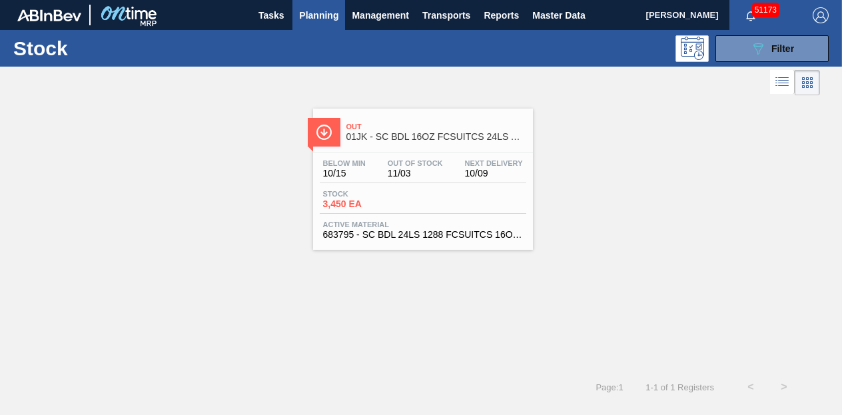
click at [411, 186] on div "Below Min 10/15 Out Of Stock 11/03 Next Delivery 10/09 Stock 3,450 EA Active Ma…" at bounding box center [423, 198] width 220 height 91
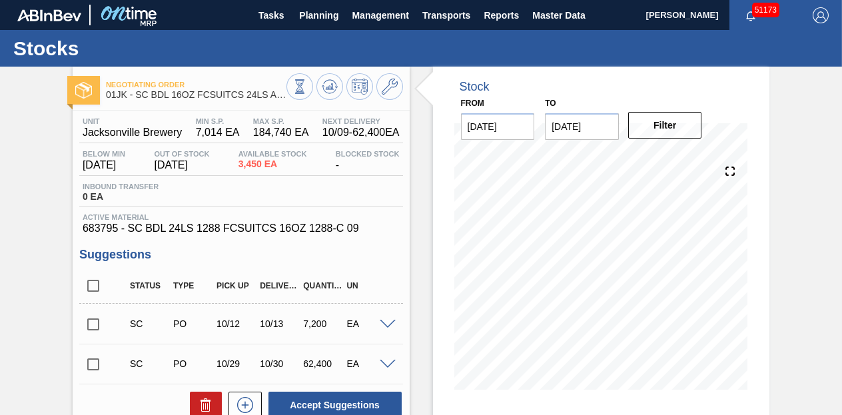
click at [799, 85] on div "Negotiating Order 01JK - SC BDL 16OZ FCSUITCS 24LS AQUEOUS COATING Unit Jackson…" at bounding box center [421, 360] width 842 height 586
click at [394, 87] on icon at bounding box center [390, 87] width 16 height 16
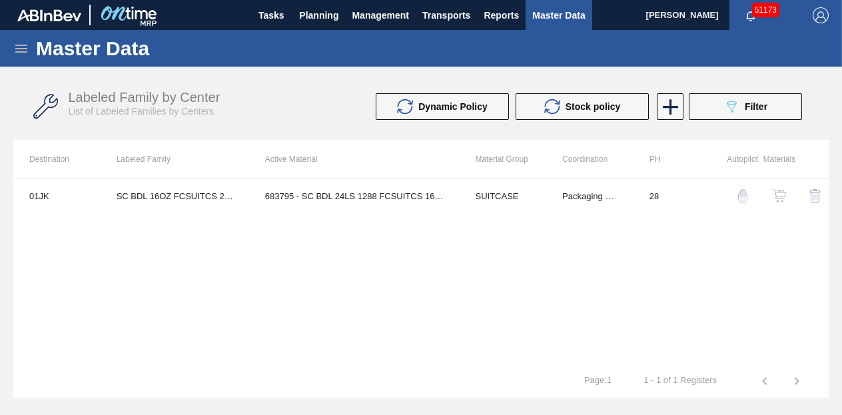
click at [780, 203] on button "button" at bounding box center [779, 196] width 32 height 32
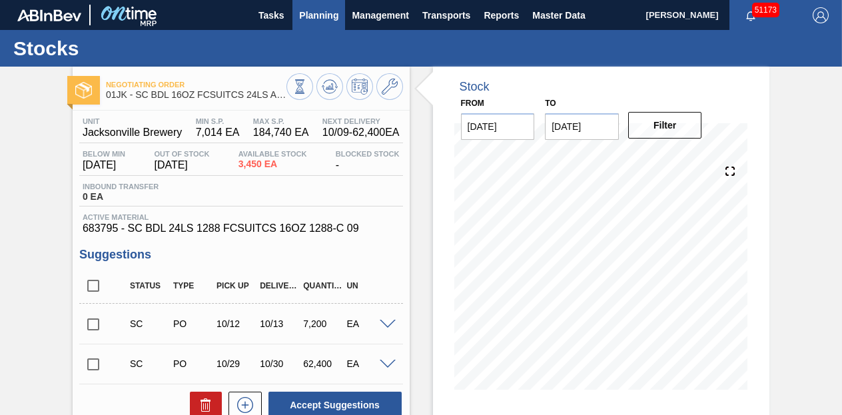
click at [334, 19] on span "Planning" at bounding box center [318, 15] width 39 height 16
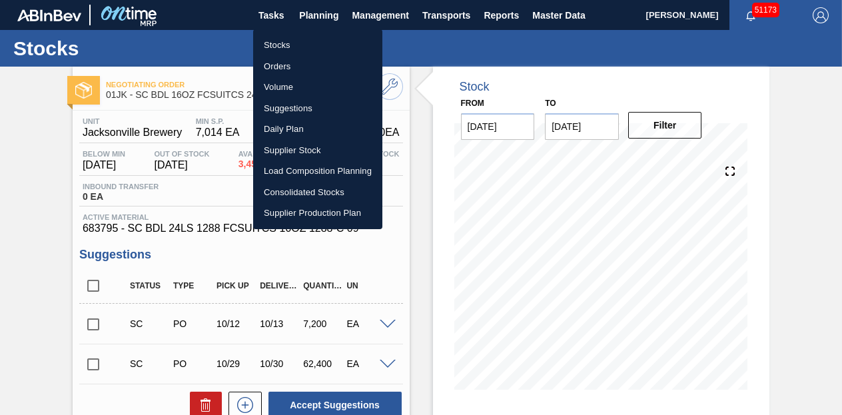
click at [289, 44] on li "Stocks" at bounding box center [317, 45] width 129 height 21
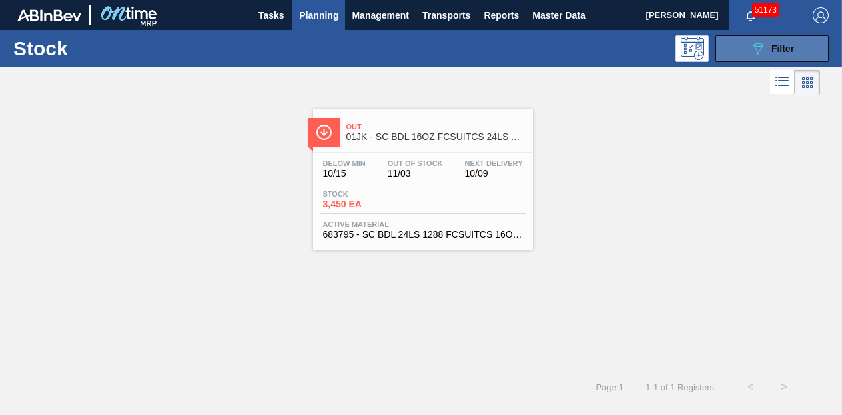
click at [778, 39] on button "089F7B8B-B2A5-4AFE-B5C0-19BA573D28AC Filter" at bounding box center [771, 48] width 113 height 27
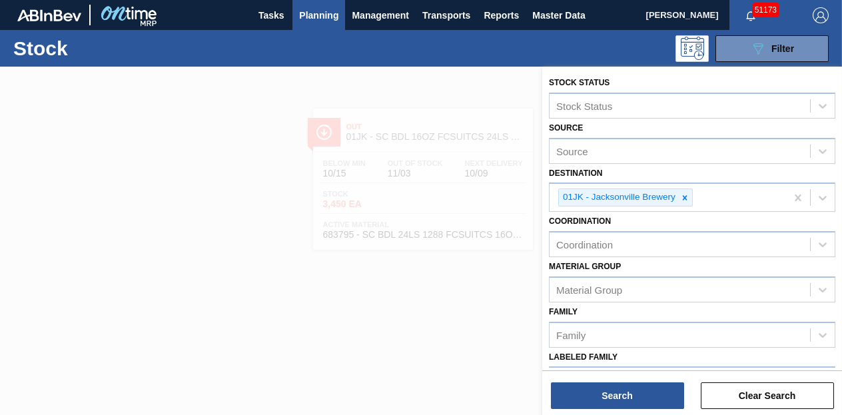
scroll to position [244, 0]
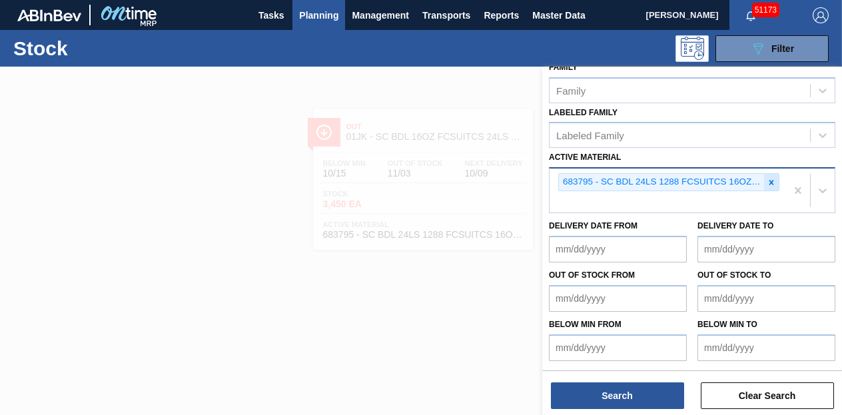
click at [771, 181] on icon at bounding box center [771, 182] width 5 height 5
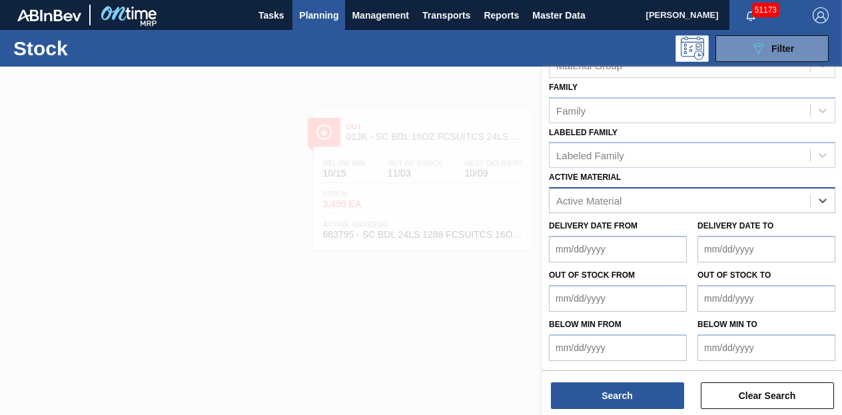
paste Material "683834"
type Material "683834"
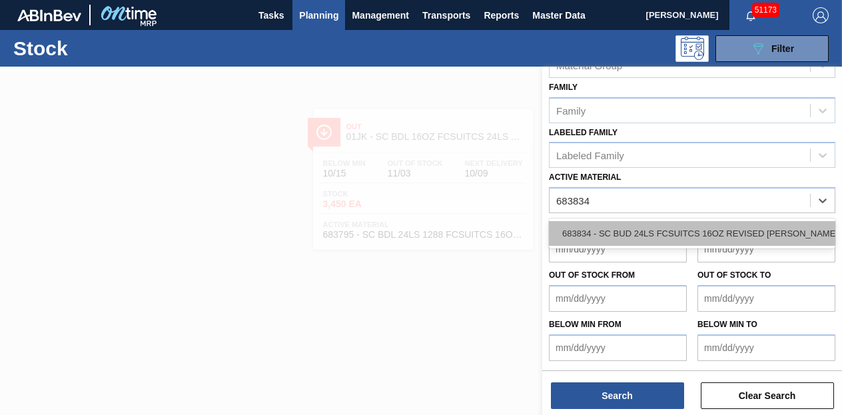
click at [626, 232] on div "683834 - SC BUD 24LS FCSUITCS 16OZ REVISED [PERSON_NAME]" at bounding box center [692, 233] width 286 height 25
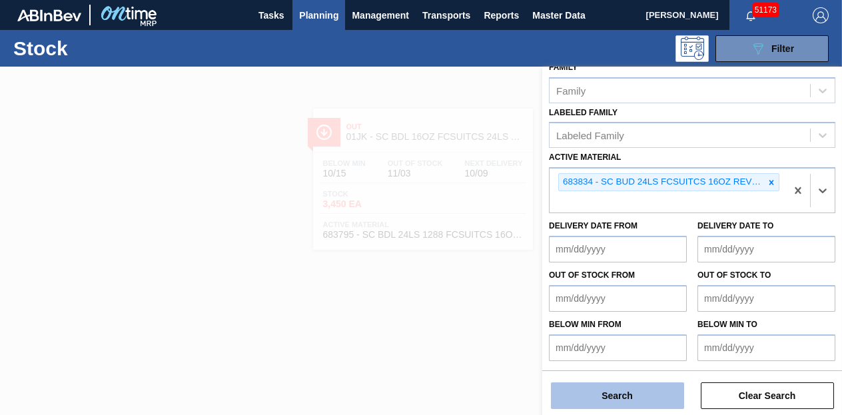
click at [625, 400] on button "Search" at bounding box center [617, 395] width 133 height 27
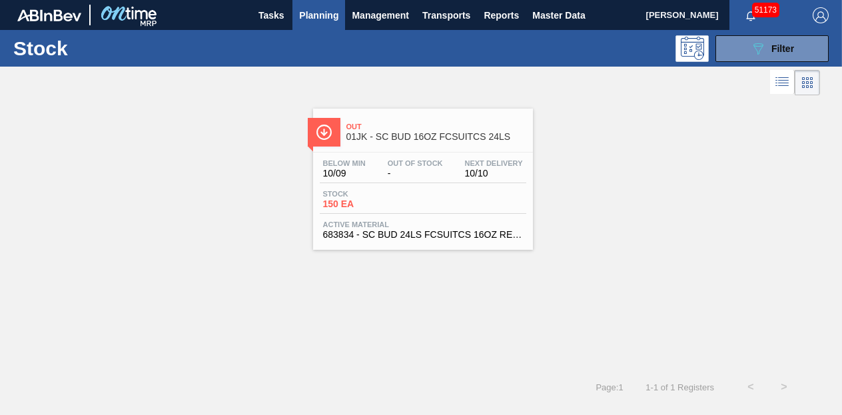
click at [428, 199] on div "Stock 150 EA" at bounding box center [423, 202] width 206 height 24
